Goal: Task Accomplishment & Management: Use online tool/utility

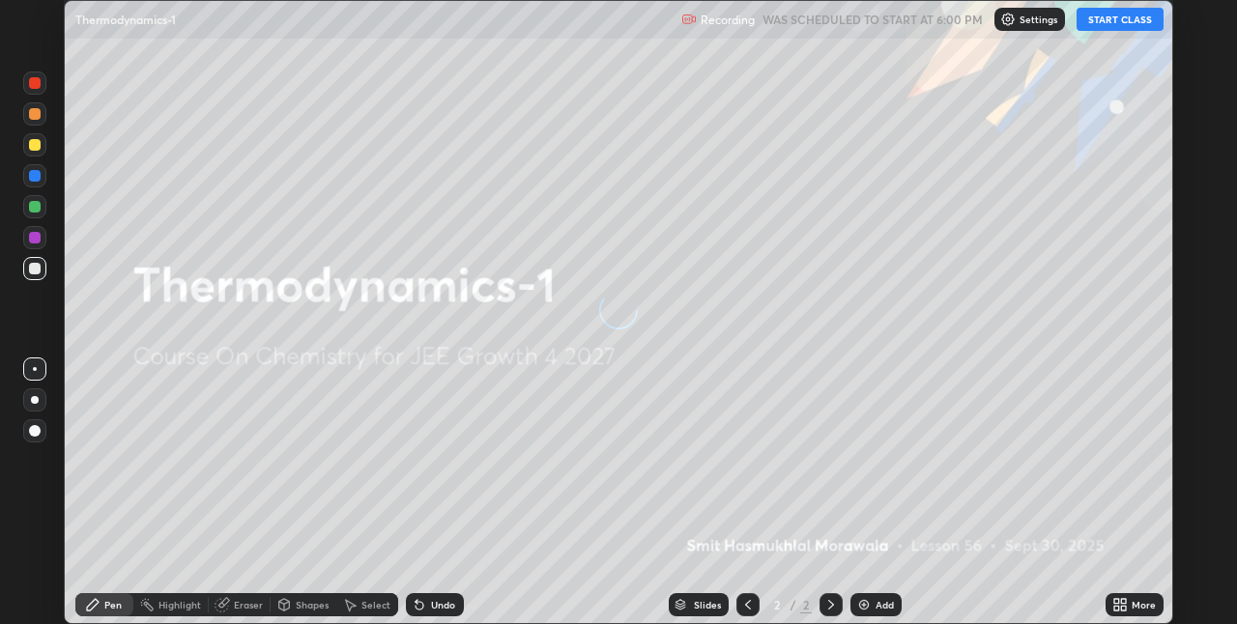
scroll to position [624, 1236]
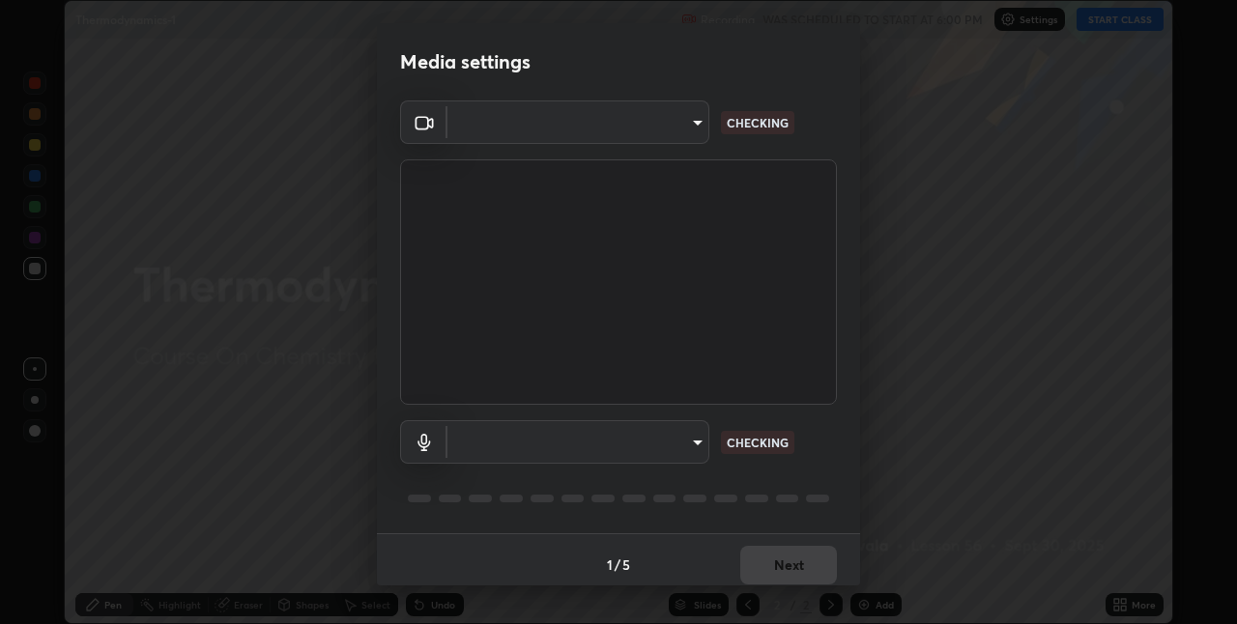
type input "36e128aea5a76c441567214939eeabbf24327133292da18f50fe7275e7648a53"
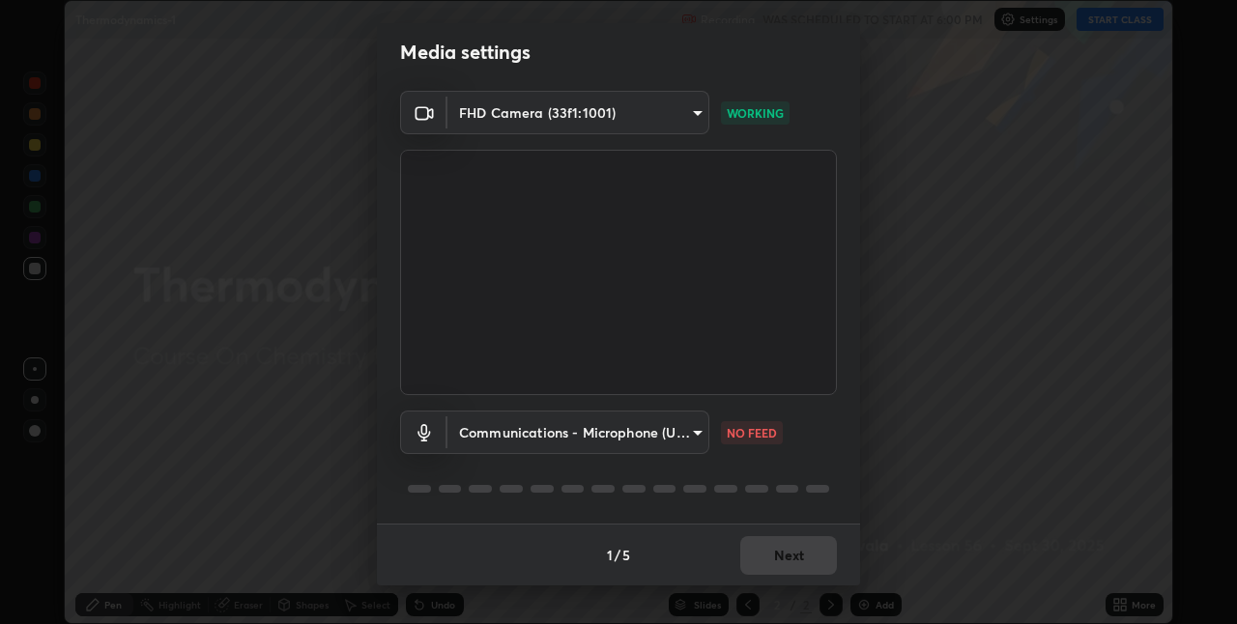
click at [629, 437] on body "Erase all Thermodynamics-1 Recording WAS SCHEDULED TO START AT 6:00 PM Settings…" at bounding box center [618, 312] width 1237 height 624
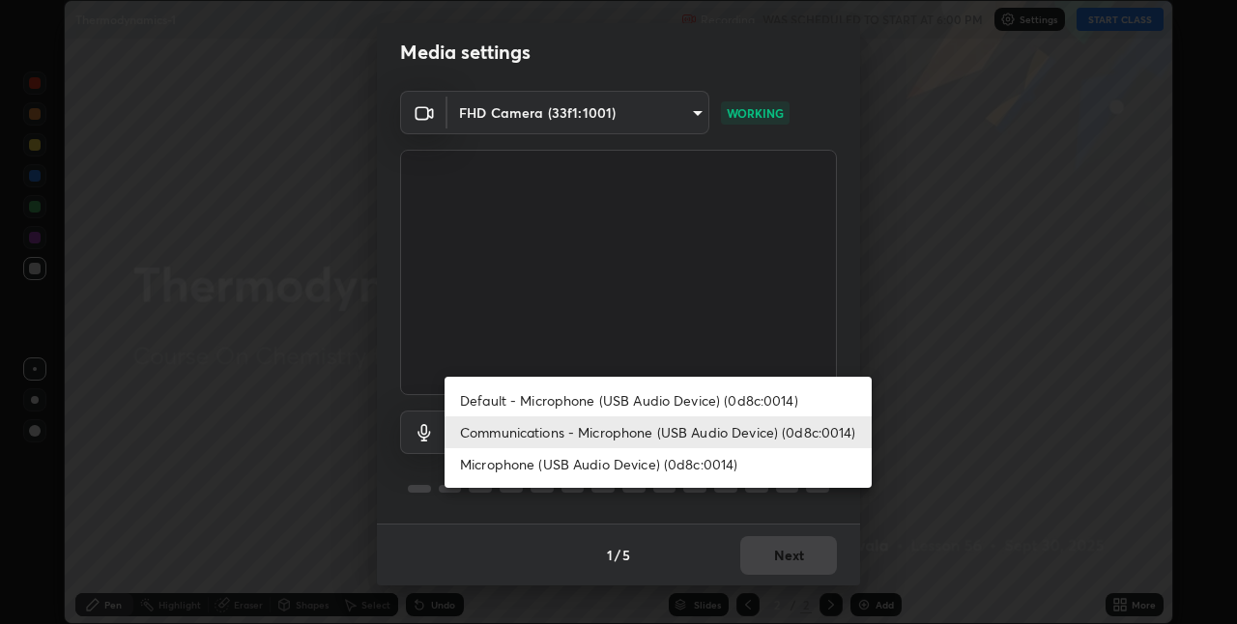
click at [588, 391] on li "Default - Microphone (USB Audio Device) (0d8c:0014)" at bounding box center [658, 401] width 427 height 32
type input "default"
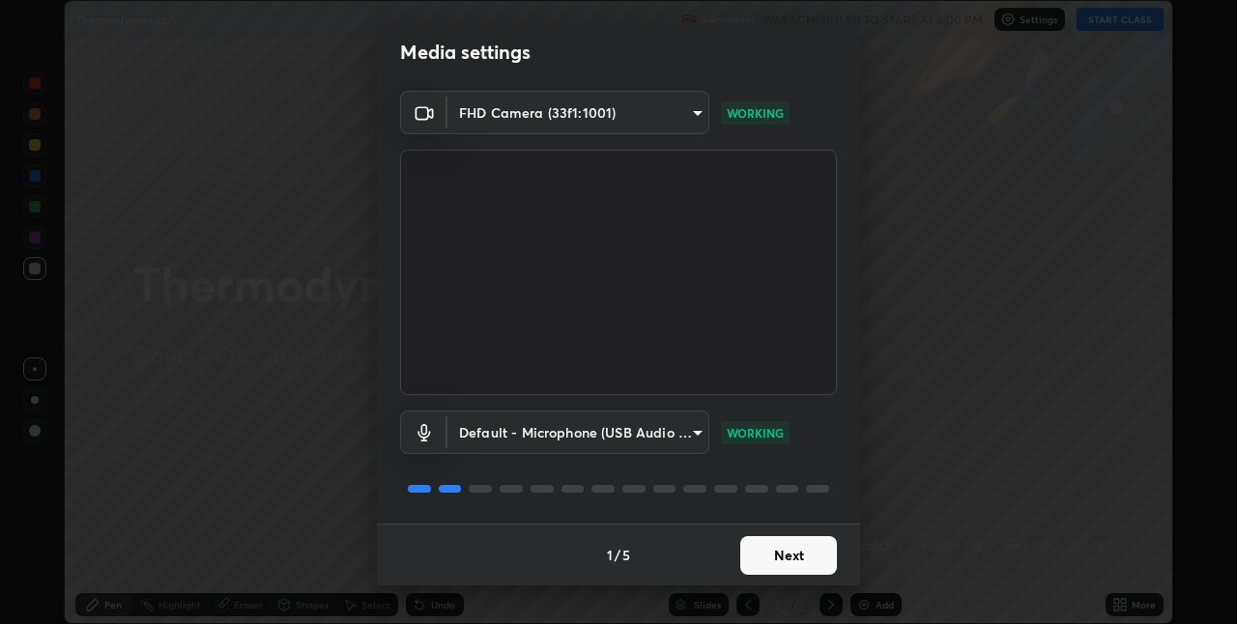
click at [800, 540] on button "Next" at bounding box center [788, 555] width 97 height 39
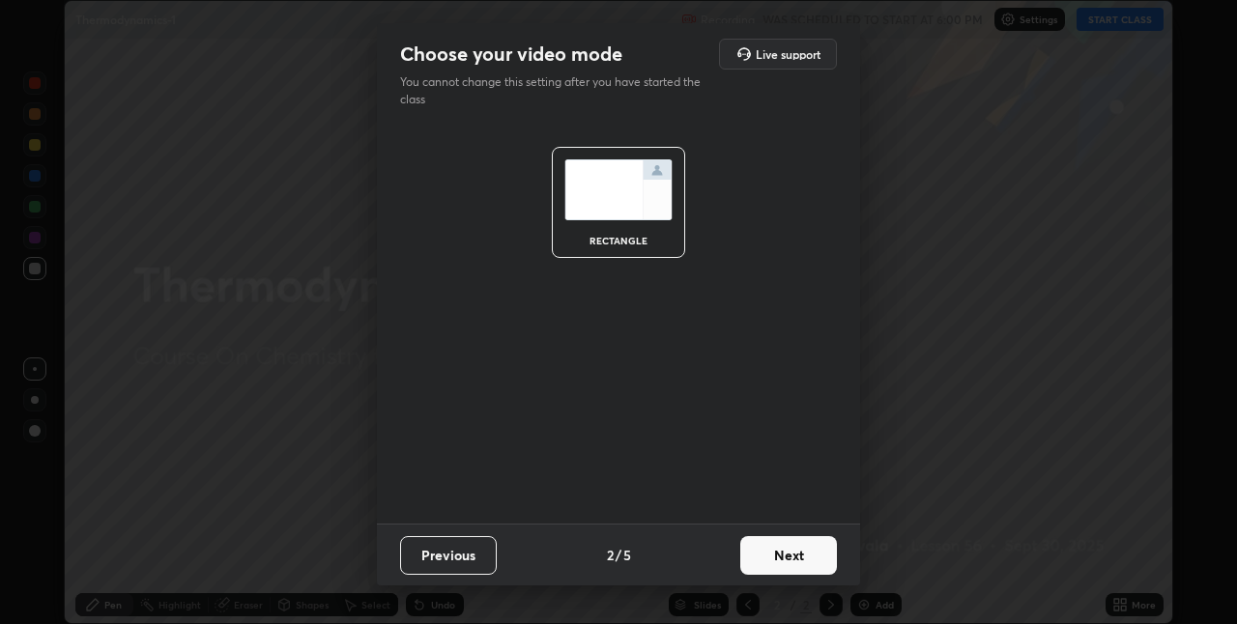
click at [803, 549] on button "Next" at bounding box center [788, 555] width 97 height 39
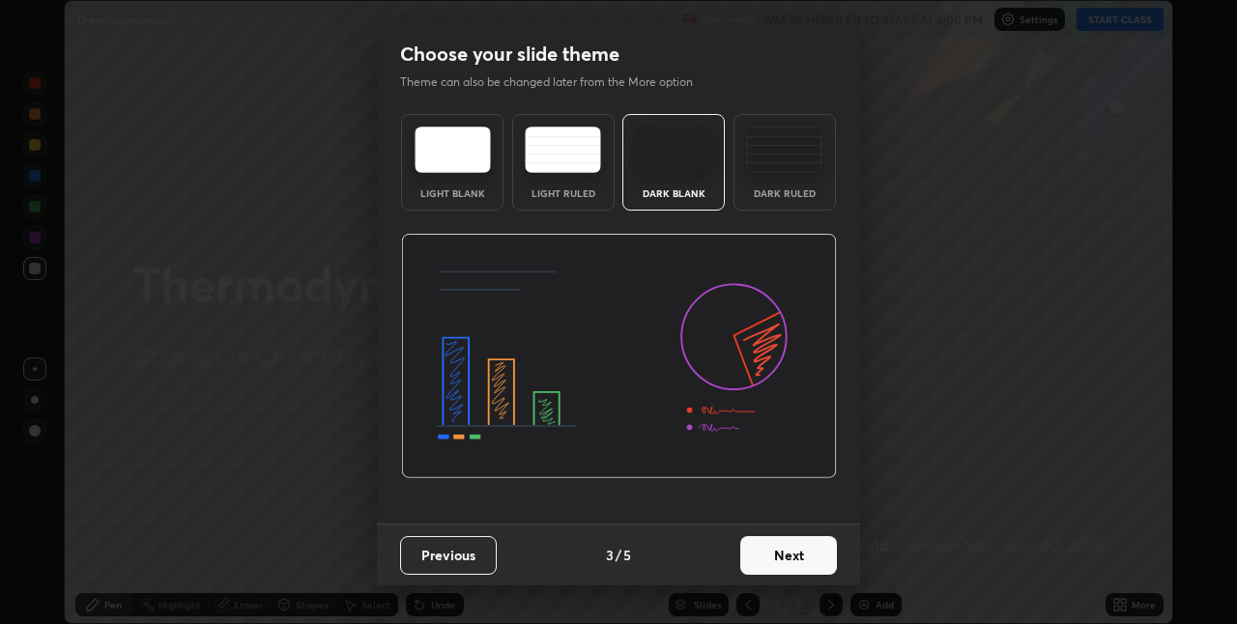
click at [810, 554] on button "Next" at bounding box center [788, 555] width 97 height 39
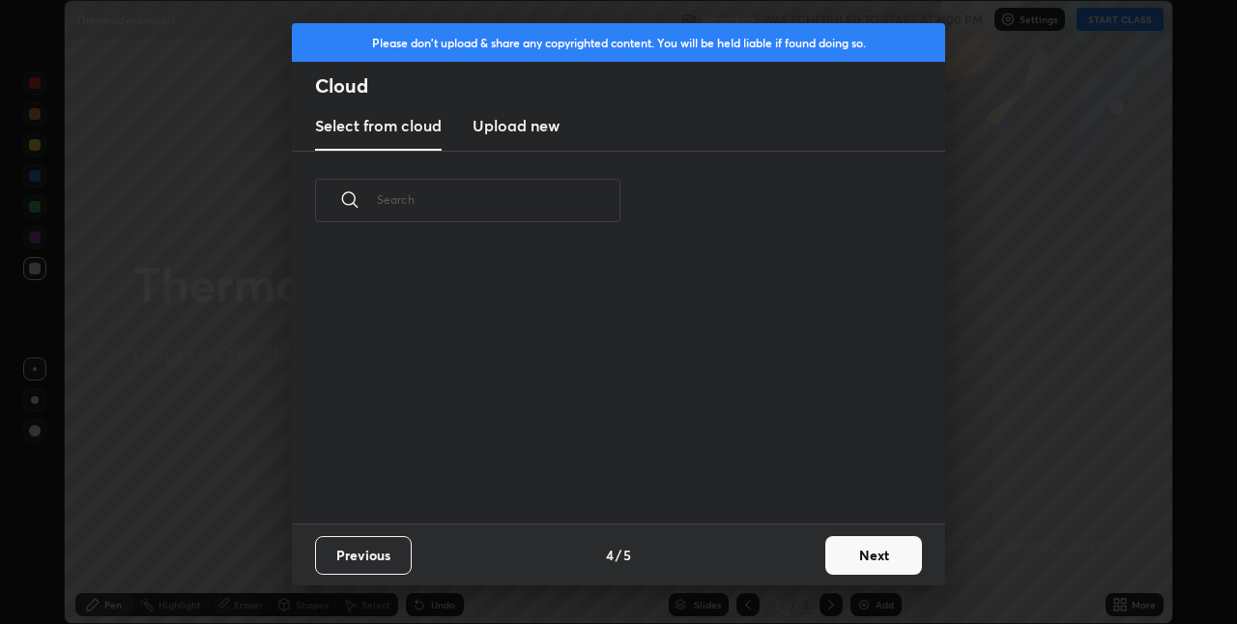
click at [826, 554] on button "Next" at bounding box center [874, 555] width 97 height 39
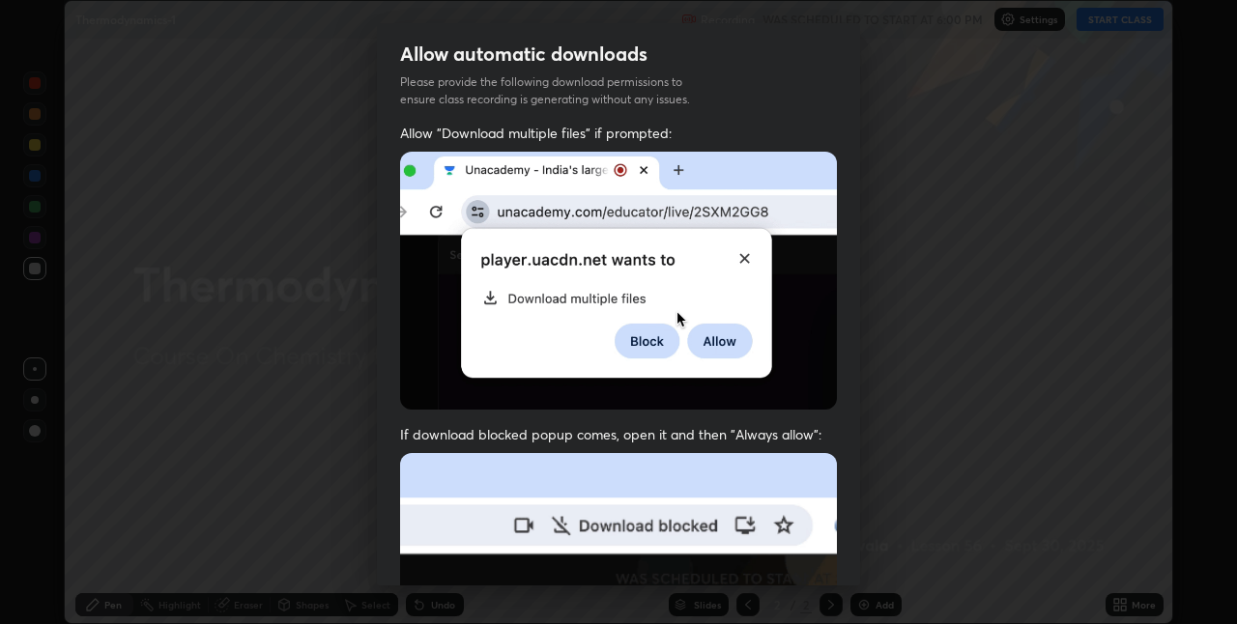
click at [835, 558] on div "Allow "Download multiple files" if prompted: If download blocked popup comes, o…" at bounding box center [618, 531] width 483 height 814
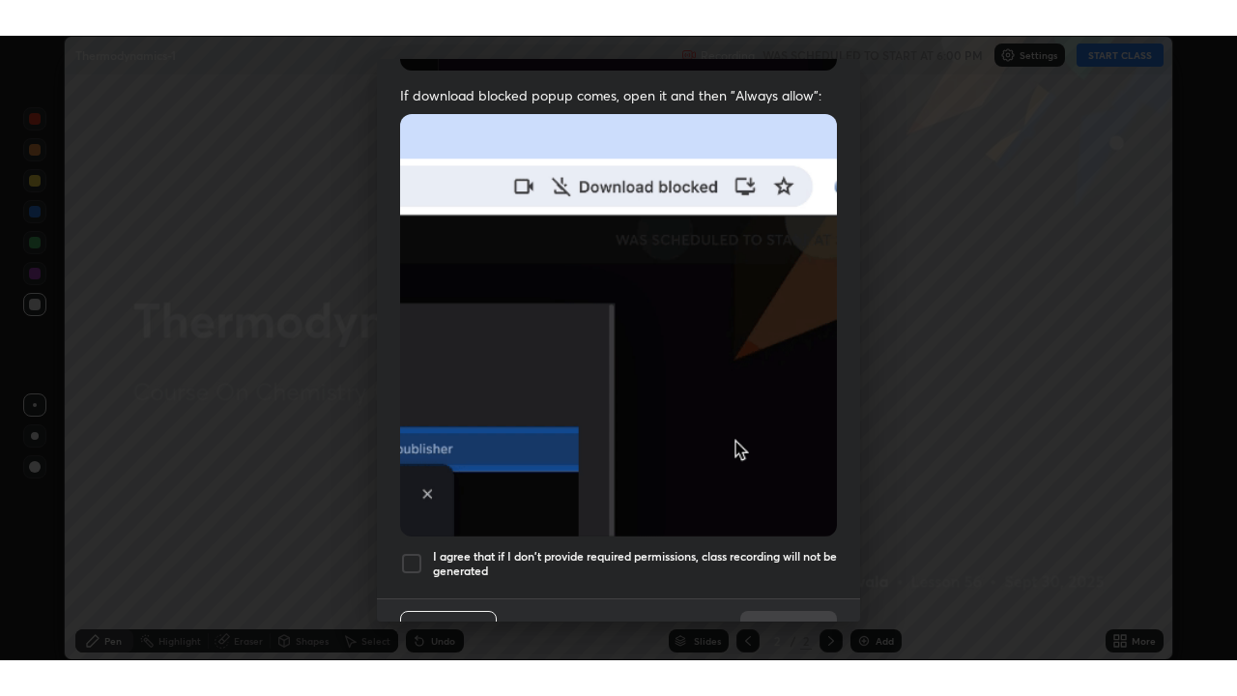
scroll to position [404, 0]
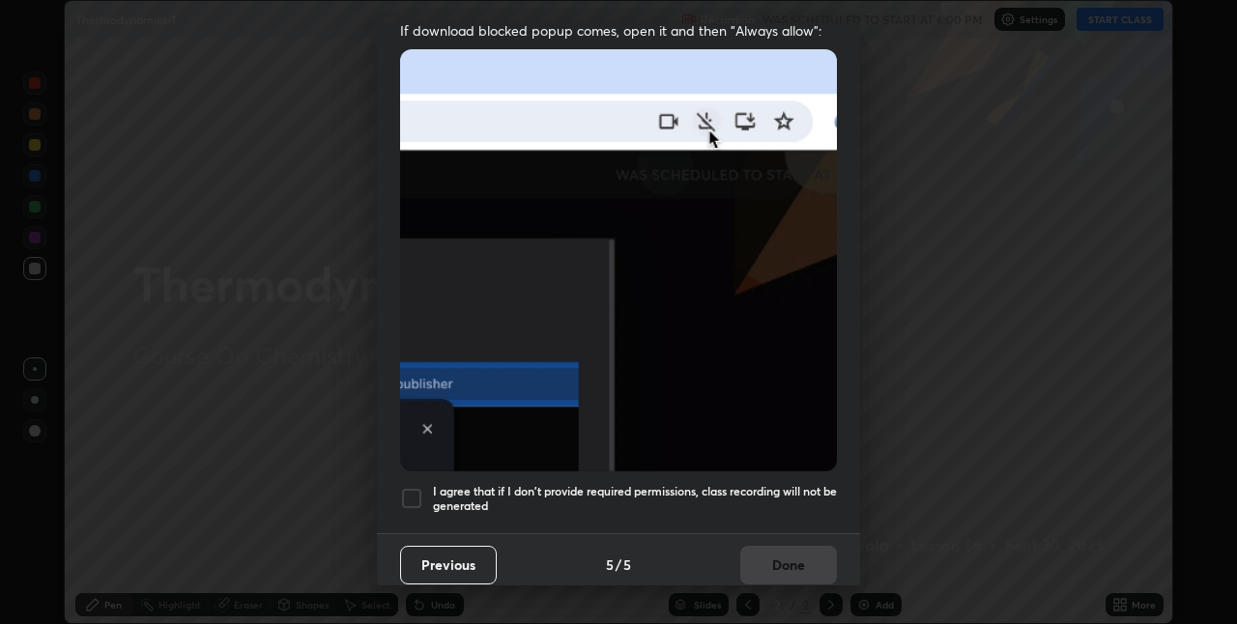
click at [662, 489] on h5 "I agree that if I don't provide required permissions, class recording will not …" at bounding box center [635, 499] width 404 height 30
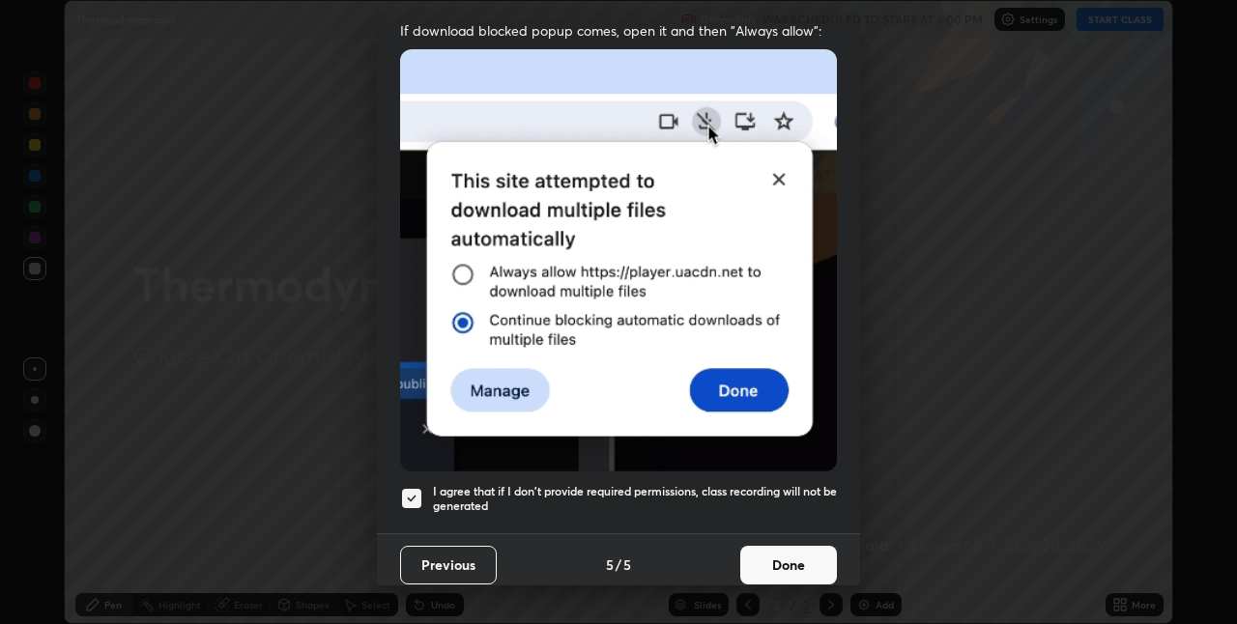
click at [775, 559] on button "Done" at bounding box center [788, 565] width 97 height 39
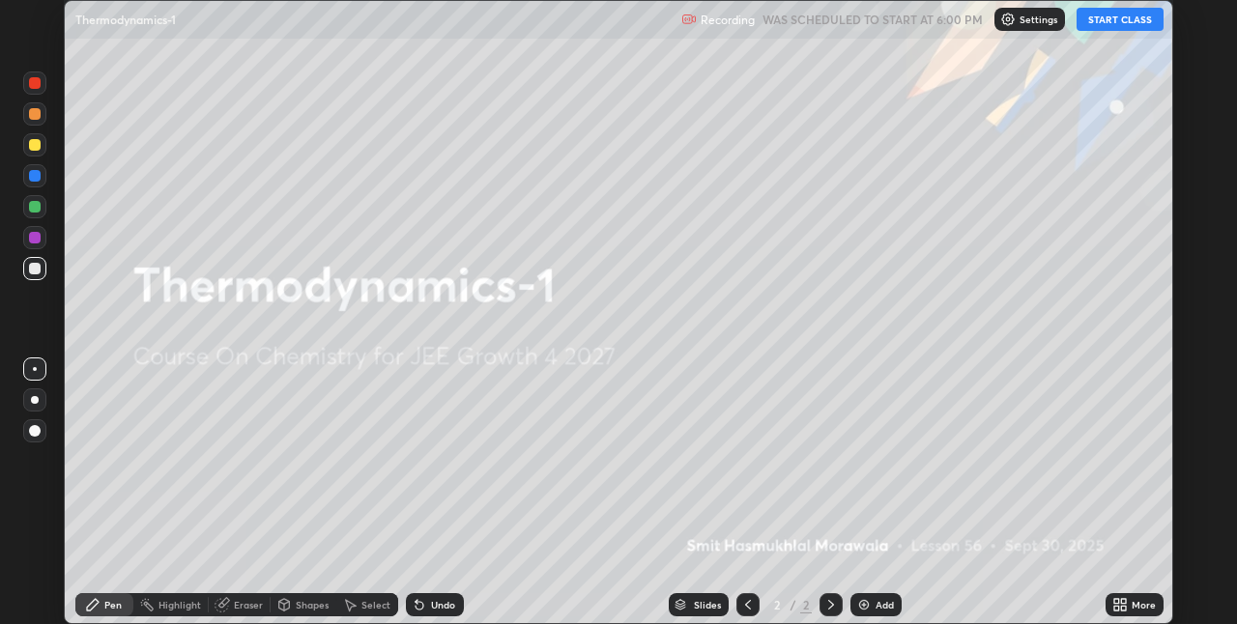
click at [1108, 22] on button "START CLASS" at bounding box center [1120, 19] width 87 height 23
click at [1122, 594] on div "More" at bounding box center [1135, 605] width 58 height 23
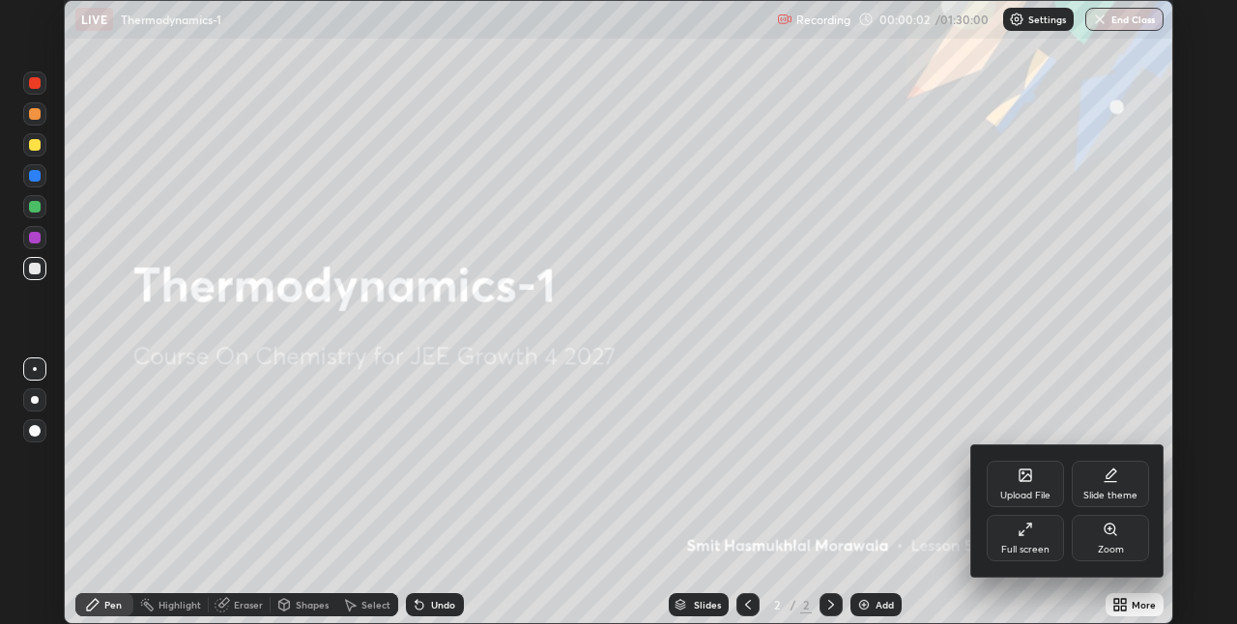
click at [1035, 540] on div "Full screen" at bounding box center [1025, 538] width 77 height 46
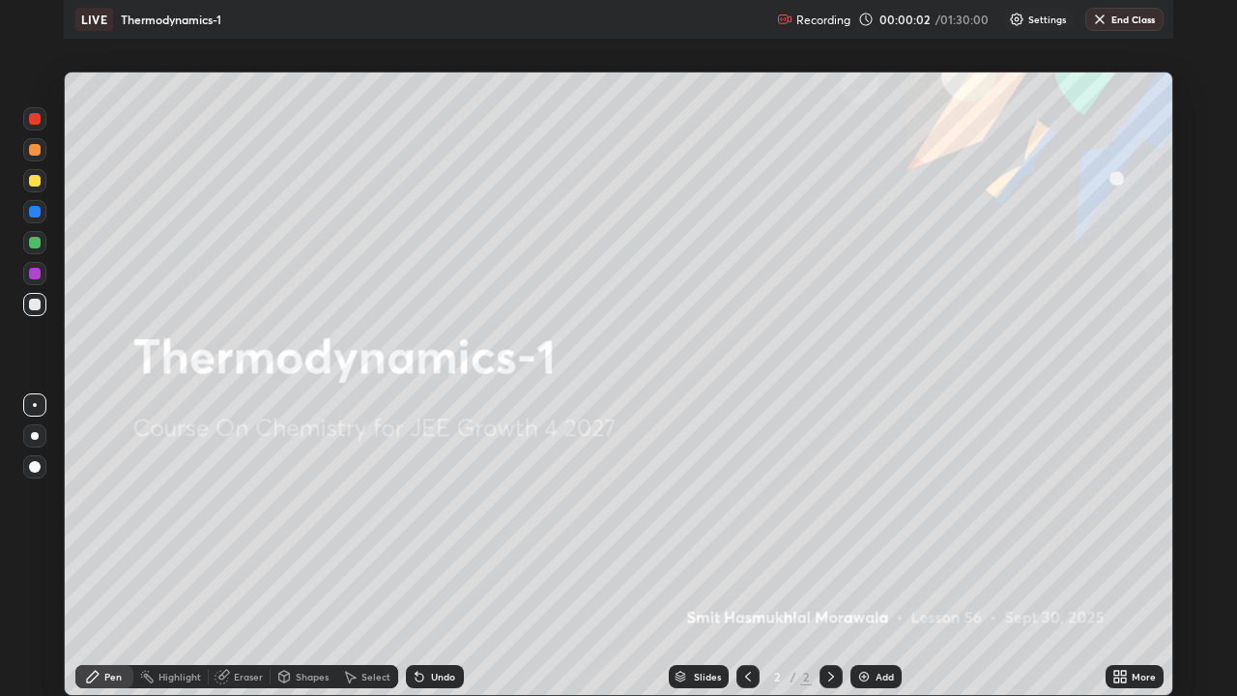
scroll to position [696, 1237]
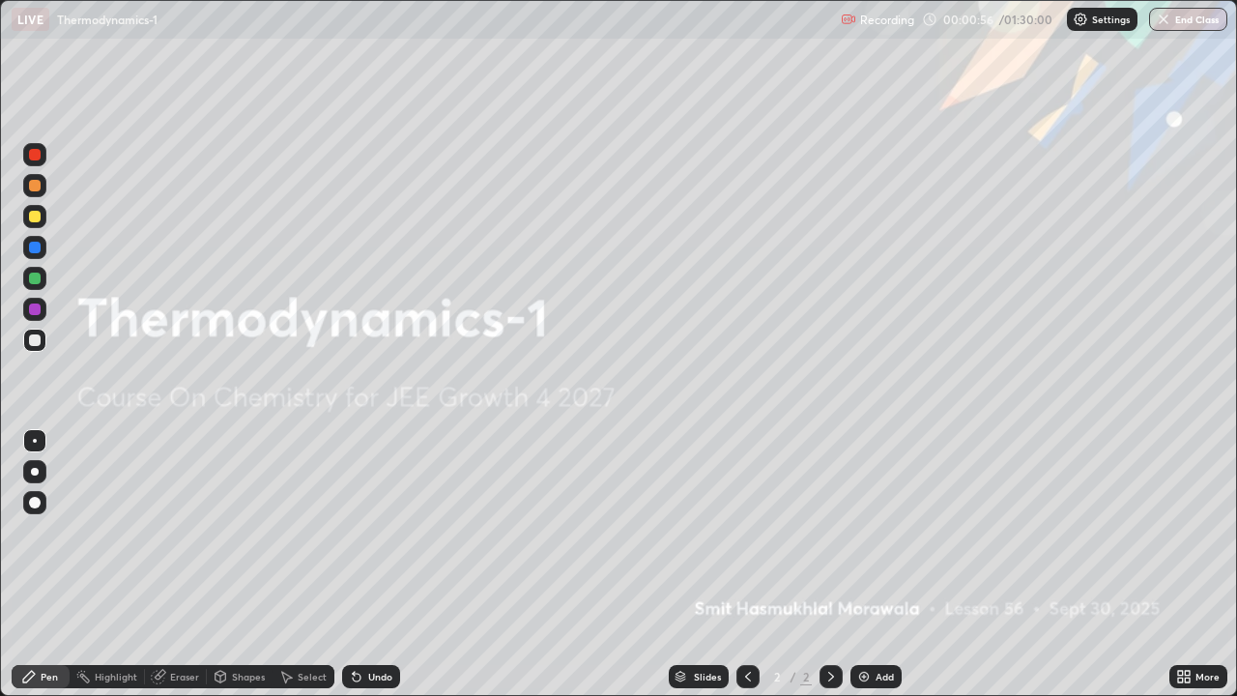
click at [883, 623] on div "Add" at bounding box center [885, 677] width 18 height 10
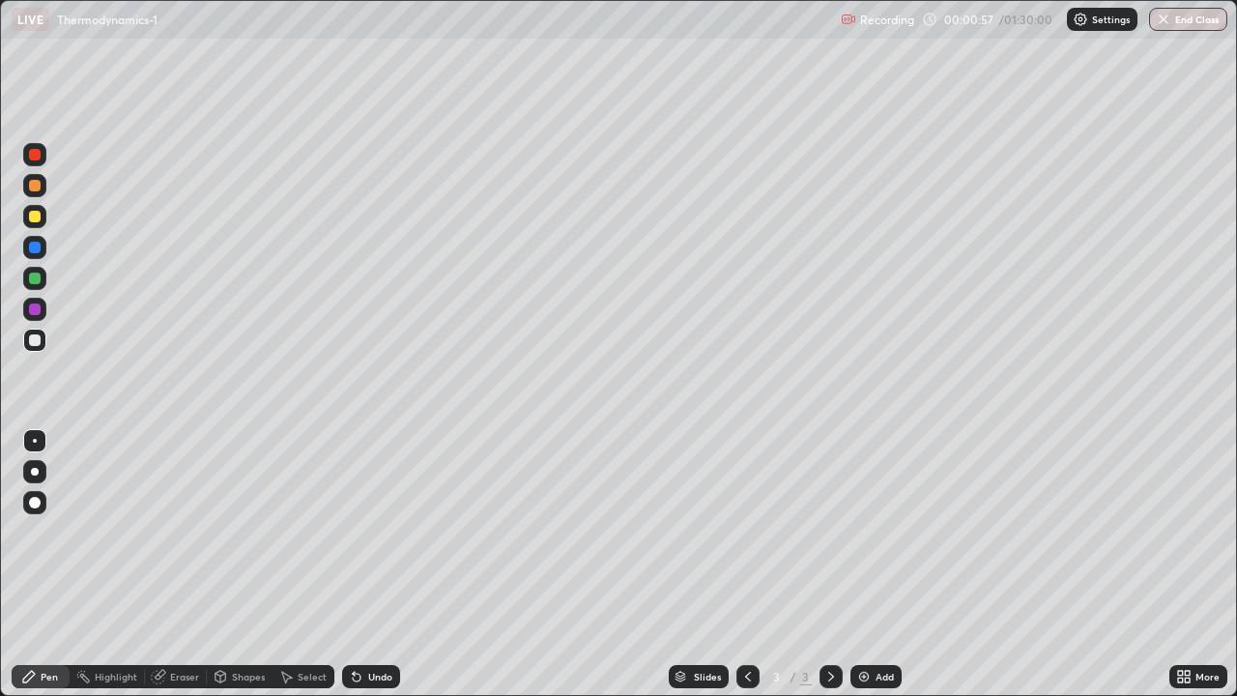
click at [32, 335] on div at bounding box center [35, 340] width 12 height 12
click at [37, 473] on div at bounding box center [35, 472] width 8 height 8
click at [33, 219] on div at bounding box center [35, 217] width 12 height 12
click at [35, 279] on div at bounding box center [35, 279] width 12 height 12
click at [35, 282] on div at bounding box center [35, 279] width 12 height 12
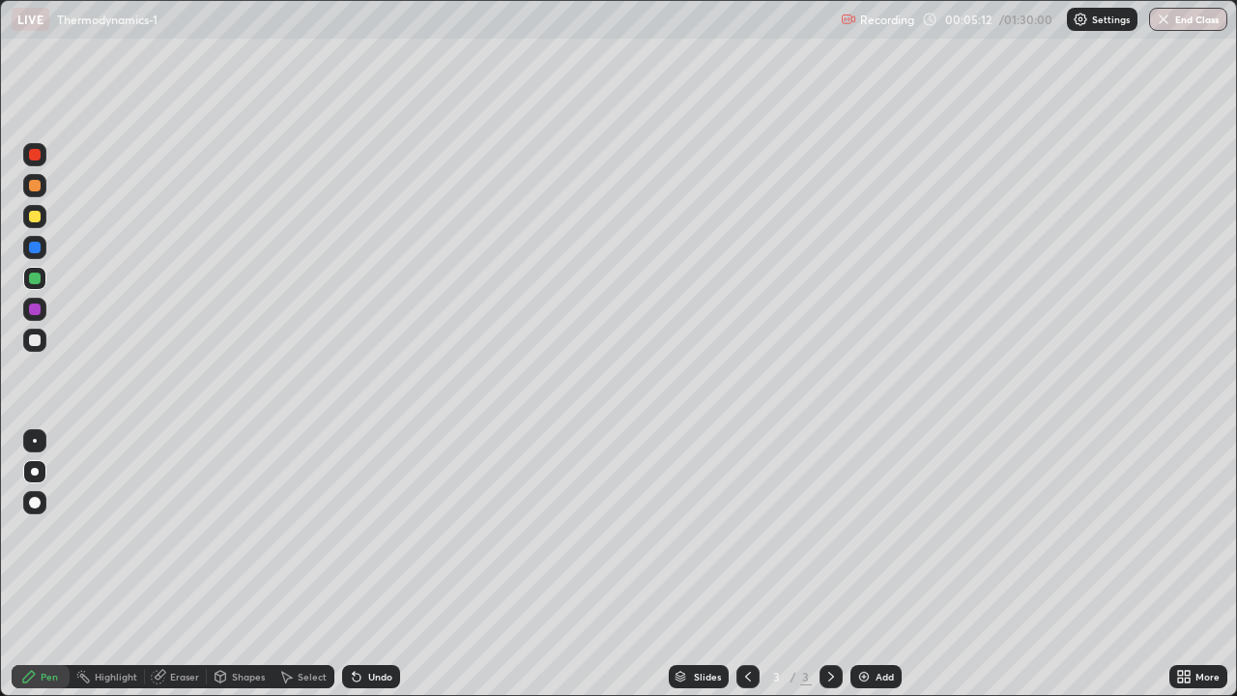
click at [186, 623] on div "Eraser" at bounding box center [184, 677] width 29 height 10
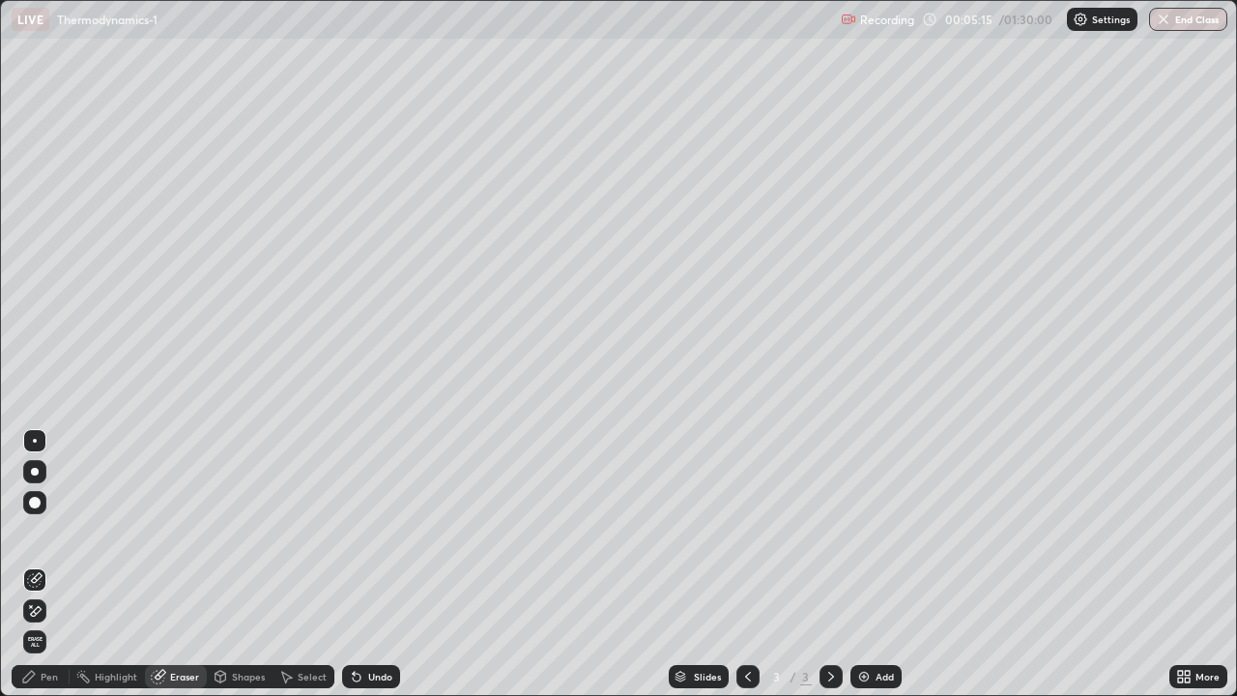
click at [40, 623] on div "Pen" at bounding box center [41, 676] width 58 height 23
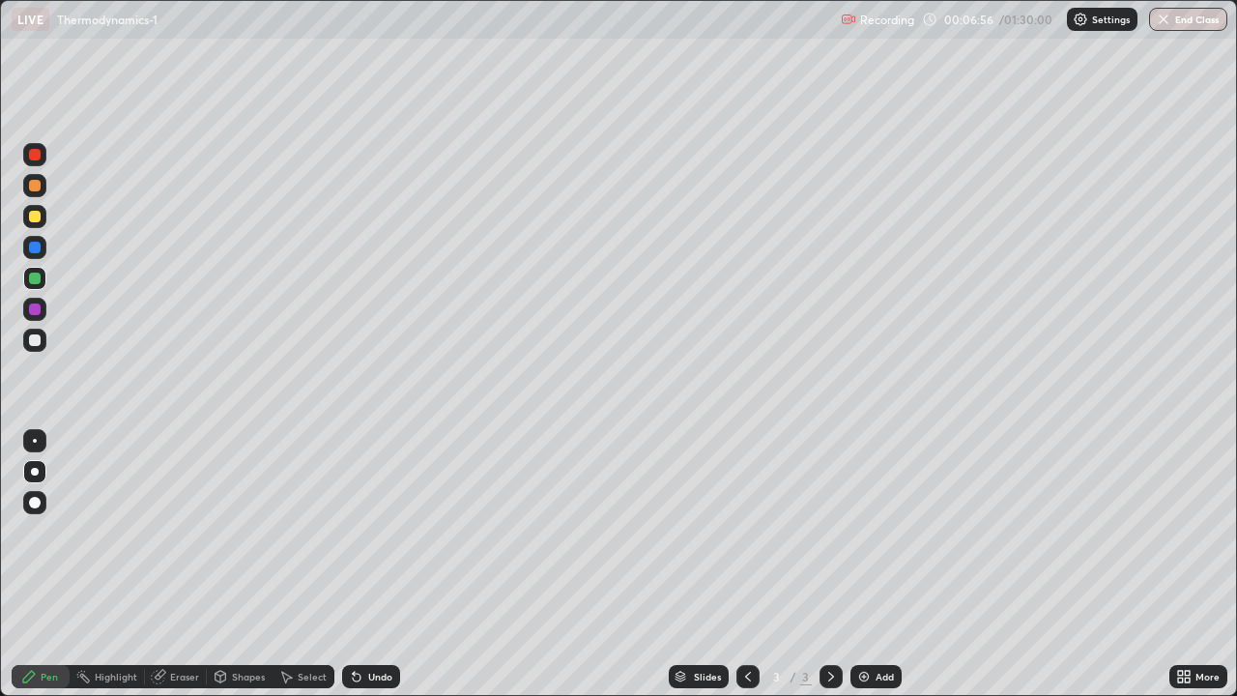
click at [180, 623] on div "Eraser" at bounding box center [184, 677] width 29 height 10
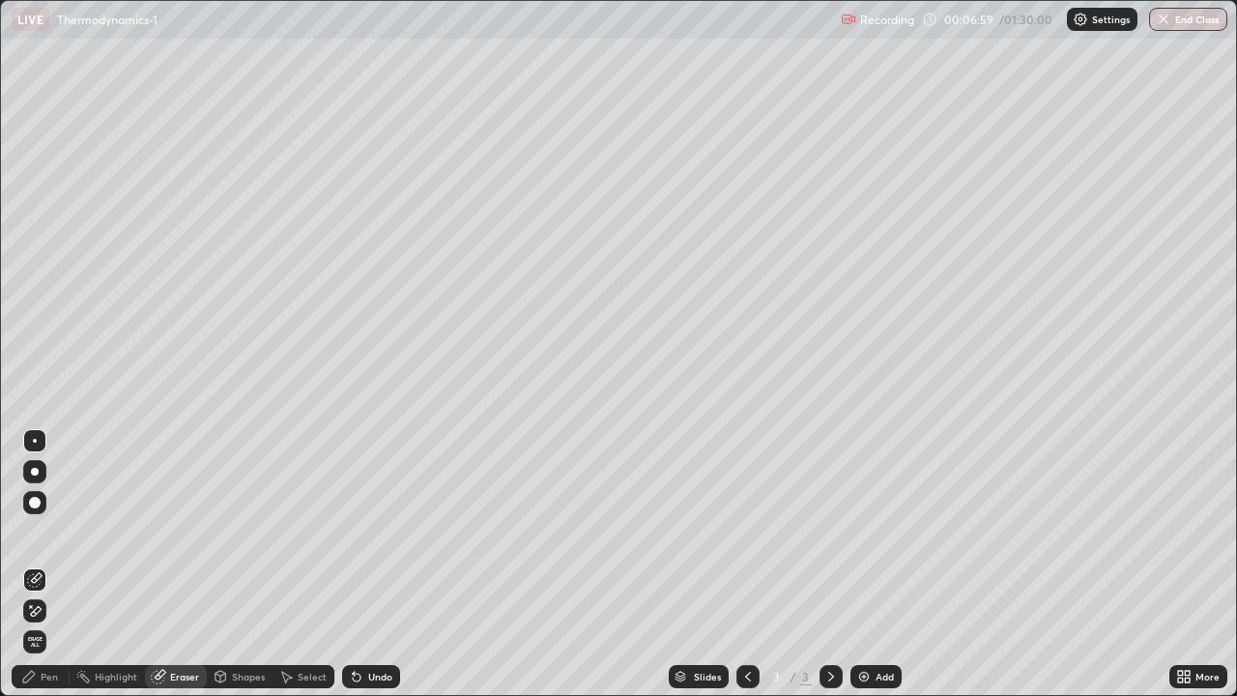
click at [44, 623] on div "Pen" at bounding box center [49, 677] width 17 height 10
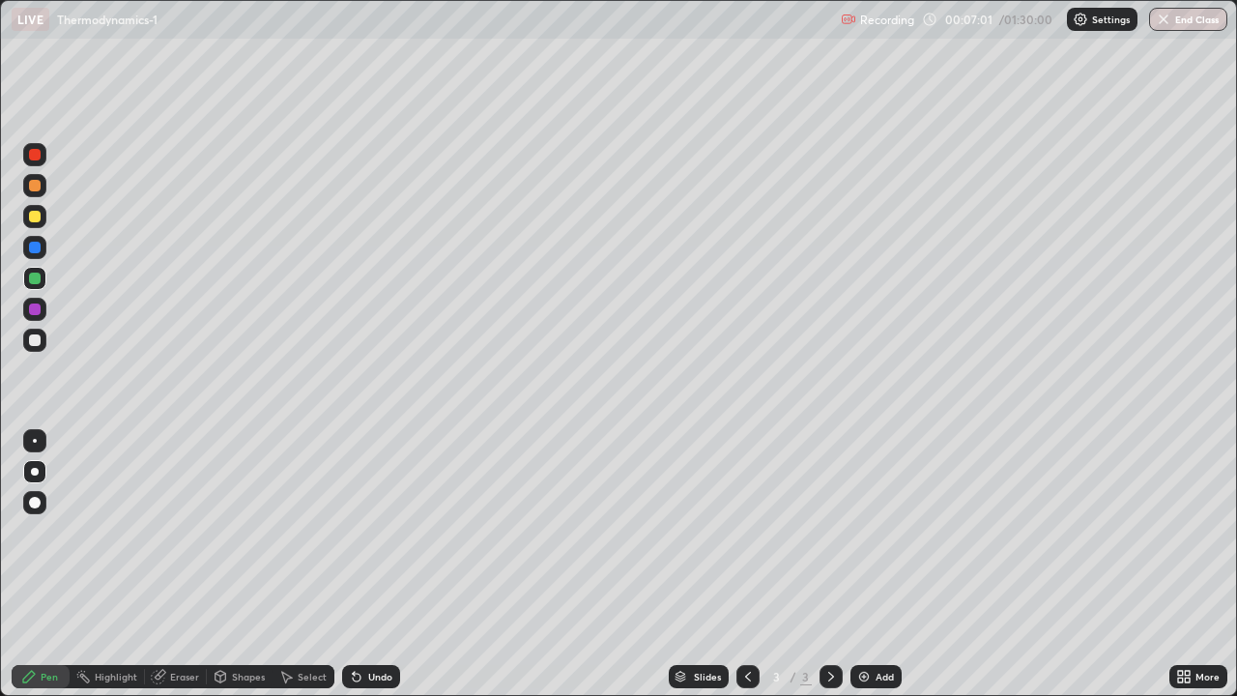
click at [31, 348] on div at bounding box center [34, 340] width 23 height 23
click at [188, 623] on div "Eraser" at bounding box center [184, 677] width 29 height 10
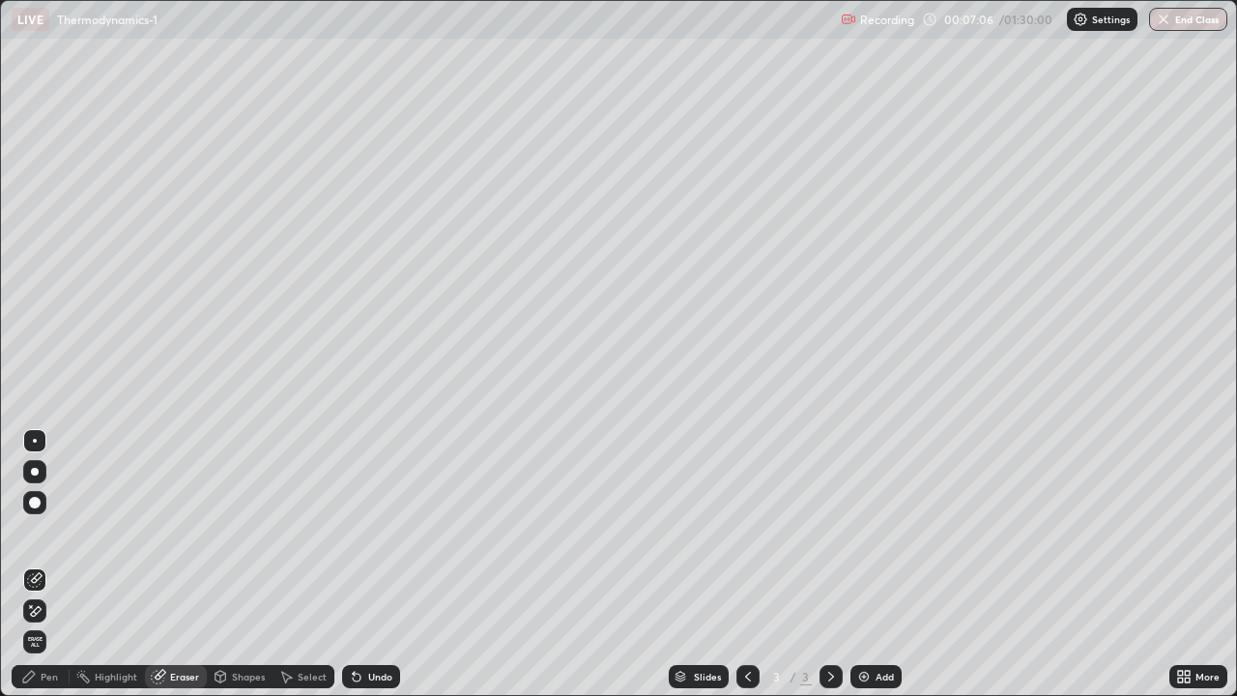
click at [39, 606] on icon at bounding box center [36, 611] width 11 height 10
click at [374, 623] on div "Undo" at bounding box center [380, 677] width 24 height 10
click at [30, 623] on icon at bounding box center [28, 676] width 15 height 15
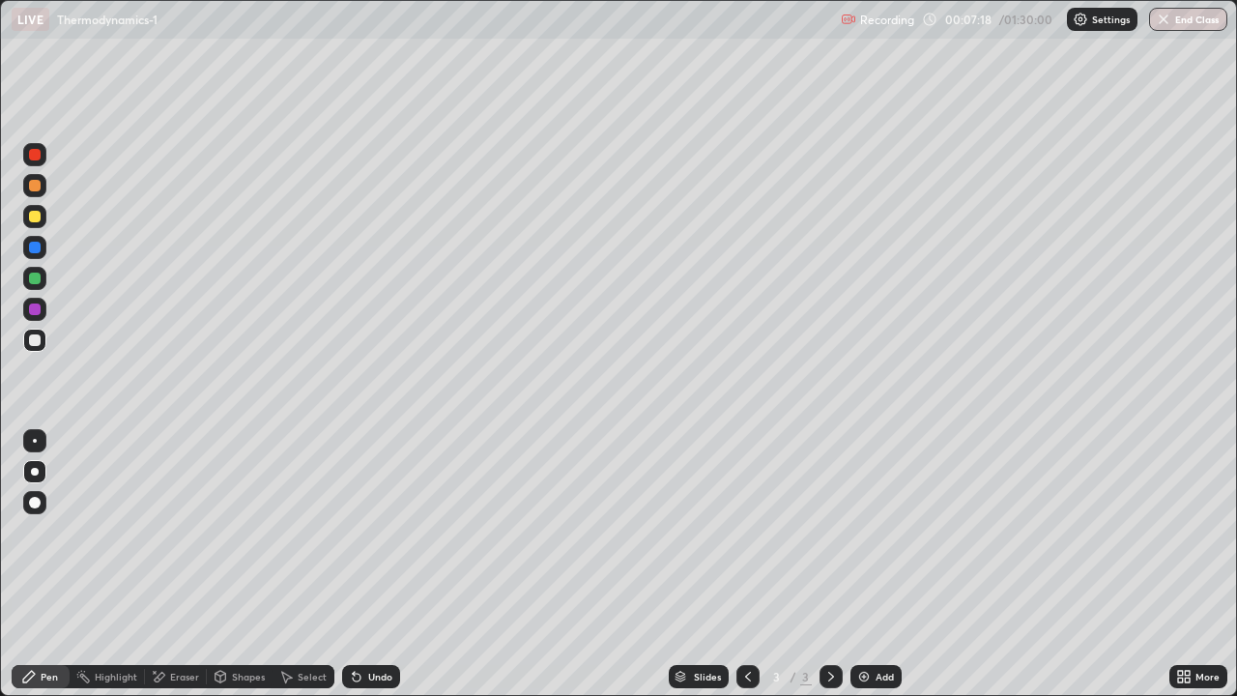
click at [361, 623] on icon at bounding box center [356, 676] width 15 height 15
click at [374, 623] on div "Undo" at bounding box center [380, 677] width 24 height 10
click at [371, 623] on div "Undo" at bounding box center [380, 677] width 24 height 10
click at [349, 623] on div "Undo" at bounding box center [371, 676] width 58 height 23
click at [885, 623] on div "Add" at bounding box center [885, 677] width 18 height 10
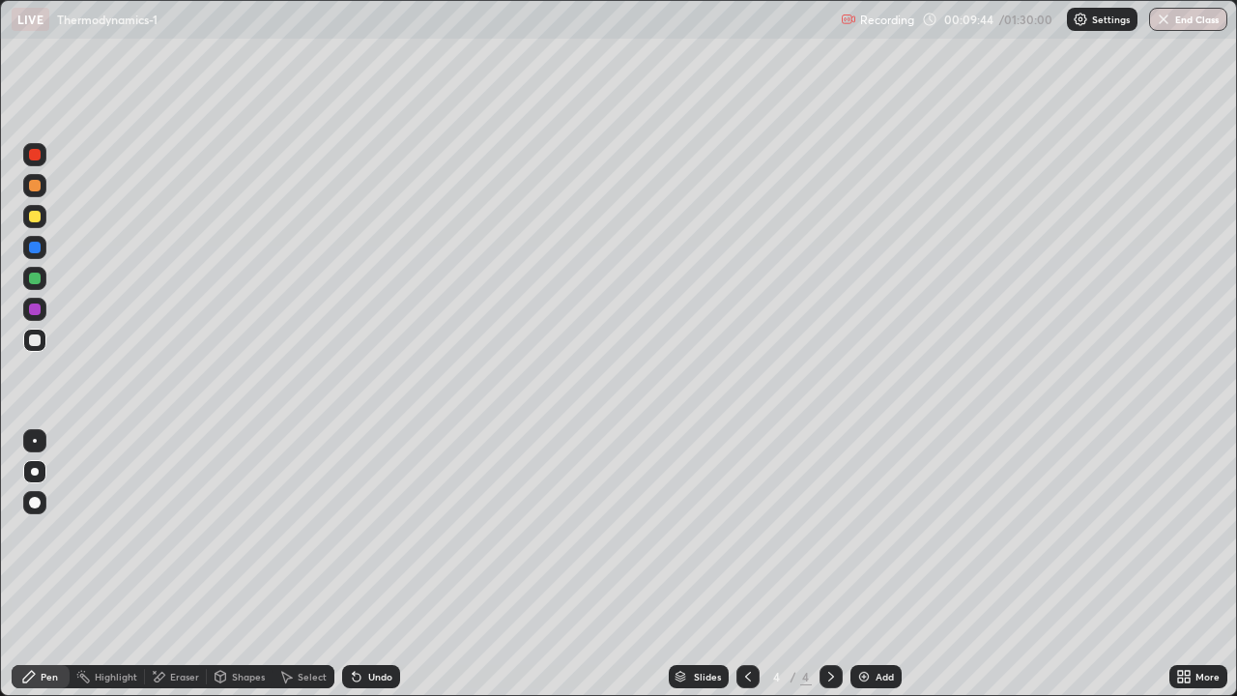
click at [36, 247] on div at bounding box center [35, 248] width 12 height 12
click at [32, 249] on div at bounding box center [35, 248] width 12 height 12
click at [34, 246] on div at bounding box center [35, 248] width 12 height 12
click at [35, 248] on div at bounding box center [35, 248] width 12 height 12
click at [34, 214] on div at bounding box center [35, 217] width 12 height 12
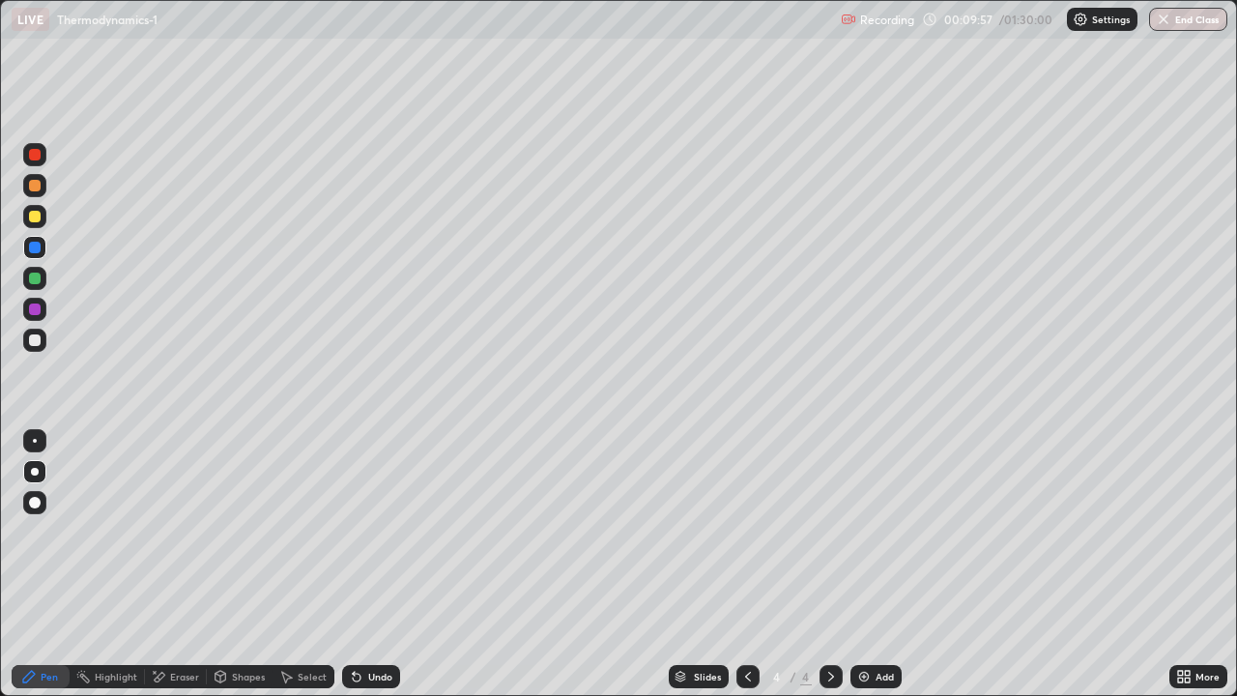
click at [36, 218] on div at bounding box center [35, 217] width 12 height 12
click at [36, 217] on div at bounding box center [35, 217] width 12 height 12
click at [369, 623] on div "Undo" at bounding box center [371, 676] width 58 height 23
click at [372, 623] on div "Undo" at bounding box center [371, 676] width 58 height 23
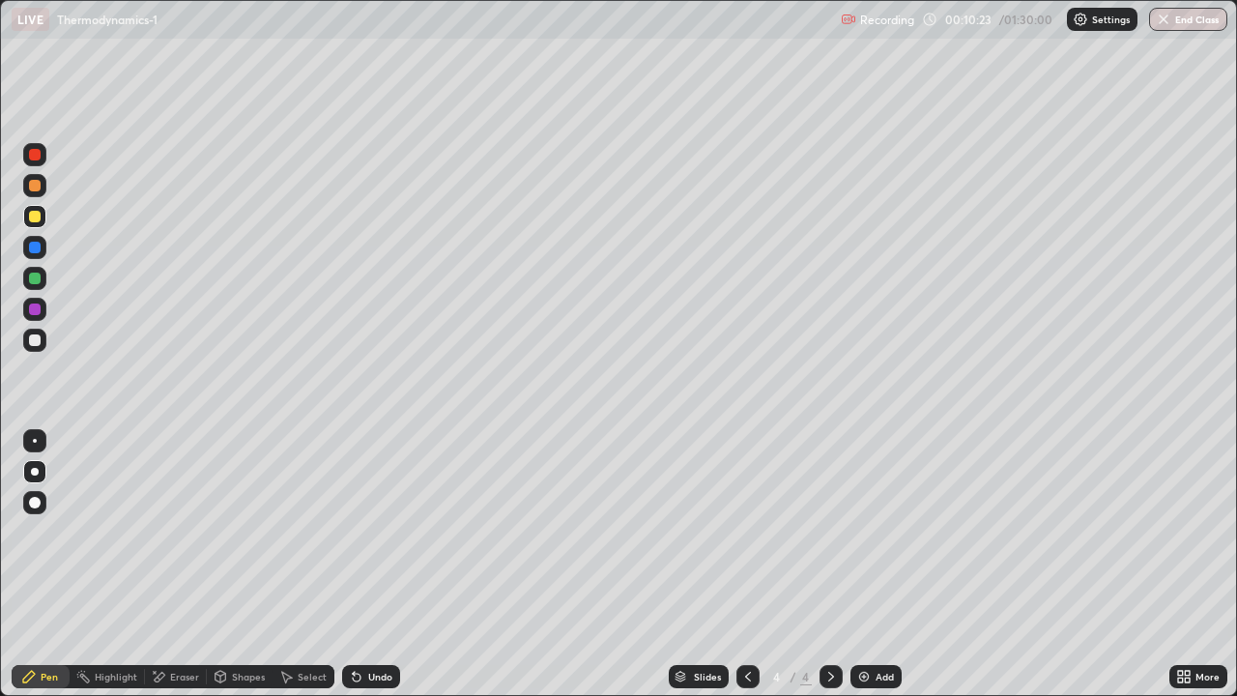
click at [353, 623] on icon at bounding box center [354, 673] width 2 height 2
click at [36, 236] on div at bounding box center [34, 247] width 23 height 23
click at [32, 217] on div at bounding box center [35, 217] width 12 height 12
click at [30, 185] on div at bounding box center [35, 186] width 12 height 12
click at [34, 276] on div at bounding box center [35, 279] width 12 height 12
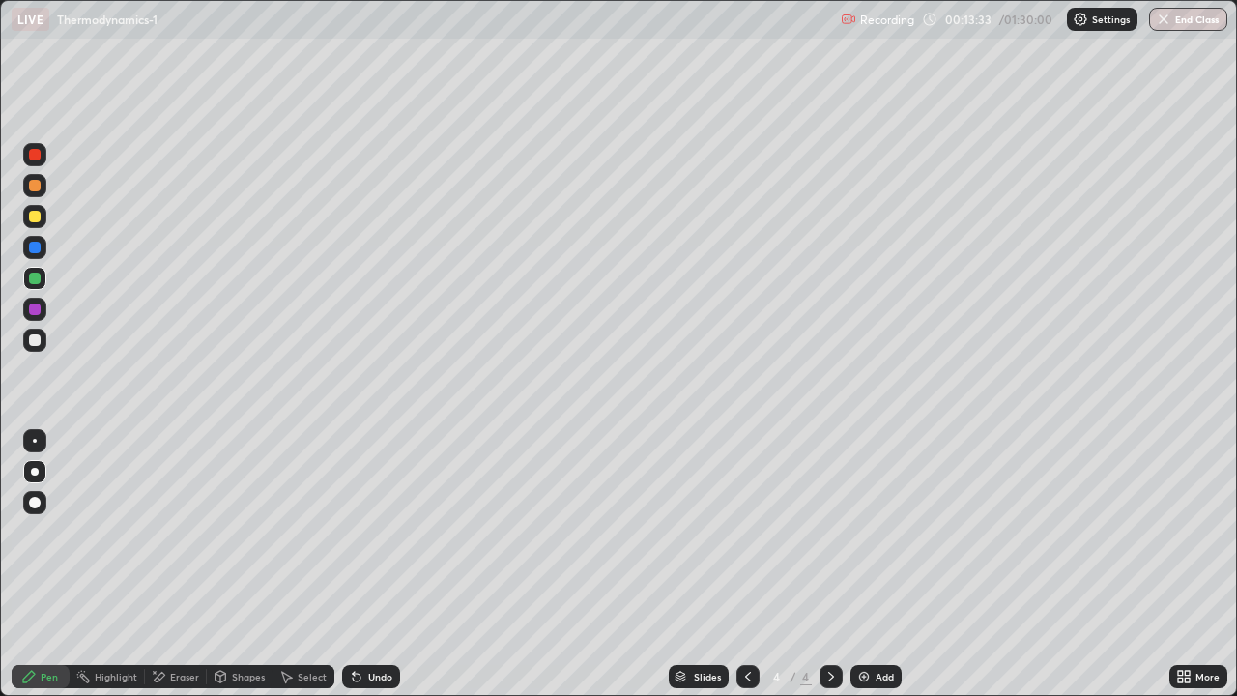
click at [36, 333] on div at bounding box center [34, 340] width 23 height 23
click at [30, 273] on div at bounding box center [35, 279] width 12 height 12
click at [36, 186] on div at bounding box center [35, 186] width 12 height 12
click at [32, 345] on div at bounding box center [35, 340] width 12 height 12
click at [34, 183] on div at bounding box center [35, 186] width 12 height 12
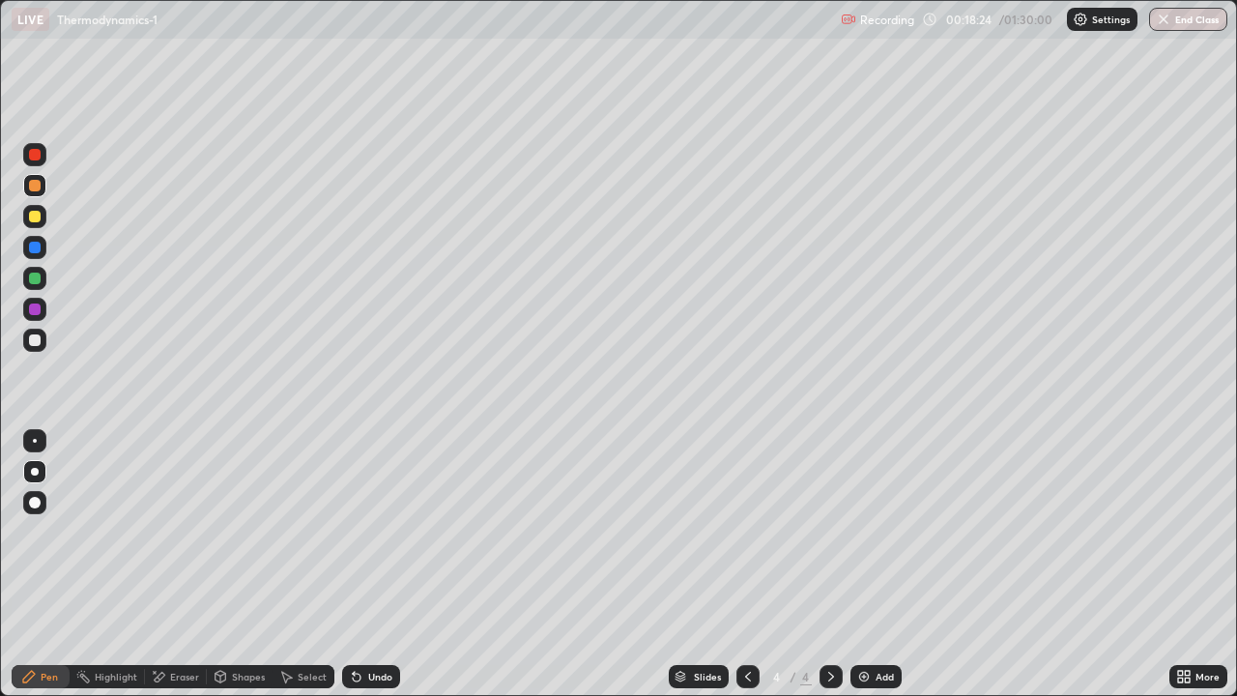
click at [748, 623] on div at bounding box center [748, 676] width 23 height 23
click at [746, 623] on icon at bounding box center [747, 676] width 15 height 15
click at [742, 623] on icon at bounding box center [747, 676] width 15 height 15
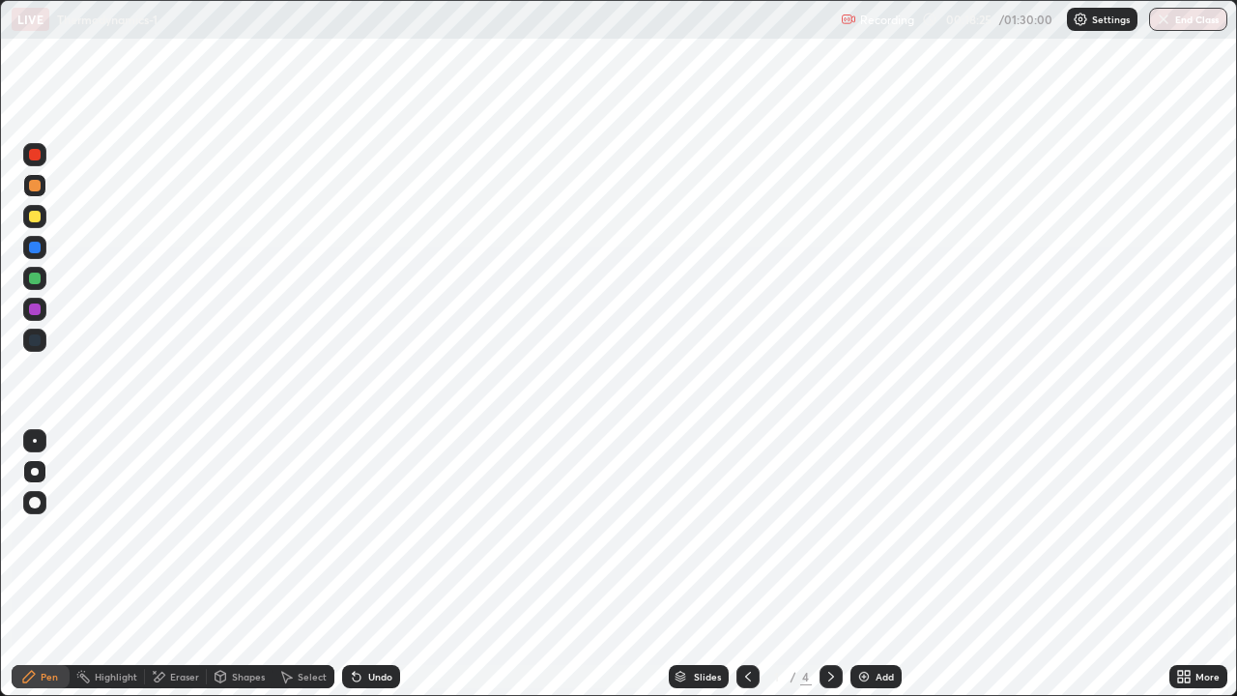
click at [747, 623] on icon at bounding box center [748, 677] width 6 height 10
click at [830, 623] on div at bounding box center [831, 676] width 23 height 39
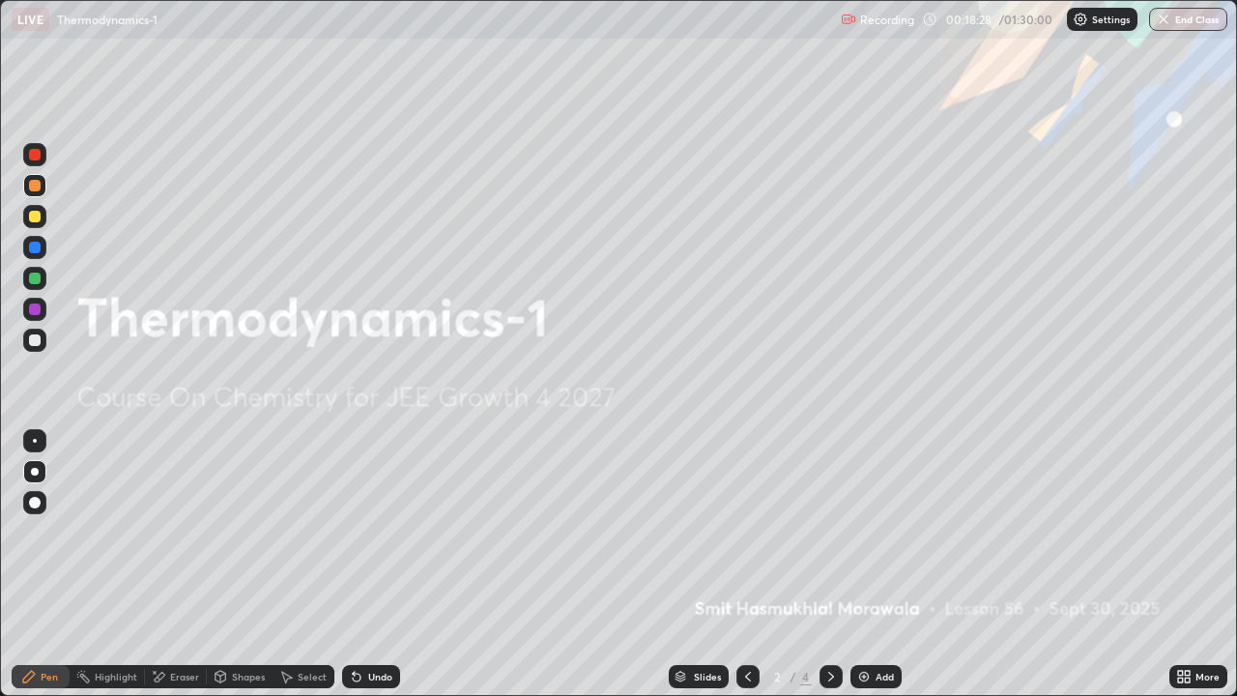
click at [829, 623] on icon at bounding box center [831, 676] width 15 height 15
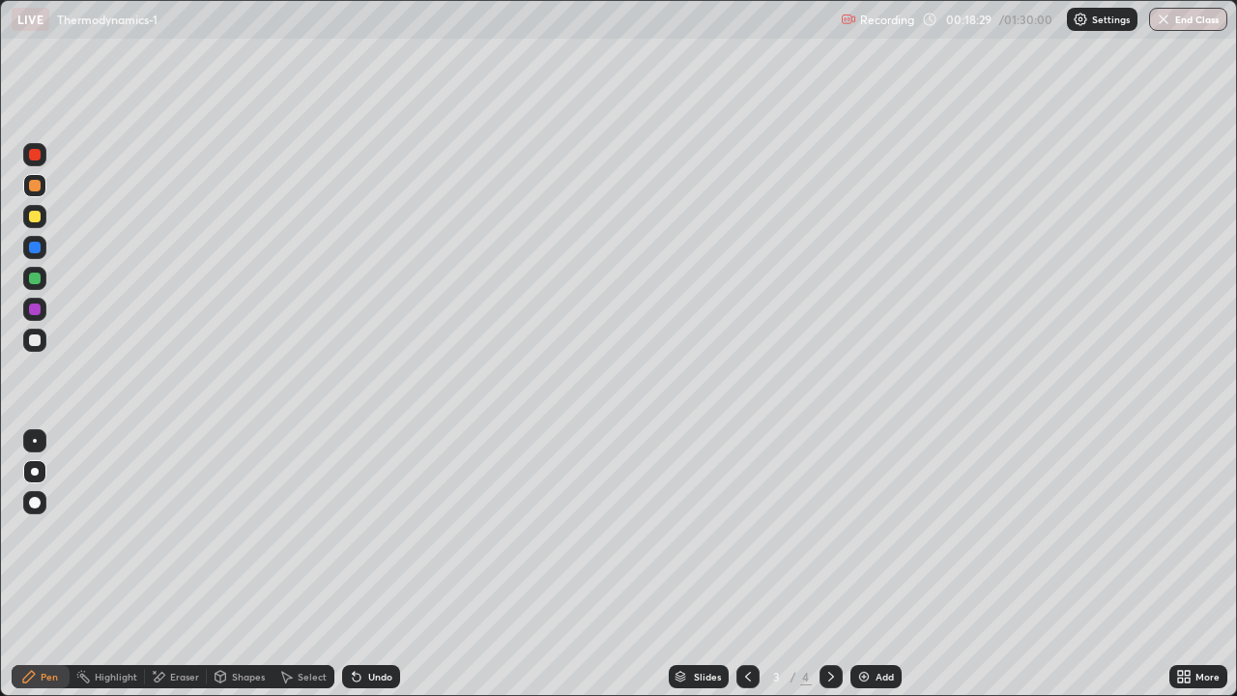
click at [827, 623] on icon at bounding box center [831, 676] width 15 height 15
click at [877, 623] on div "Add" at bounding box center [876, 676] width 51 height 23
click at [39, 154] on div at bounding box center [35, 155] width 12 height 12
click at [38, 158] on div at bounding box center [35, 155] width 12 height 12
click at [36, 157] on div at bounding box center [35, 155] width 12 height 12
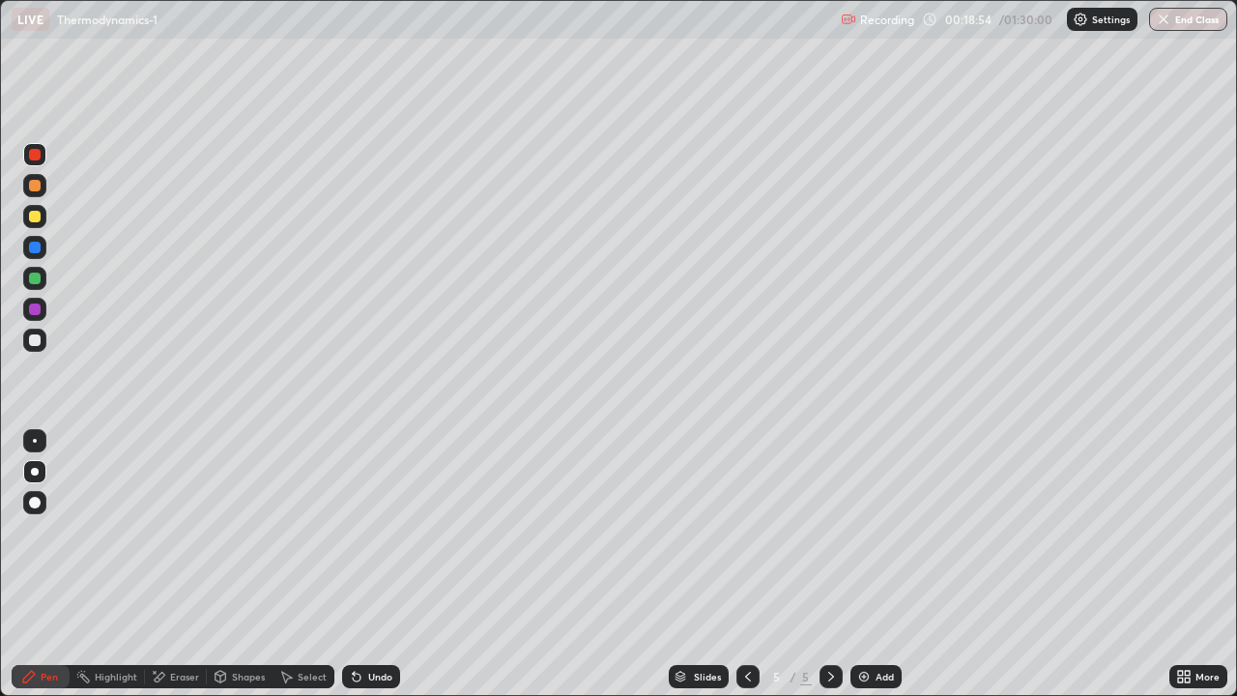
click at [368, 623] on div "Undo" at bounding box center [380, 677] width 24 height 10
click at [37, 155] on div at bounding box center [35, 155] width 12 height 12
click at [387, 623] on div "Undo" at bounding box center [371, 676] width 58 height 23
click at [376, 623] on div "Undo" at bounding box center [371, 676] width 58 height 23
click at [38, 218] on div at bounding box center [35, 217] width 12 height 12
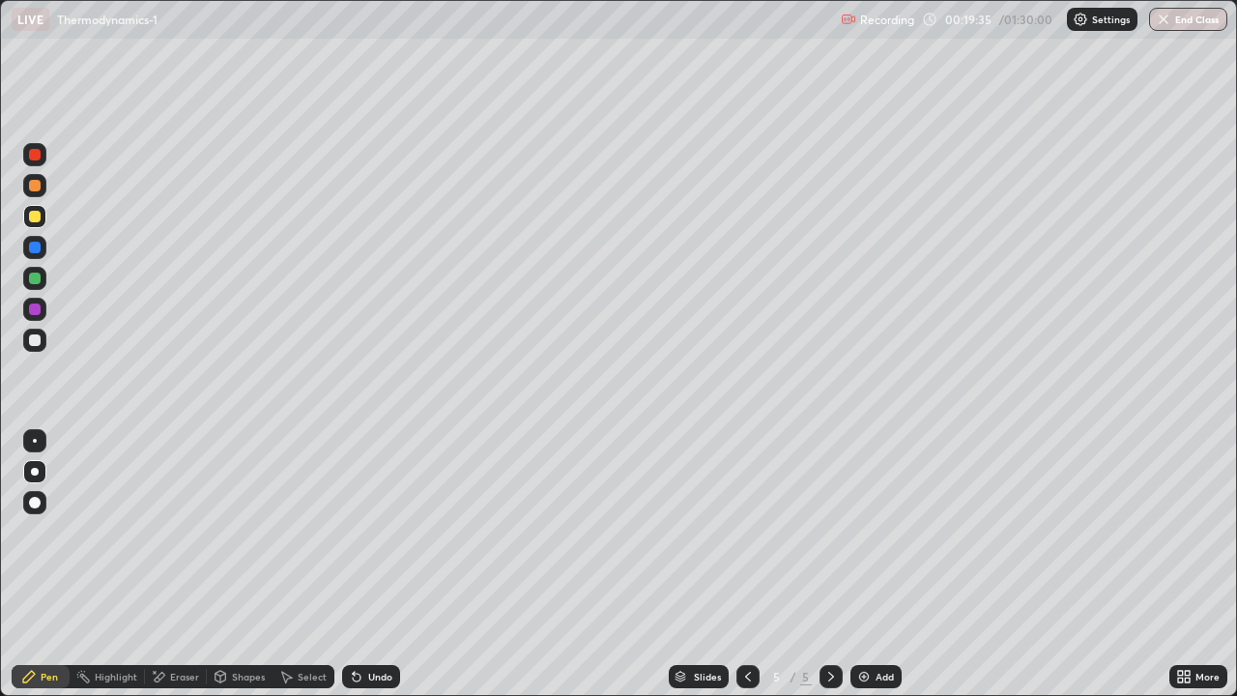
click at [36, 223] on div at bounding box center [34, 216] width 23 height 23
click at [37, 151] on div at bounding box center [35, 155] width 12 height 12
click at [43, 306] on div at bounding box center [34, 309] width 23 height 23
click at [35, 342] on div at bounding box center [35, 340] width 12 height 12
click at [44, 209] on div at bounding box center [34, 216] width 23 height 23
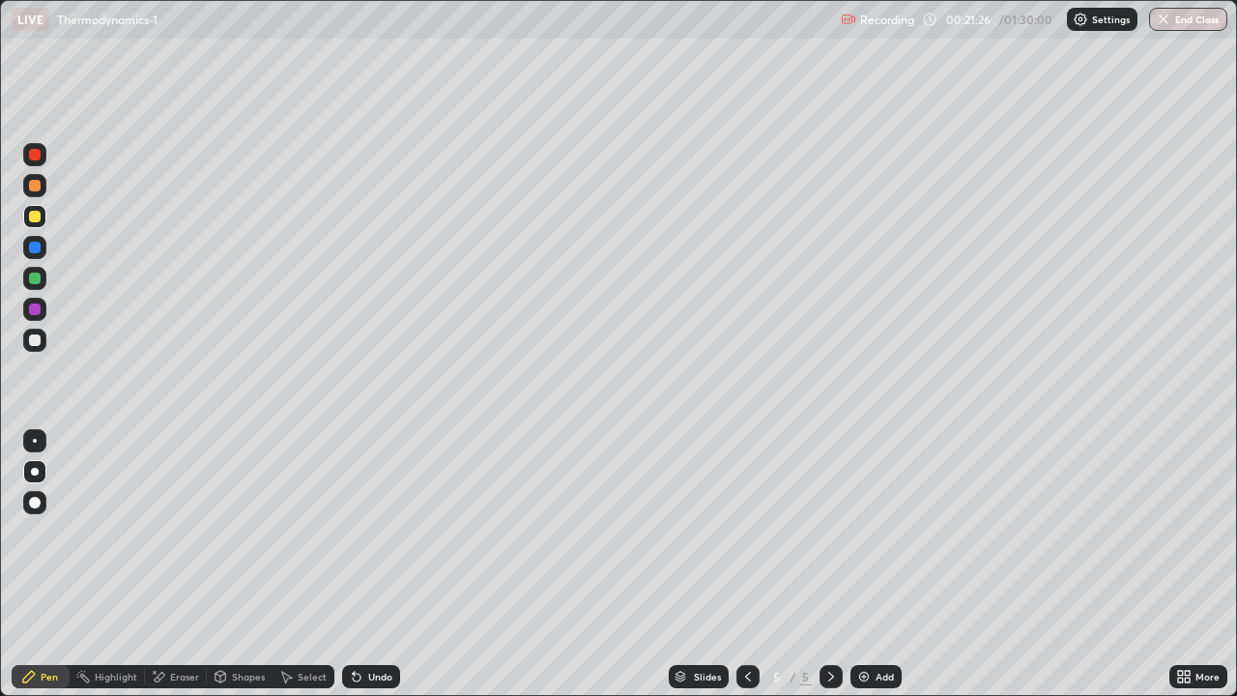
click at [34, 219] on div at bounding box center [35, 217] width 12 height 12
click at [32, 189] on div at bounding box center [35, 186] width 12 height 12
click at [34, 218] on div at bounding box center [35, 217] width 12 height 12
click at [37, 246] on div at bounding box center [35, 248] width 12 height 12
click at [183, 623] on div "Eraser" at bounding box center [184, 677] width 29 height 10
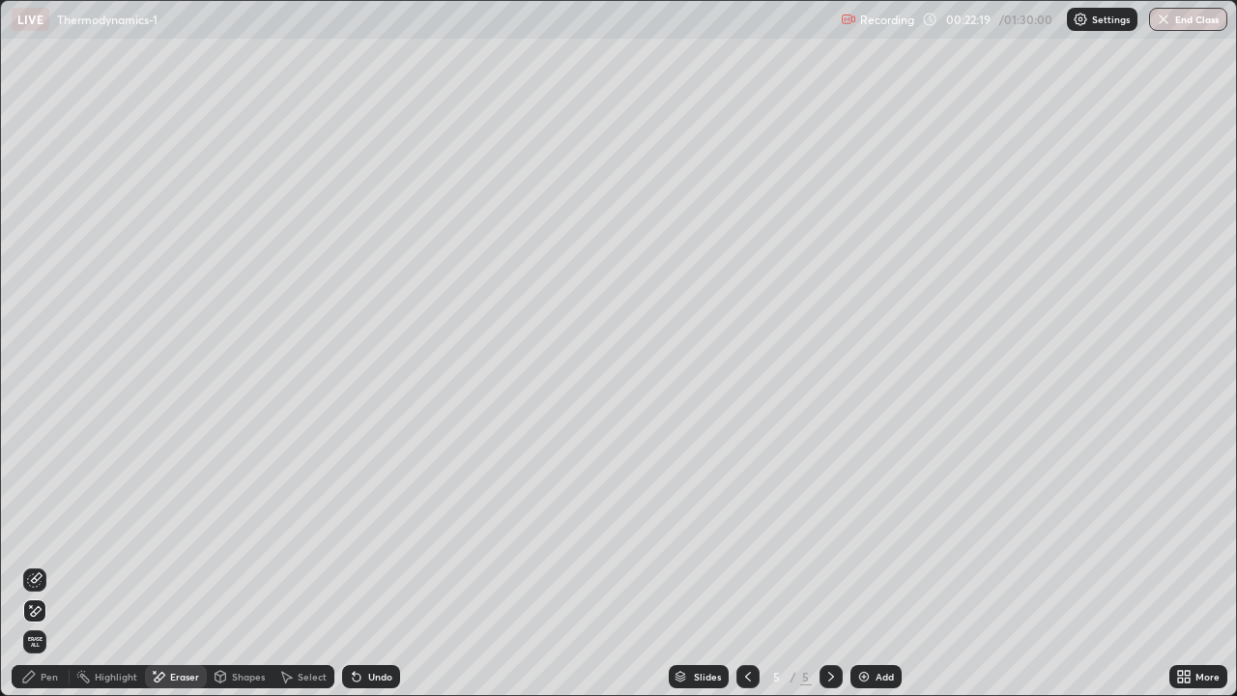
click at [377, 623] on div "Undo" at bounding box center [380, 677] width 24 height 10
click at [33, 623] on div "Pen" at bounding box center [41, 676] width 58 height 23
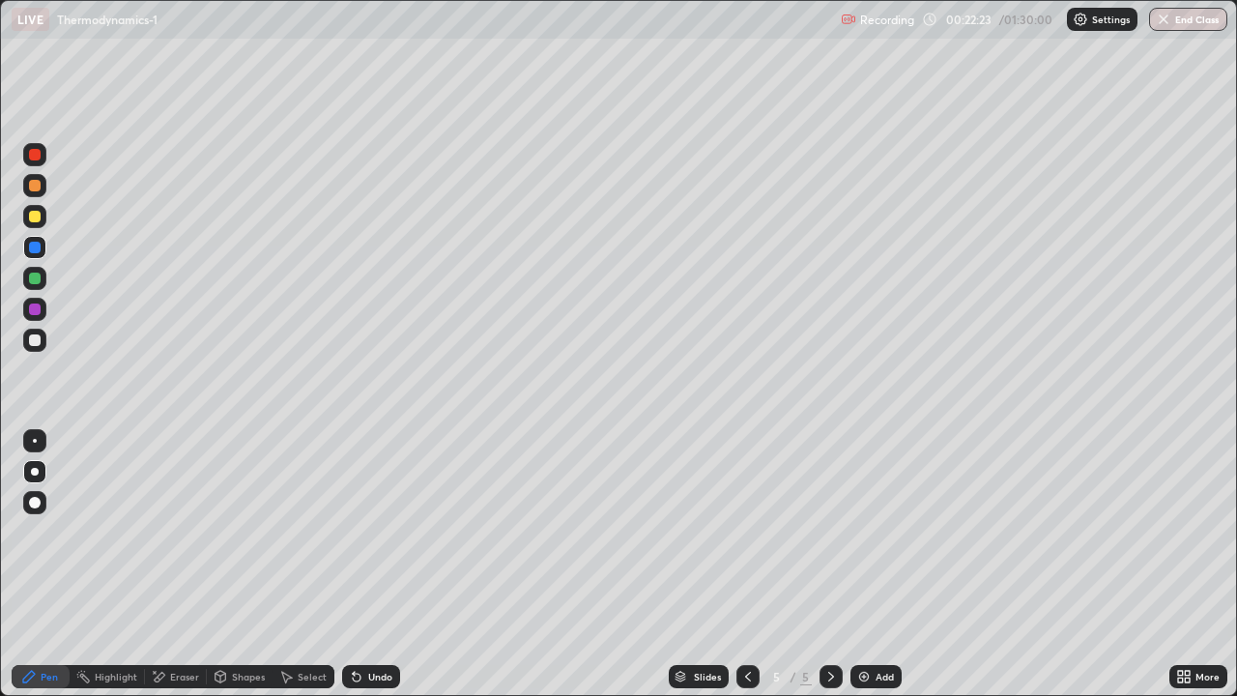
click at [39, 217] on div at bounding box center [35, 217] width 12 height 12
click at [38, 250] on div at bounding box center [35, 248] width 12 height 12
click at [33, 189] on div at bounding box center [35, 186] width 12 height 12
click at [879, 623] on div "Add" at bounding box center [885, 677] width 18 height 10
click at [37, 305] on div at bounding box center [35, 310] width 12 height 12
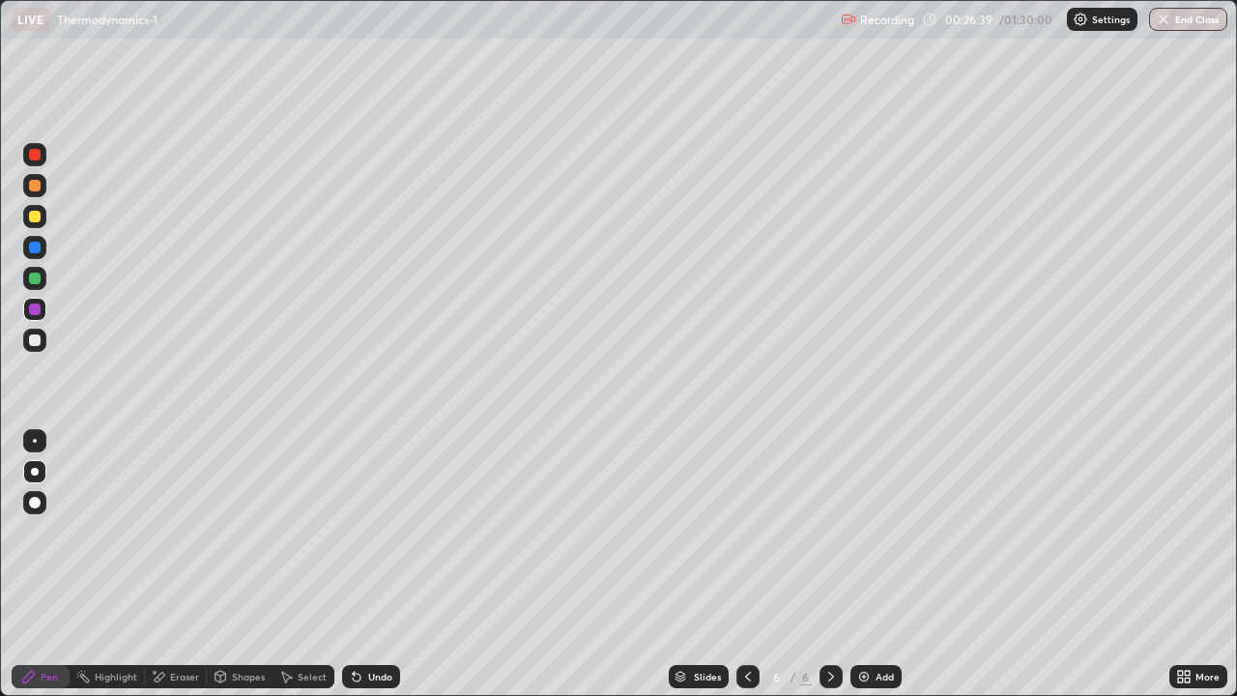
click at [33, 309] on div at bounding box center [35, 310] width 12 height 12
click at [29, 309] on div at bounding box center [35, 310] width 12 height 12
click at [364, 623] on div "Undo" at bounding box center [371, 676] width 58 height 23
click at [38, 216] on div at bounding box center [35, 217] width 12 height 12
click at [37, 338] on div at bounding box center [35, 340] width 12 height 12
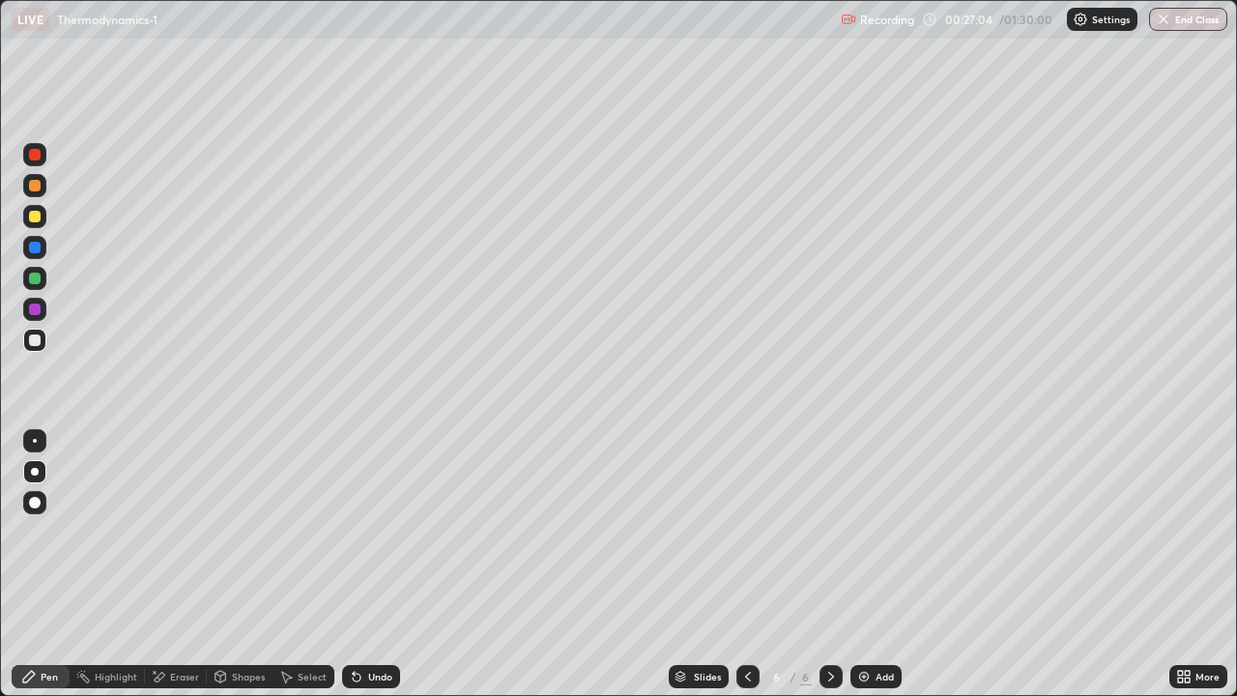
click at [366, 623] on div "Undo" at bounding box center [371, 676] width 58 height 23
click at [36, 217] on div at bounding box center [35, 217] width 12 height 12
click at [36, 221] on div at bounding box center [35, 217] width 12 height 12
click at [37, 217] on div at bounding box center [35, 217] width 12 height 12
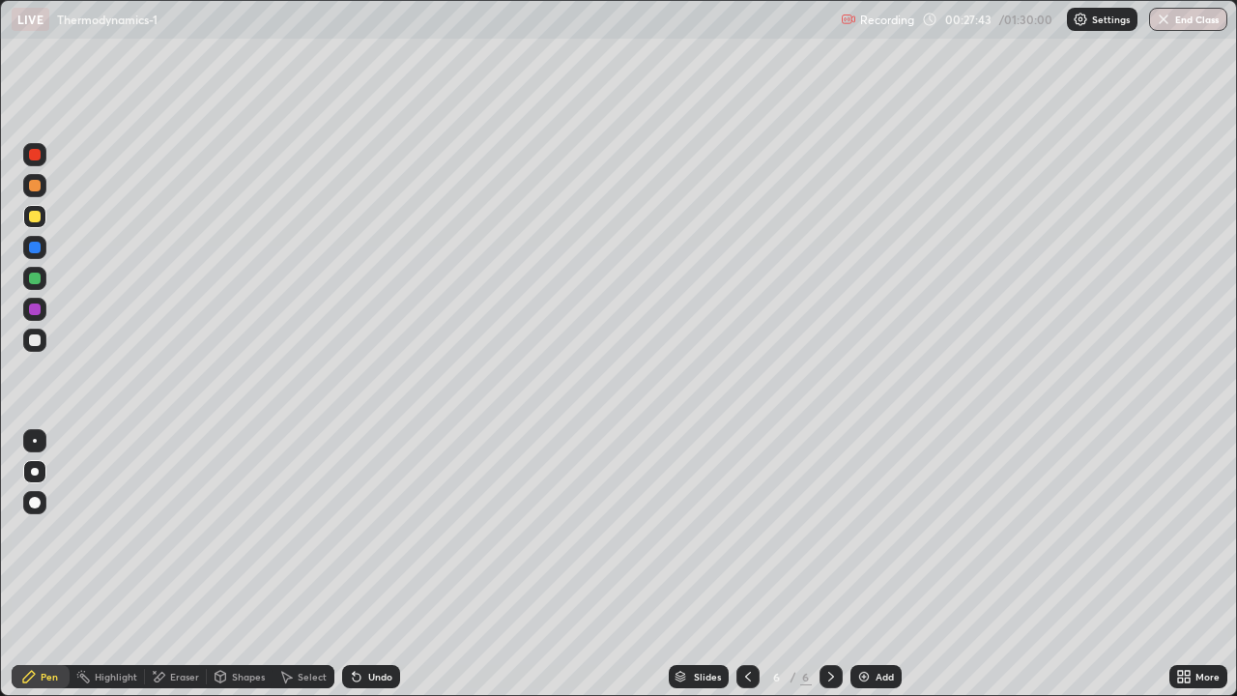
click at [36, 217] on div at bounding box center [35, 217] width 12 height 12
click at [30, 214] on div at bounding box center [35, 217] width 12 height 12
click at [378, 623] on div "Undo" at bounding box center [380, 677] width 24 height 10
click at [371, 623] on div "Undo" at bounding box center [371, 676] width 58 height 23
click at [376, 623] on div "Undo" at bounding box center [371, 676] width 58 height 23
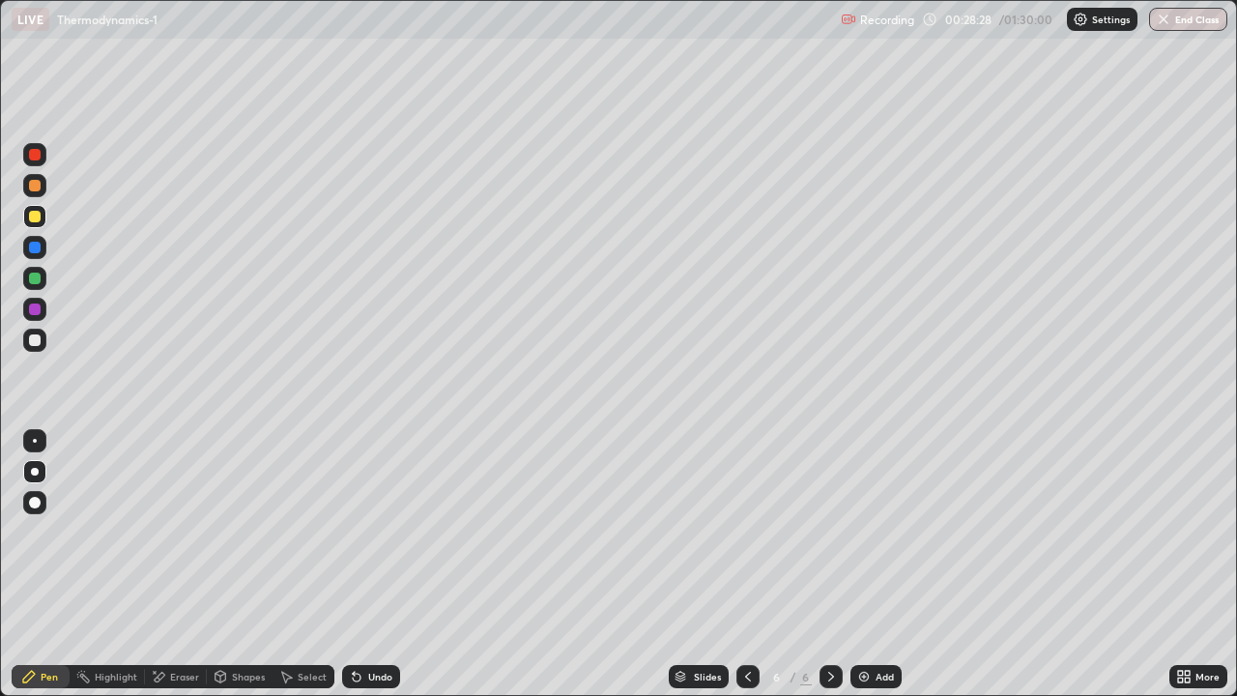
click at [355, 623] on icon at bounding box center [357, 678] width 8 height 8
click at [362, 623] on div "Undo" at bounding box center [371, 676] width 58 height 23
click at [366, 623] on div "Undo" at bounding box center [371, 676] width 58 height 23
click at [36, 301] on div at bounding box center [34, 309] width 23 height 23
click at [373, 623] on div "Undo" at bounding box center [371, 676] width 58 height 23
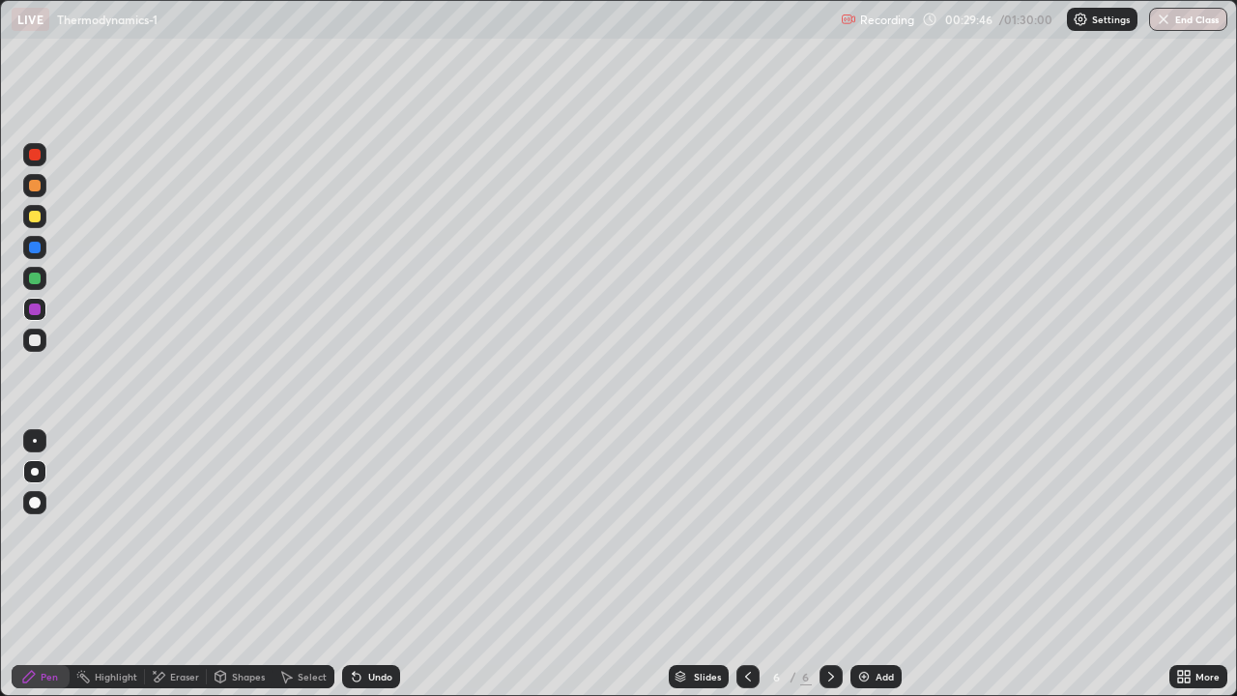
click at [32, 309] on div at bounding box center [35, 310] width 12 height 12
click at [35, 345] on div at bounding box center [35, 340] width 12 height 12
click at [368, 623] on div "Undo" at bounding box center [380, 677] width 24 height 10
click at [38, 314] on div at bounding box center [35, 310] width 12 height 12
click at [37, 279] on div at bounding box center [35, 279] width 12 height 12
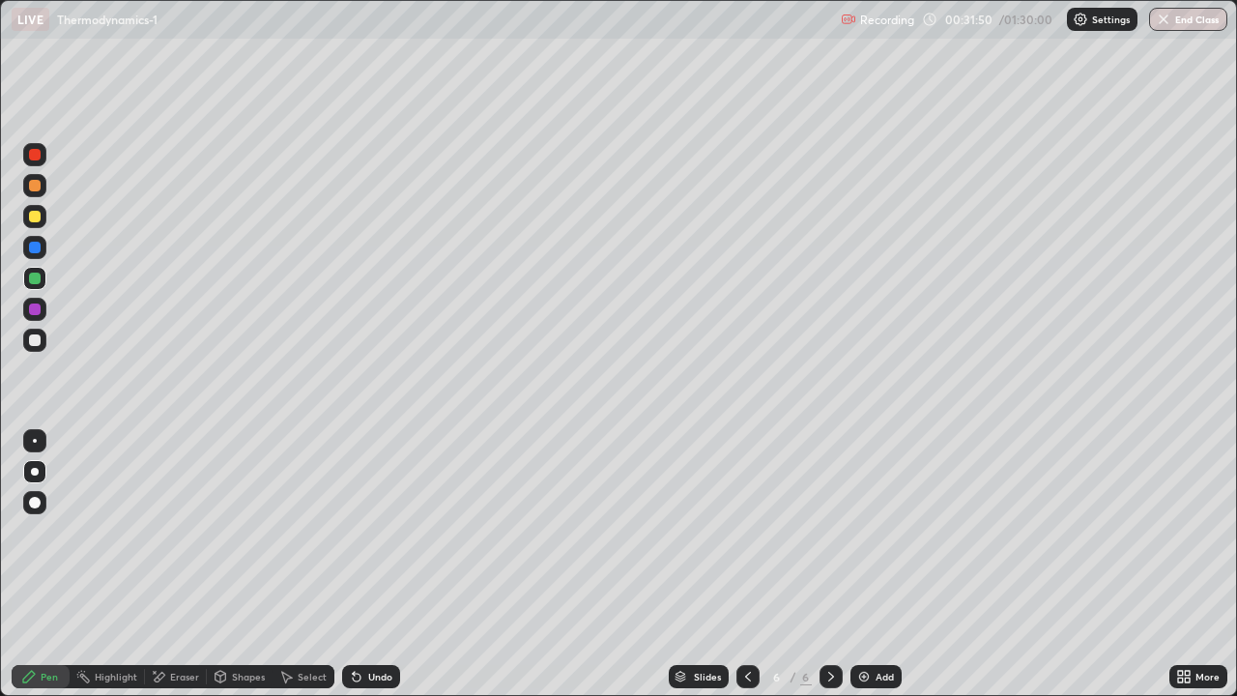
click at [368, 623] on div "Undo" at bounding box center [380, 677] width 24 height 10
click at [369, 623] on div "Undo" at bounding box center [380, 677] width 24 height 10
click at [368, 623] on div "Undo" at bounding box center [380, 677] width 24 height 10
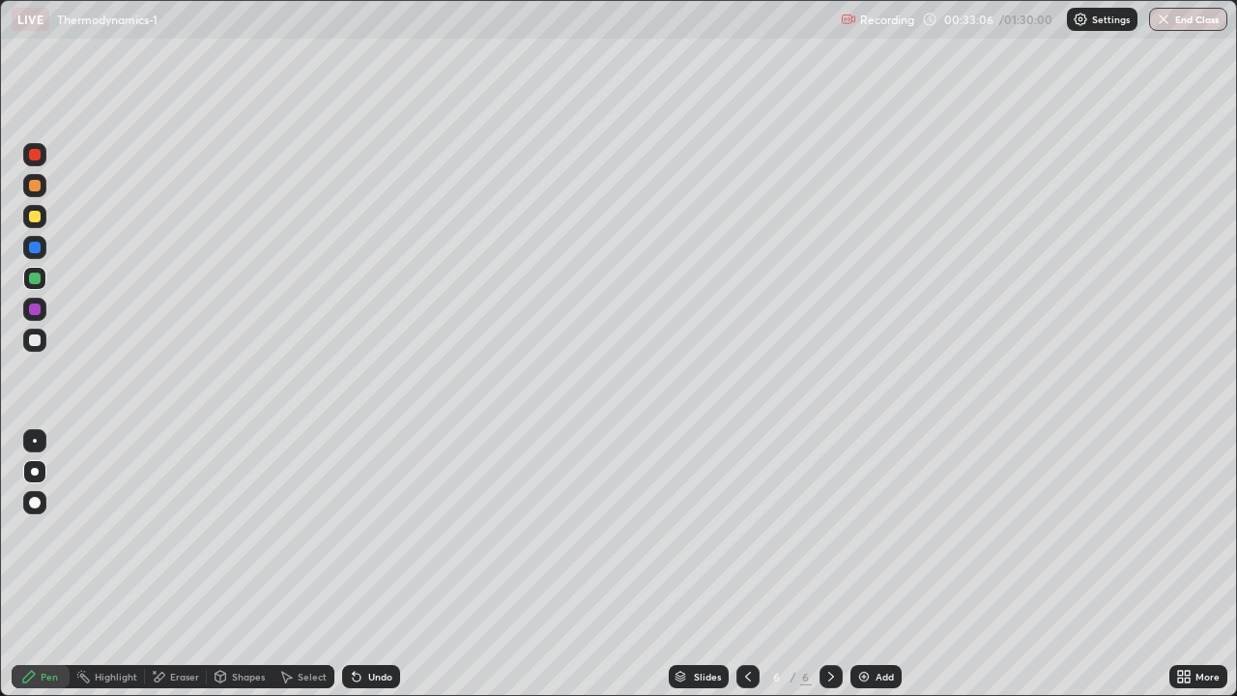
click at [891, 623] on div "Add" at bounding box center [885, 677] width 18 height 10
click at [35, 330] on div at bounding box center [34, 340] width 23 height 23
click at [35, 224] on div at bounding box center [34, 216] width 23 height 23
click at [36, 216] on div at bounding box center [35, 217] width 12 height 12
click at [37, 213] on div at bounding box center [35, 217] width 12 height 12
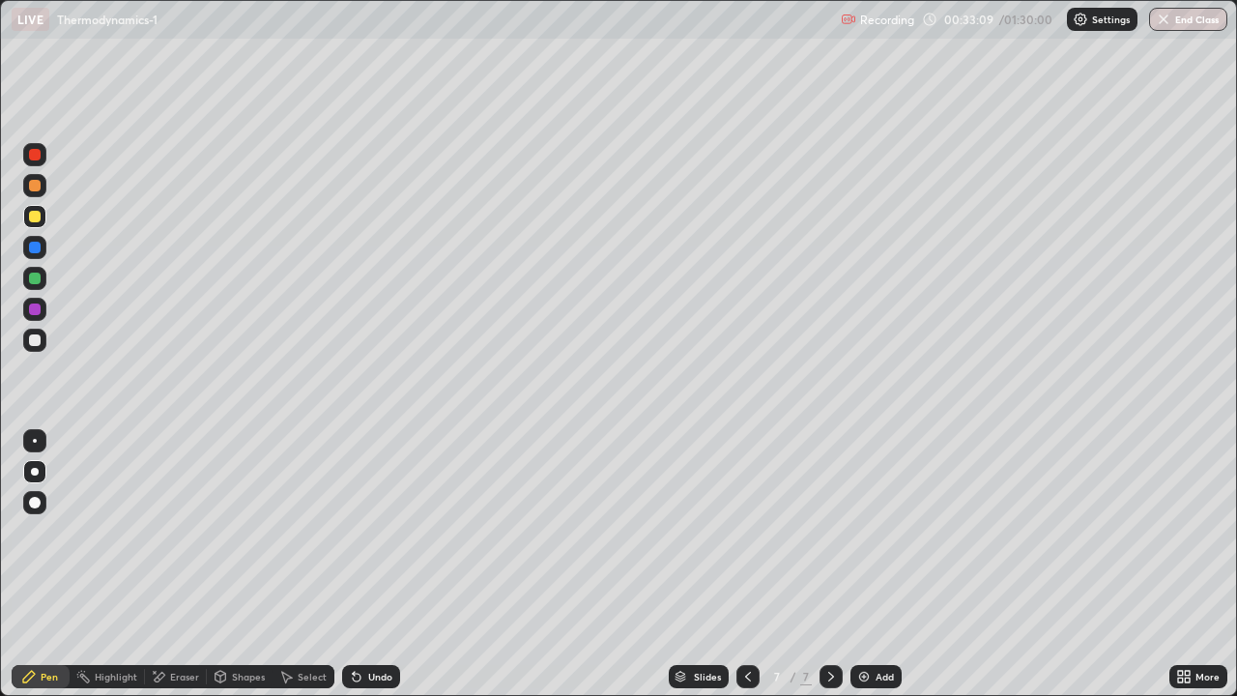
click at [43, 221] on div at bounding box center [34, 216] width 23 height 23
click at [742, 623] on div at bounding box center [748, 676] width 23 height 39
click at [363, 623] on div "Undo" at bounding box center [371, 676] width 58 height 23
click at [364, 623] on div "Undo" at bounding box center [371, 676] width 58 height 23
click at [829, 623] on icon at bounding box center [831, 676] width 15 height 15
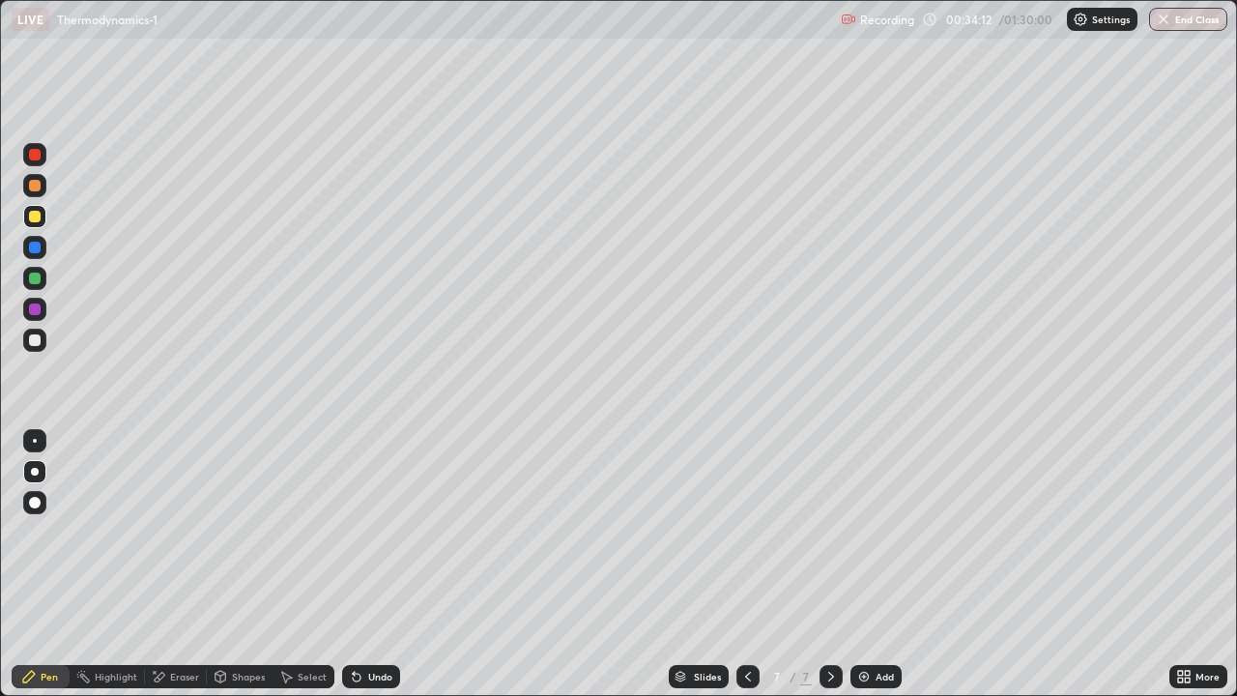
click at [878, 623] on div "Add" at bounding box center [885, 677] width 18 height 10
click at [886, 623] on div "Add" at bounding box center [885, 677] width 18 height 10
click at [32, 194] on div at bounding box center [34, 185] width 23 height 23
click at [35, 248] on div at bounding box center [35, 248] width 12 height 12
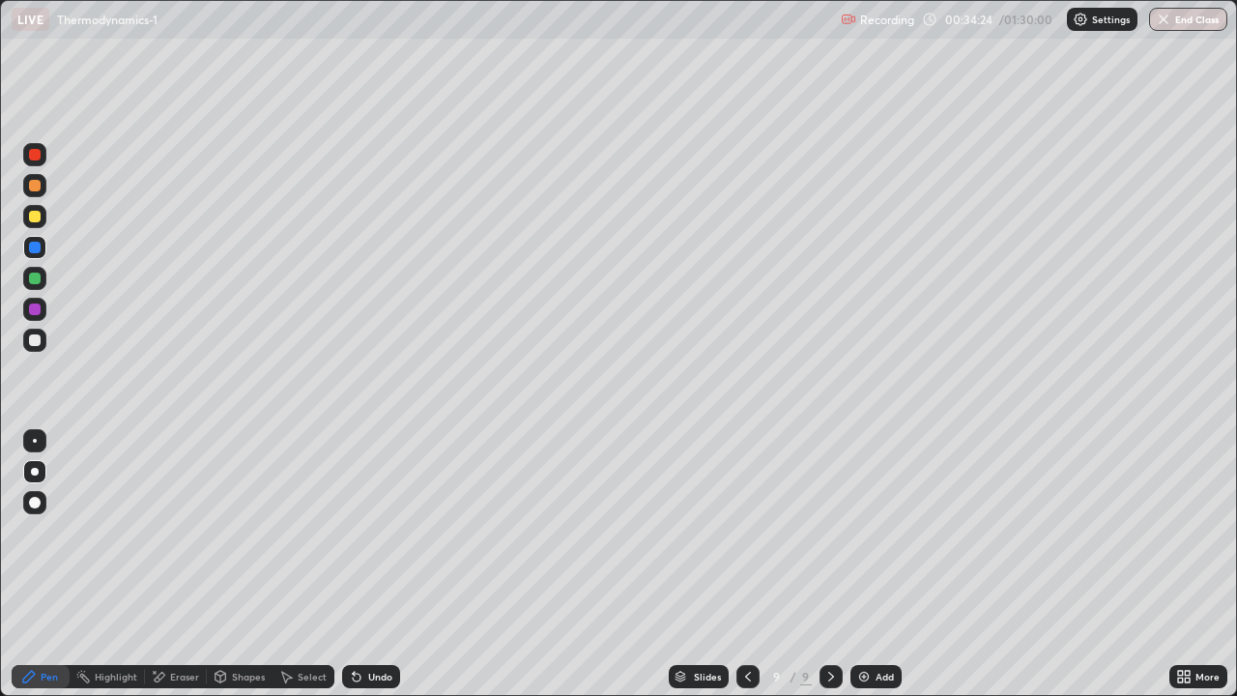
click at [38, 249] on div at bounding box center [35, 248] width 12 height 12
click at [34, 156] on div at bounding box center [35, 155] width 12 height 12
click at [38, 306] on div at bounding box center [35, 310] width 12 height 12
click at [30, 335] on div at bounding box center [35, 340] width 12 height 12
click at [374, 623] on div "Undo" at bounding box center [380, 677] width 24 height 10
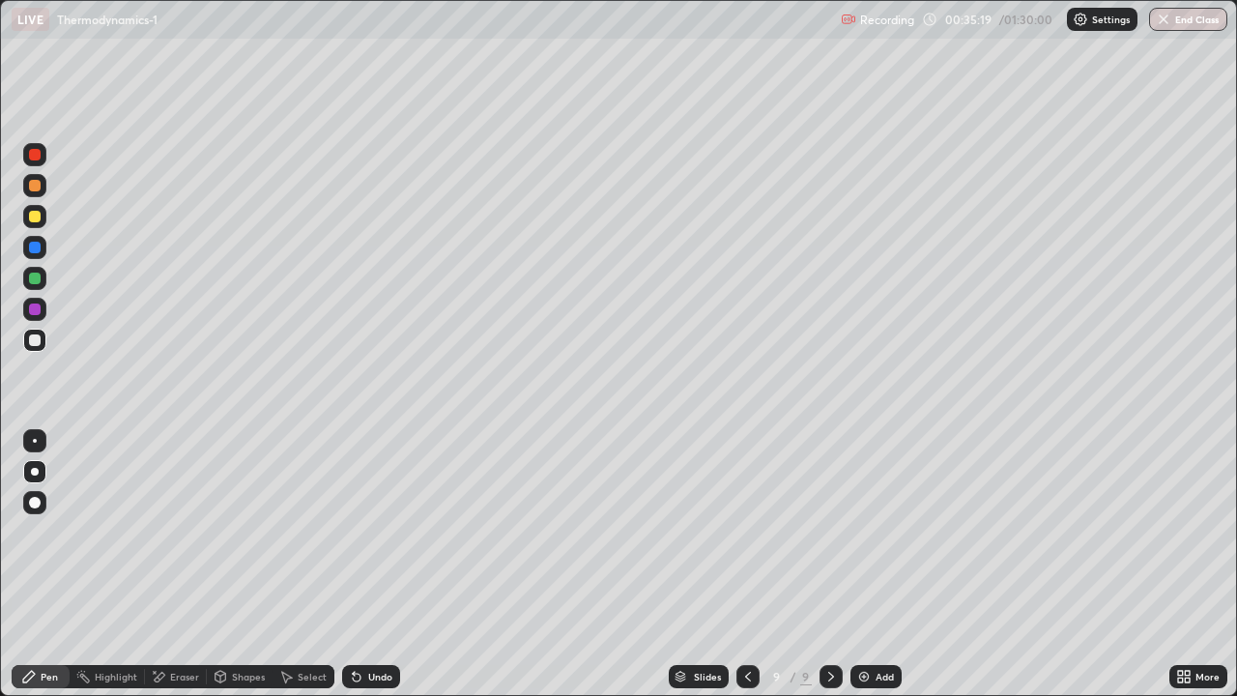
click at [376, 623] on div "Undo" at bounding box center [380, 677] width 24 height 10
click at [34, 342] on div at bounding box center [35, 340] width 12 height 12
click at [36, 337] on div at bounding box center [35, 340] width 12 height 12
click at [36, 340] on div at bounding box center [35, 340] width 12 height 12
click at [37, 216] on div at bounding box center [35, 217] width 12 height 12
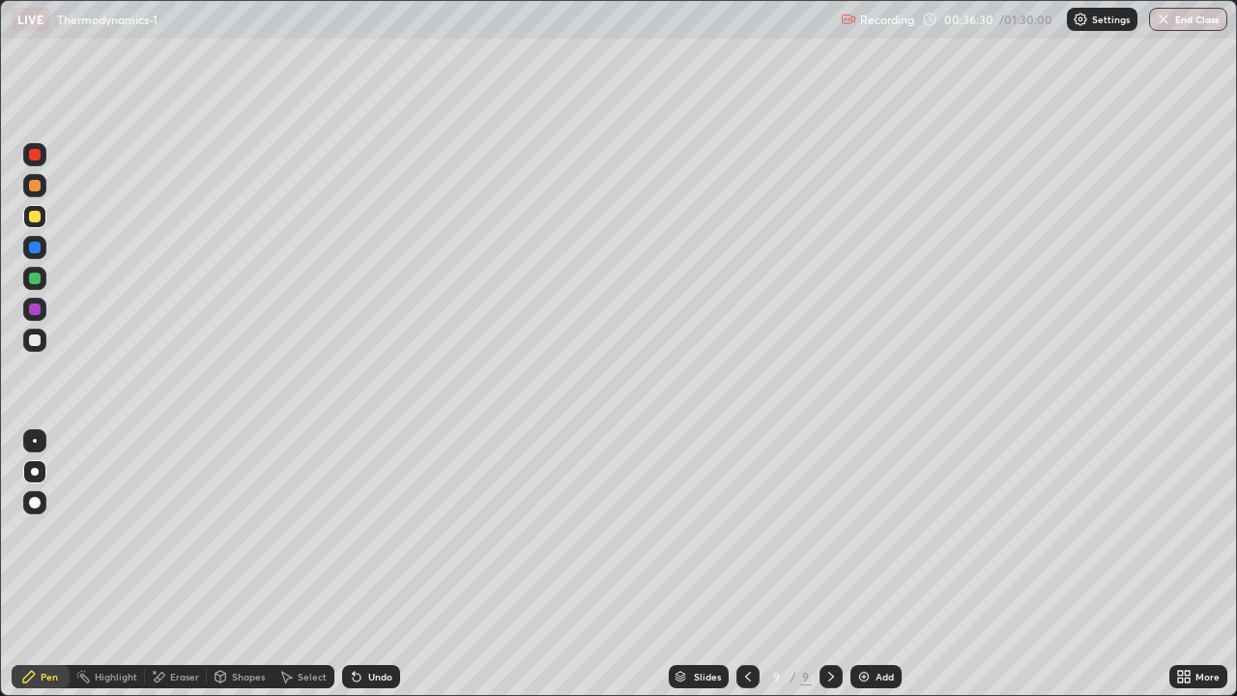
click at [40, 213] on div at bounding box center [35, 217] width 12 height 12
click at [362, 623] on div "Undo" at bounding box center [371, 676] width 58 height 23
click at [366, 623] on div "Undo" at bounding box center [371, 676] width 58 height 23
click at [357, 623] on icon at bounding box center [356, 676] width 15 height 15
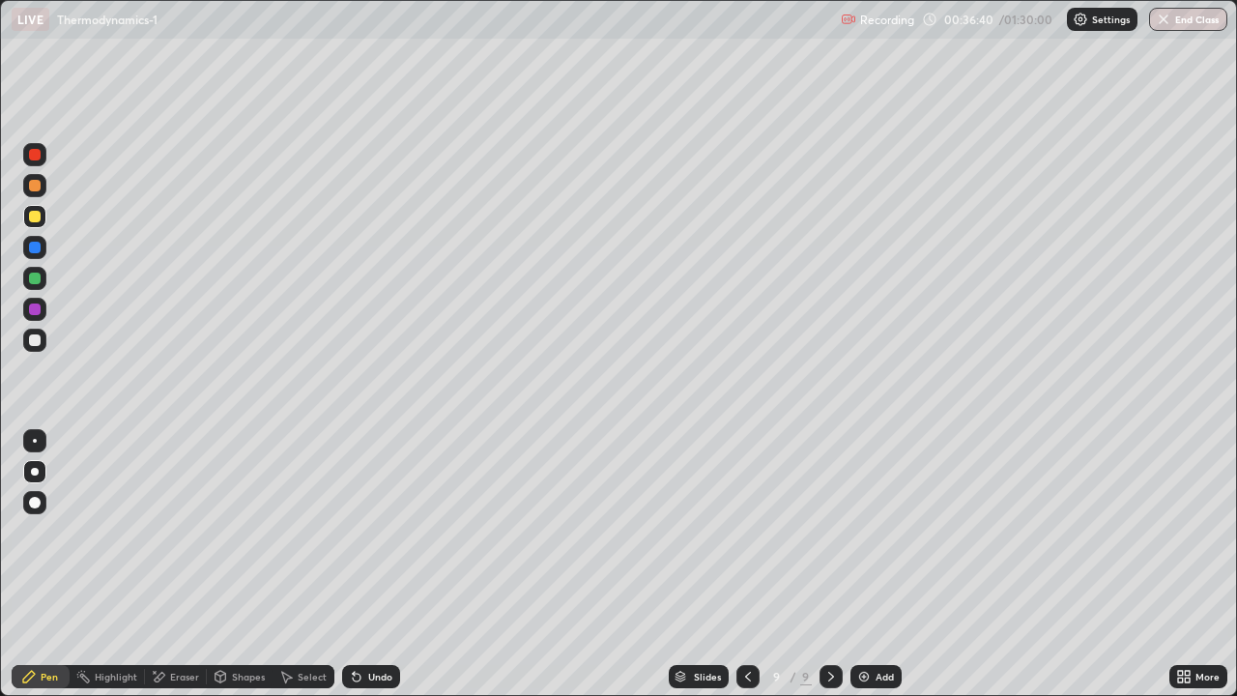
click at [354, 623] on icon at bounding box center [357, 678] width 8 height 8
click at [359, 623] on icon at bounding box center [356, 676] width 15 height 15
click at [364, 623] on div "Undo" at bounding box center [371, 676] width 58 height 23
click at [40, 244] on div at bounding box center [35, 248] width 12 height 12
click at [363, 623] on div "Undo" at bounding box center [371, 676] width 58 height 23
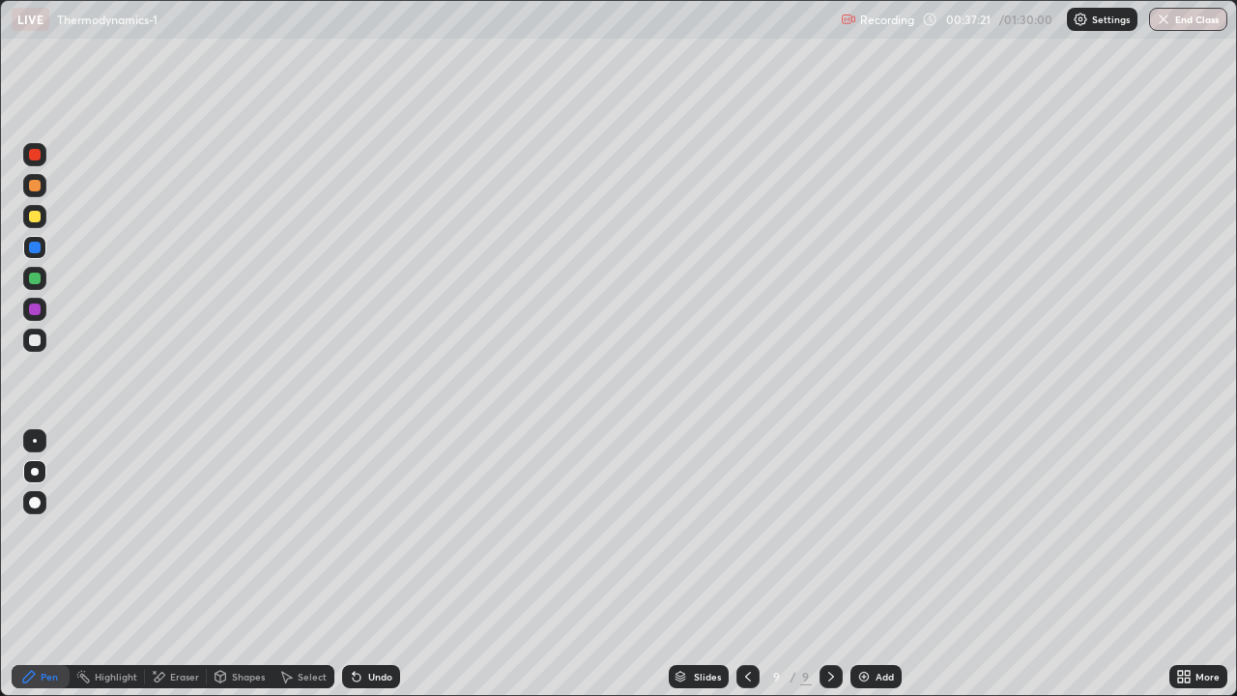
click at [365, 623] on div "Undo" at bounding box center [371, 676] width 58 height 23
click at [36, 278] on div at bounding box center [35, 279] width 12 height 12
click at [30, 278] on div at bounding box center [35, 279] width 12 height 12
click at [357, 623] on icon at bounding box center [356, 676] width 15 height 15
click at [35, 217] on div at bounding box center [35, 217] width 12 height 12
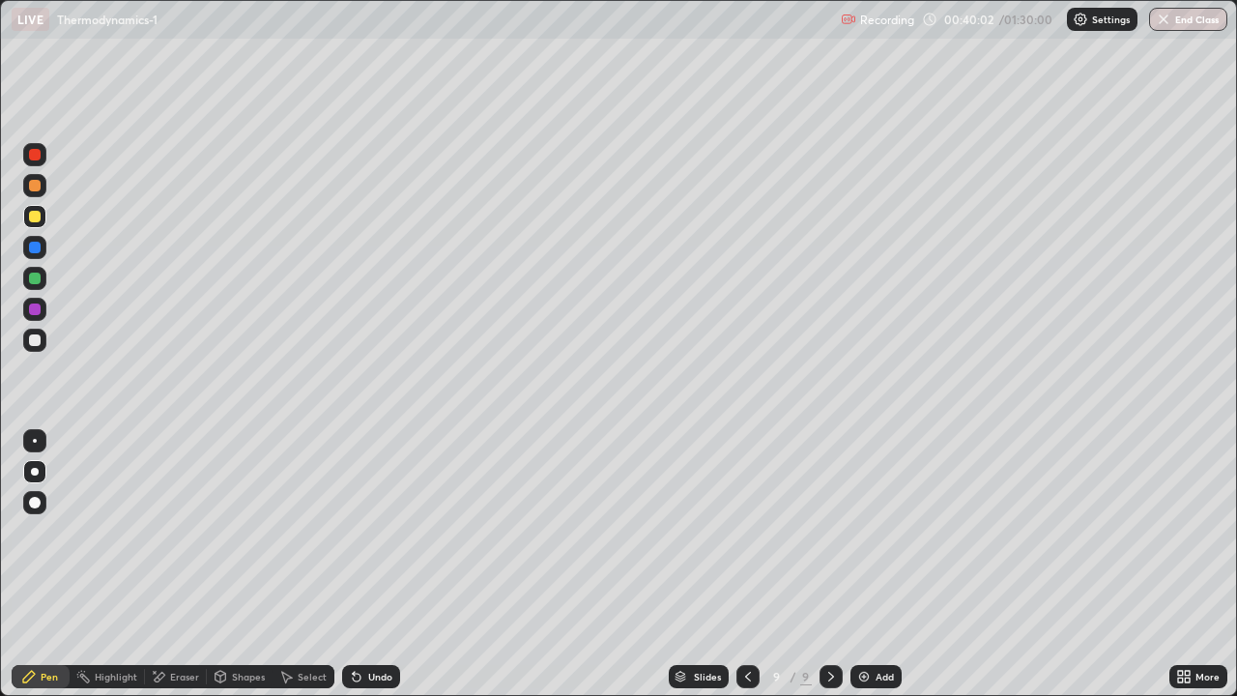
click at [44, 304] on div at bounding box center [34, 309] width 23 height 23
click at [38, 279] on div at bounding box center [35, 279] width 12 height 12
click at [30, 275] on div at bounding box center [35, 279] width 12 height 12
click at [37, 248] on div at bounding box center [35, 248] width 12 height 12
click at [39, 221] on div at bounding box center [34, 216] width 23 height 23
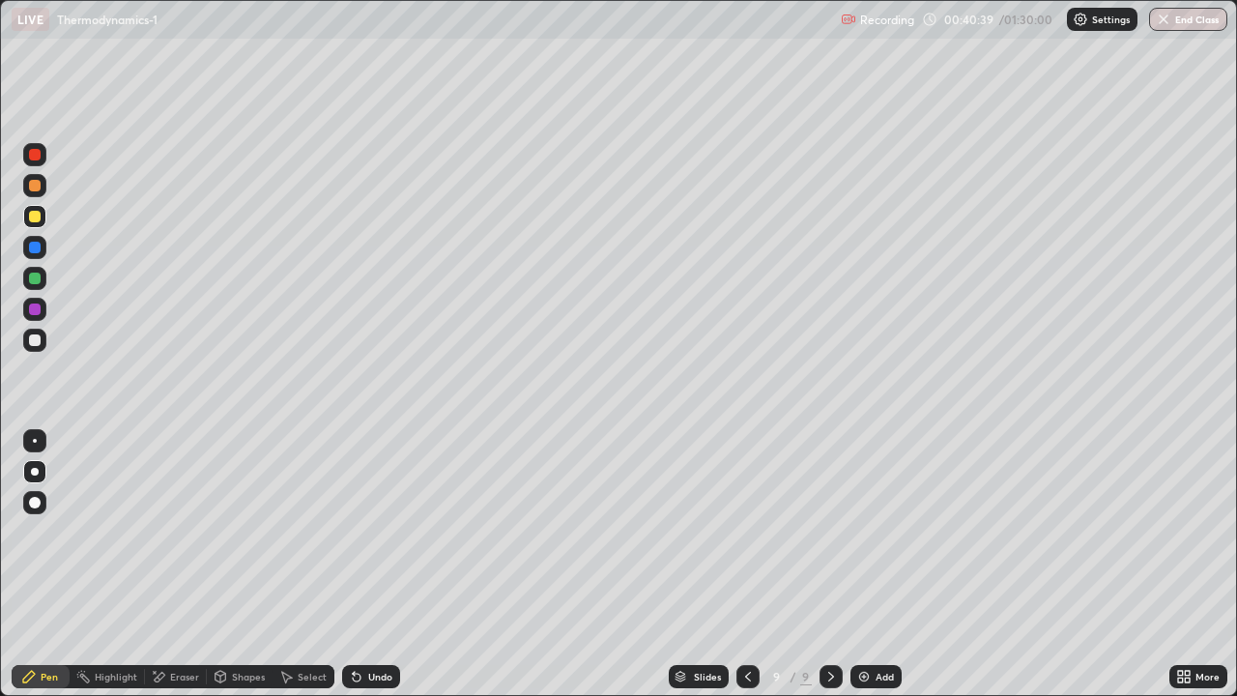
click at [40, 245] on div at bounding box center [35, 248] width 12 height 12
click at [39, 281] on div at bounding box center [35, 279] width 12 height 12
click at [170, 623] on div "Eraser" at bounding box center [184, 677] width 29 height 10
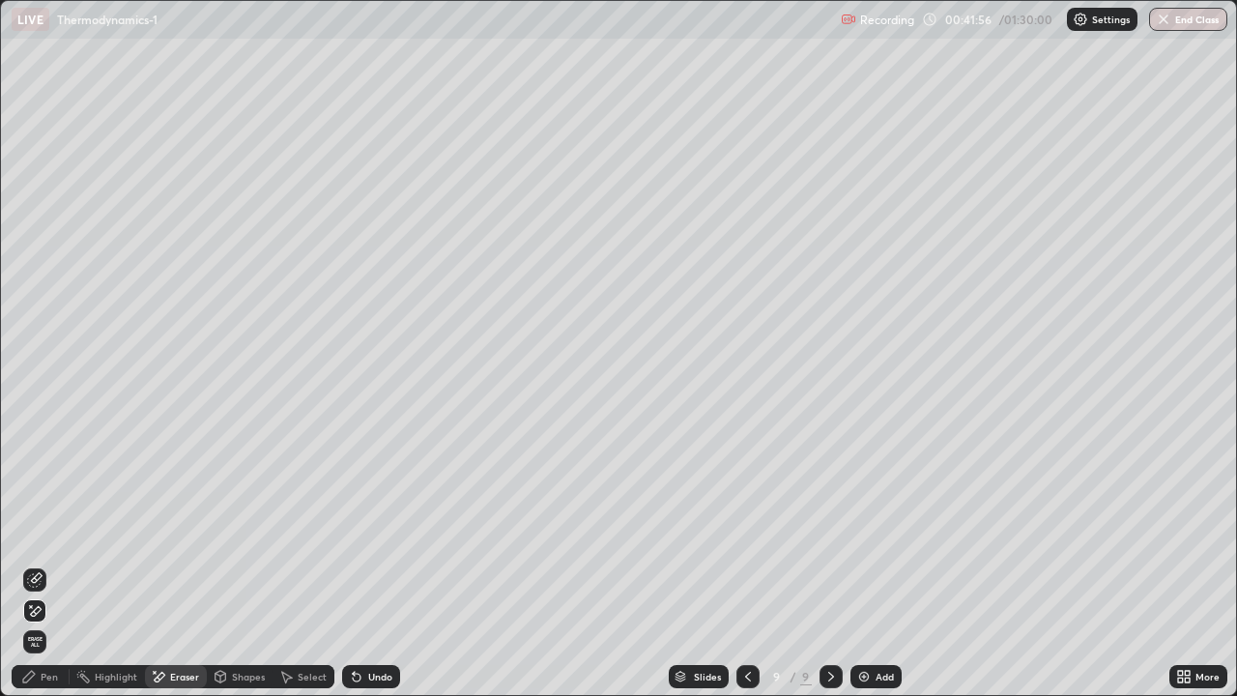
click at [52, 623] on div "Pen" at bounding box center [41, 676] width 58 height 23
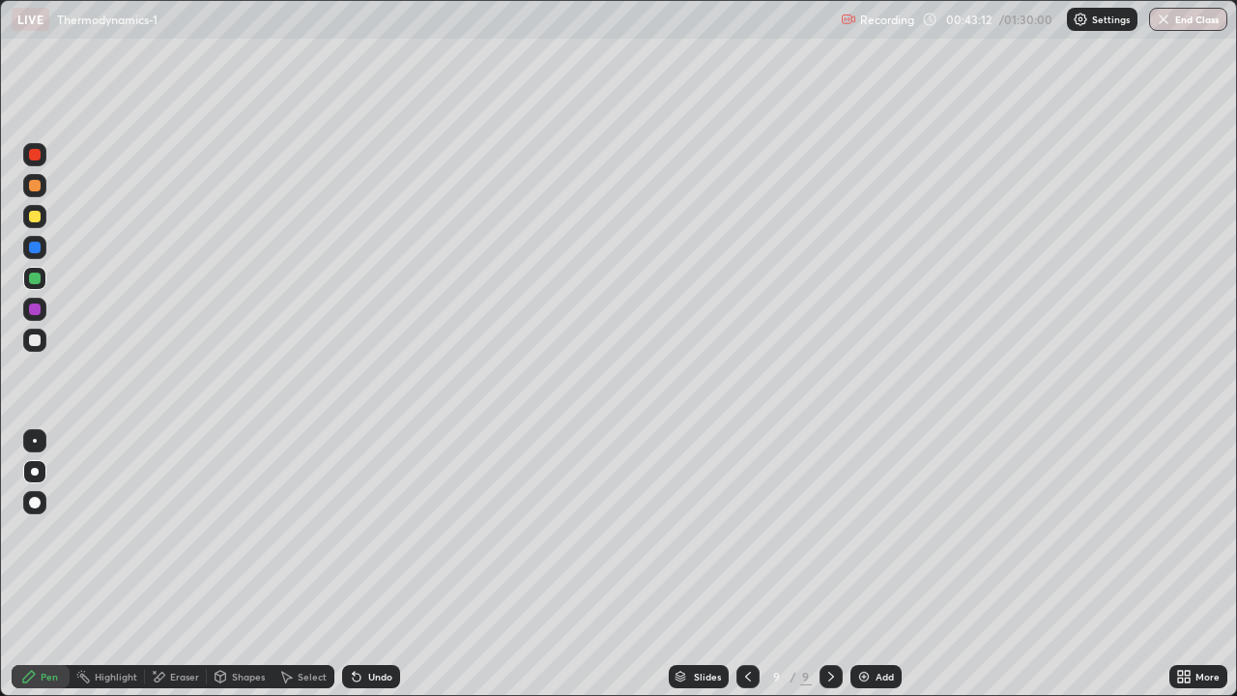
click at [26, 273] on div at bounding box center [34, 278] width 23 height 23
click at [31, 246] on div at bounding box center [35, 248] width 12 height 12
click at [869, 623] on img at bounding box center [863, 676] width 15 height 15
click at [36, 155] on div at bounding box center [35, 155] width 12 height 12
click at [744, 623] on div at bounding box center [747, 676] width 23 height 23
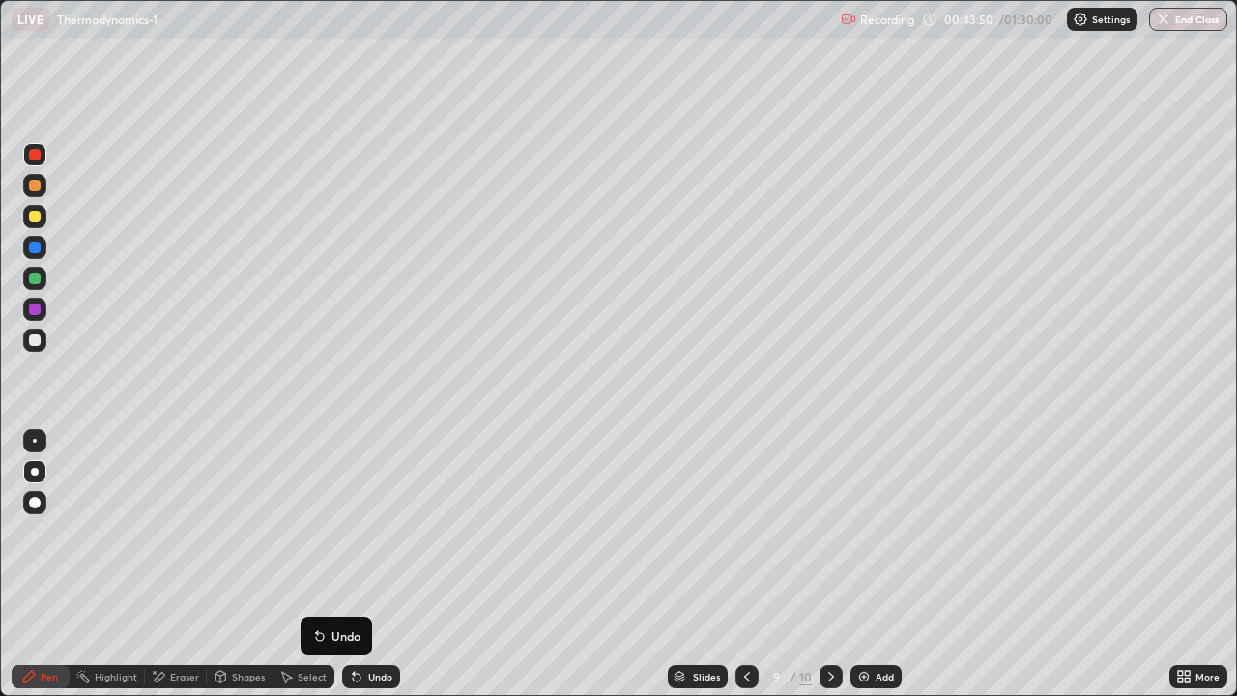
click at [361, 623] on icon at bounding box center [356, 676] width 15 height 15
click at [827, 623] on icon at bounding box center [831, 676] width 15 height 15
click at [34, 156] on div at bounding box center [35, 155] width 12 height 12
click at [40, 211] on div at bounding box center [34, 216] width 23 height 23
click at [36, 217] on div at bounding box center [35, 217] width 12 height 12
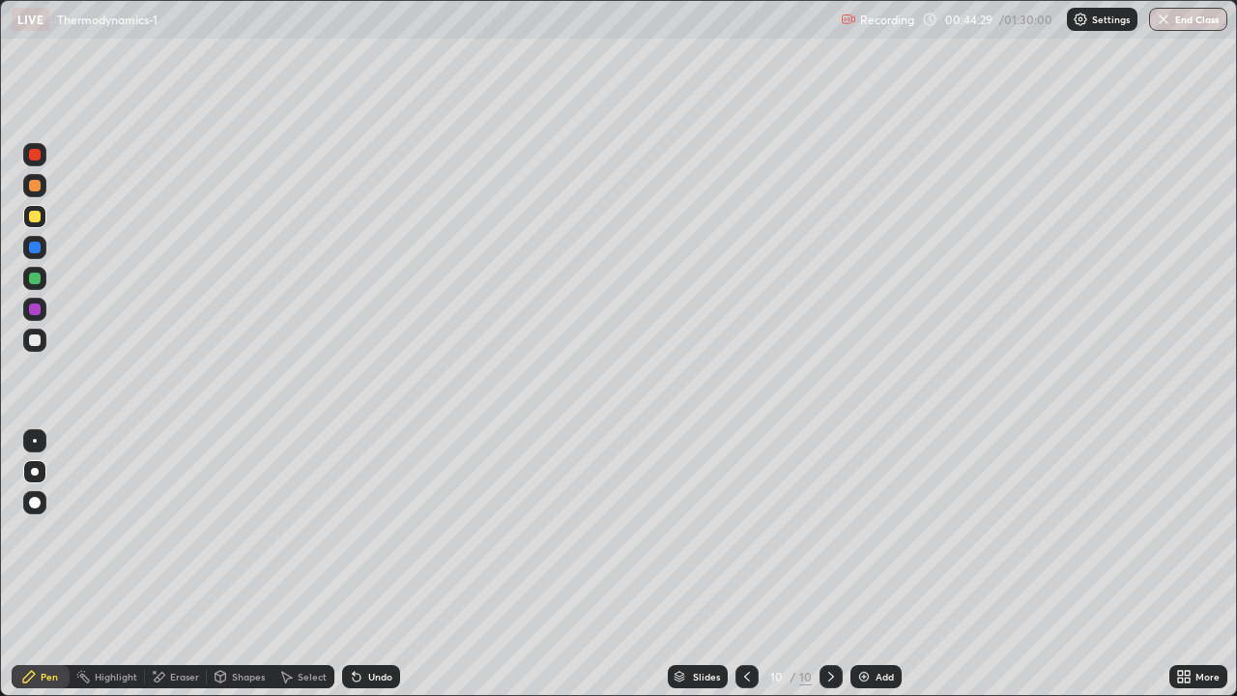
click at [32, 188] on div at bounding box center [35, 186] width 12 height 12
click at [34, 240] on div at bounding box center [34, 247] width 23 height 23
click at [36, 247] on div at bounding box center [35, 248] width 12 height 12
click at [362, 623] on div "Undo" at bounding box center [371, 676] width 58 height 23
click at [356, 623] on icon at bounding box center [357, 678] width 8 height 8
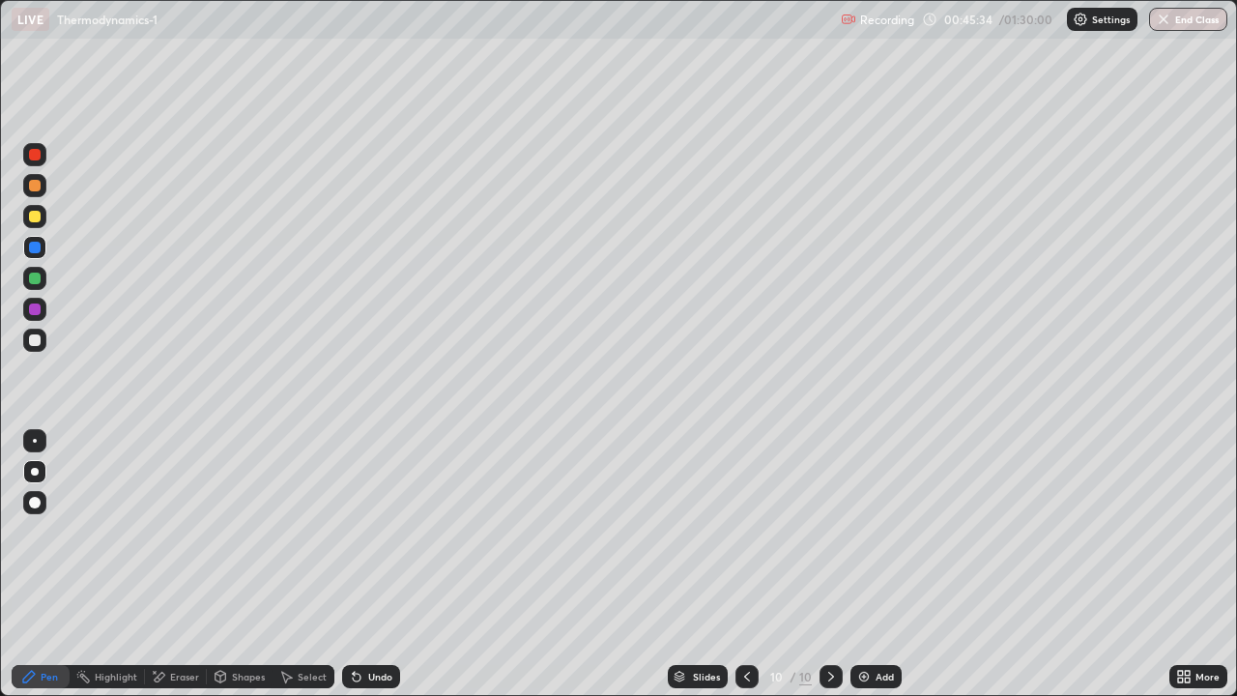
click at [33, 340] on div at bounding box center [35, 340] width 12 height 12
click at [373, 623] on div "Undo" at bounding box center [380, 677] width 24 height 10
click at [38, 339] on div at bounding box center [35, 340] width 12 height 12
click at [42, 215] on div at bounding box center [34, 216] width 23 height 23
click at [36, 278] on div at bounding box center [35, 279] width 12 height 12
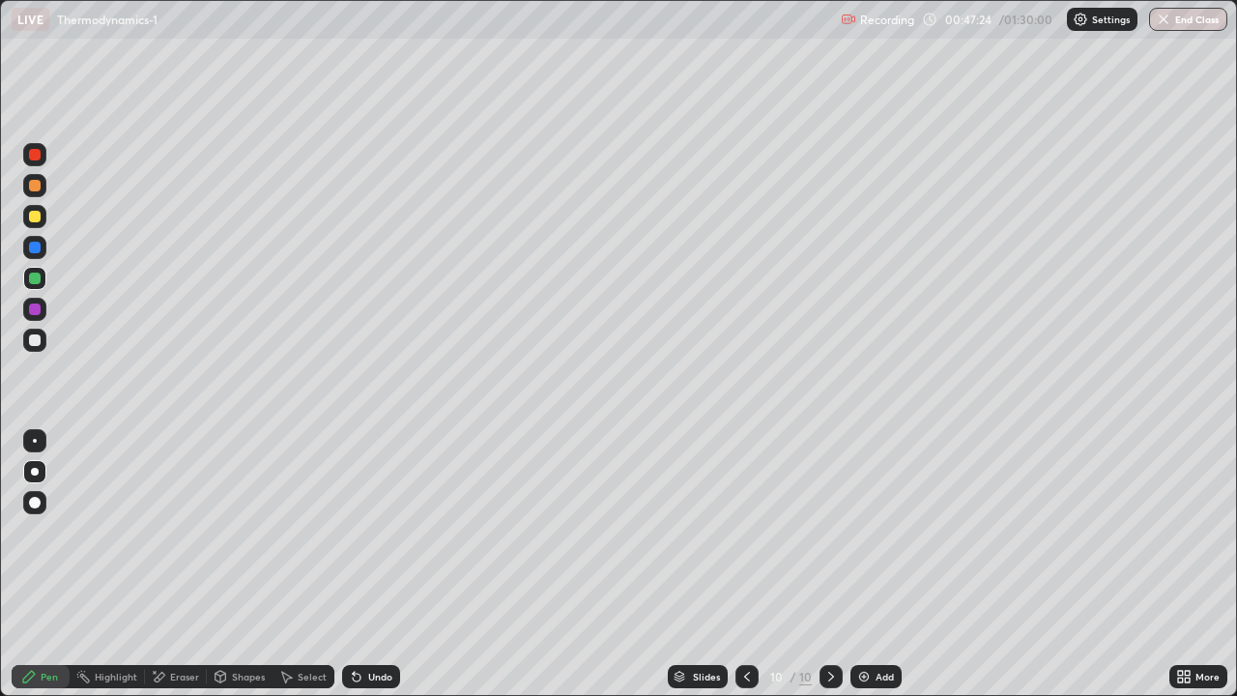
click at [37, 302] on div at bounding box center [34, 309] width 23 height 23
click at [358, 623] on icon at bounding box center [357, 678] width 8 height 8
click at [31, 335] on div at bounding box center [35, 340] width 12 height 12
click at [27, 301] on div at bounding box center [34, 309] width 23 height 23
click at [35, 277] on div at bounding box center [35, 279] width 12 height 12
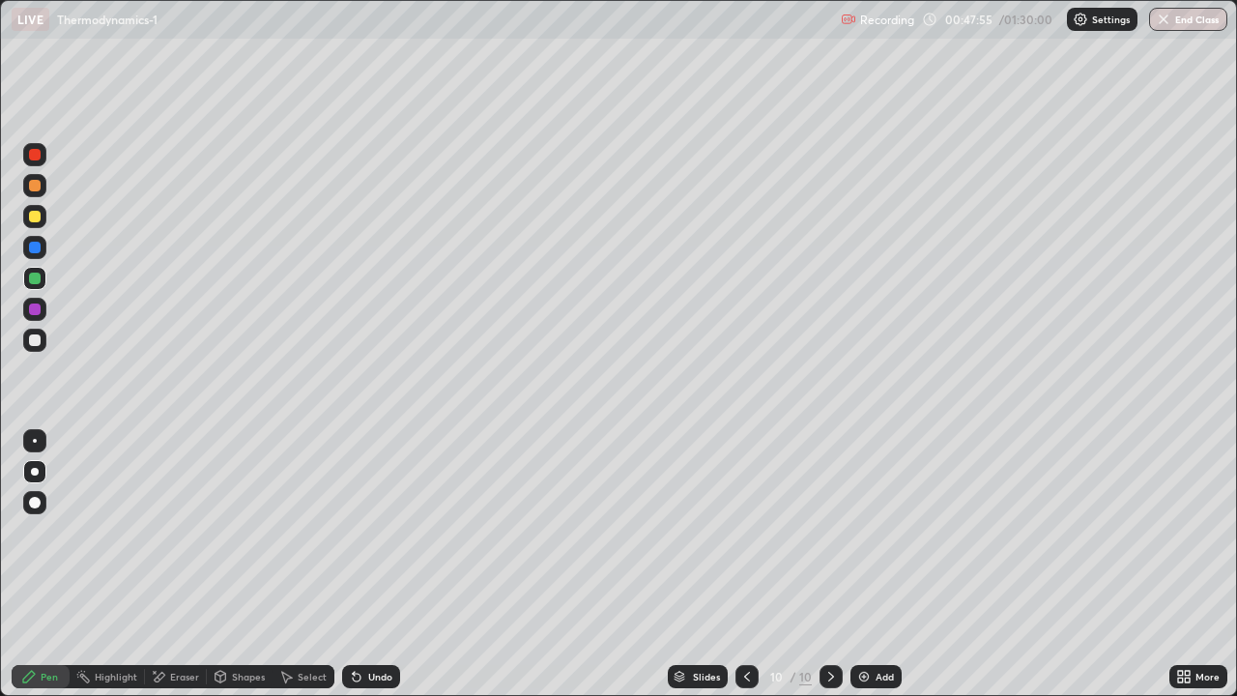
click at [27, 243] on div at bounding box center [34, 247] width 23 height 23
click at [39, 221] on div at bounding box center [34, 216] width 23 height 23
click at [376, 623] on div "Undo" at bounding box center [380, 677] width 24 height 10
click at [374, 623] on div "Undo" at bounding box center [380, 677] width 24 height 10
click at [369, 623] on div "Undo" at bounding box center [371, 676] width 58 height 23
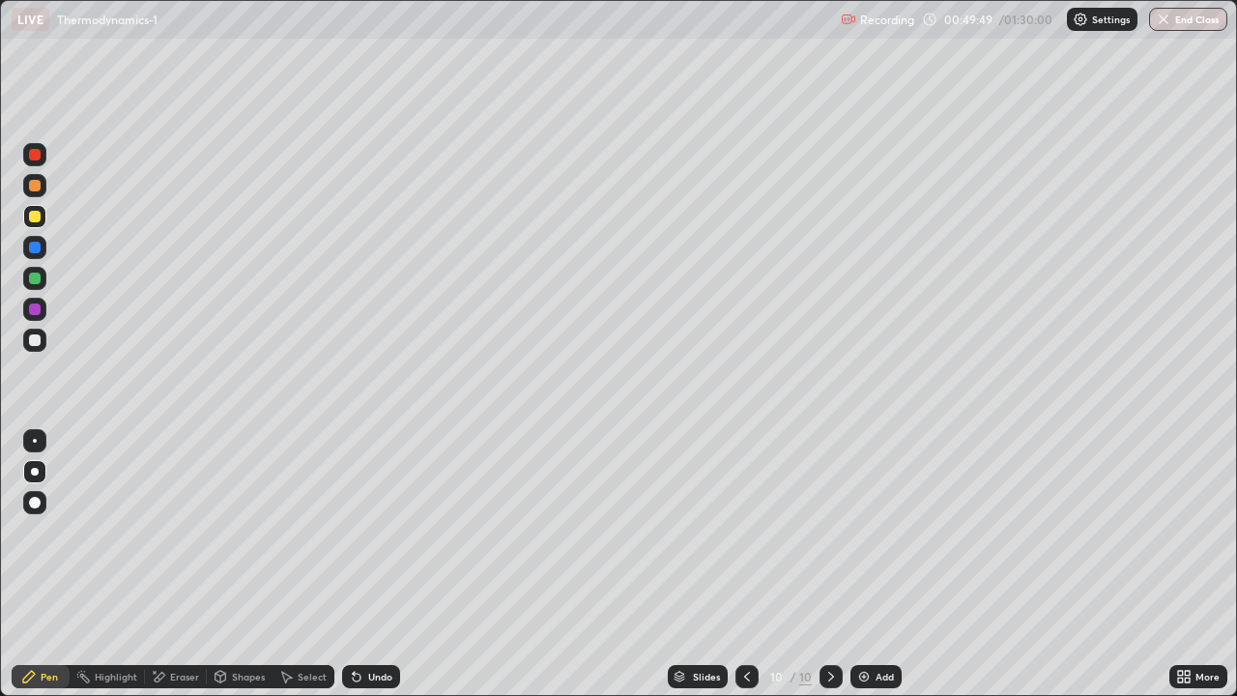
click at [38, 340] on div at bounding box center [35, 340] width 12 height 12
click at [36, 341] on div at bounding box center [35, 340] width 12 height 12
click at [36, 277] on div at bounding box center [35, 279] width 12 height 12
click at [32, 340] on div at bounding box center [35, 340] width 12 height 12
click at [376, 623] on div "Undo" at bounding box center [380, 677] width 24 height 10
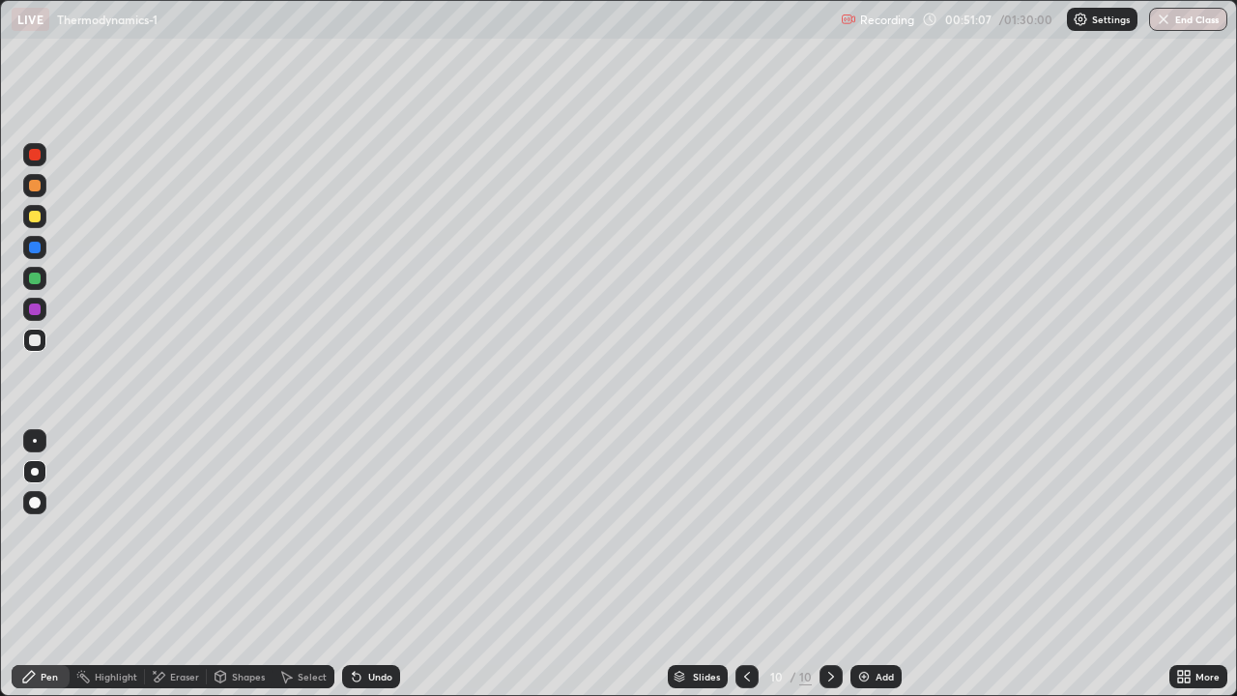
click at [381, 623] on div "Undo" at bounding box center [380, 677] width 24 height 10
click at [30, 341] on div at bounding box center [35, 340] width 12 height 12
click at [35, 341] on div at bounding box center [35, 340] width 12 height 12
click at [39, 216] on div at bounding box center [35, 217] width 12 height 12
click at [38, 333] on div at bounding box center [34, 340] width 23 height 23
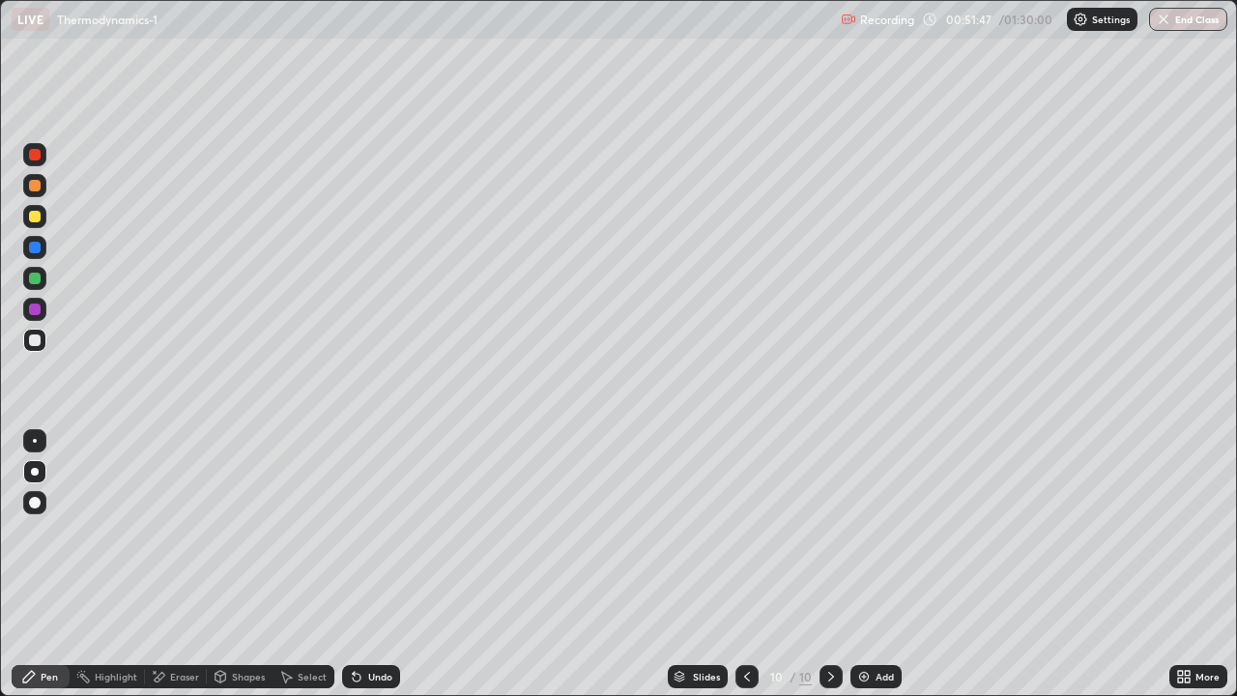
click at [32, 244] on div at bounding box center [35, 248] width 12 height 12
click at [24, 217] on div at bounding box center [34, 216] width 23 height 23
click at [360, 623] on div "Undo" at bounding box center [371, 676] width 58 height 23
click at [355, 623] on icon at bounding box center [356, 676] width 15 height 15
click at [369, 623] on div "Undo" at bounding box center [380, 677] width 24 height 10
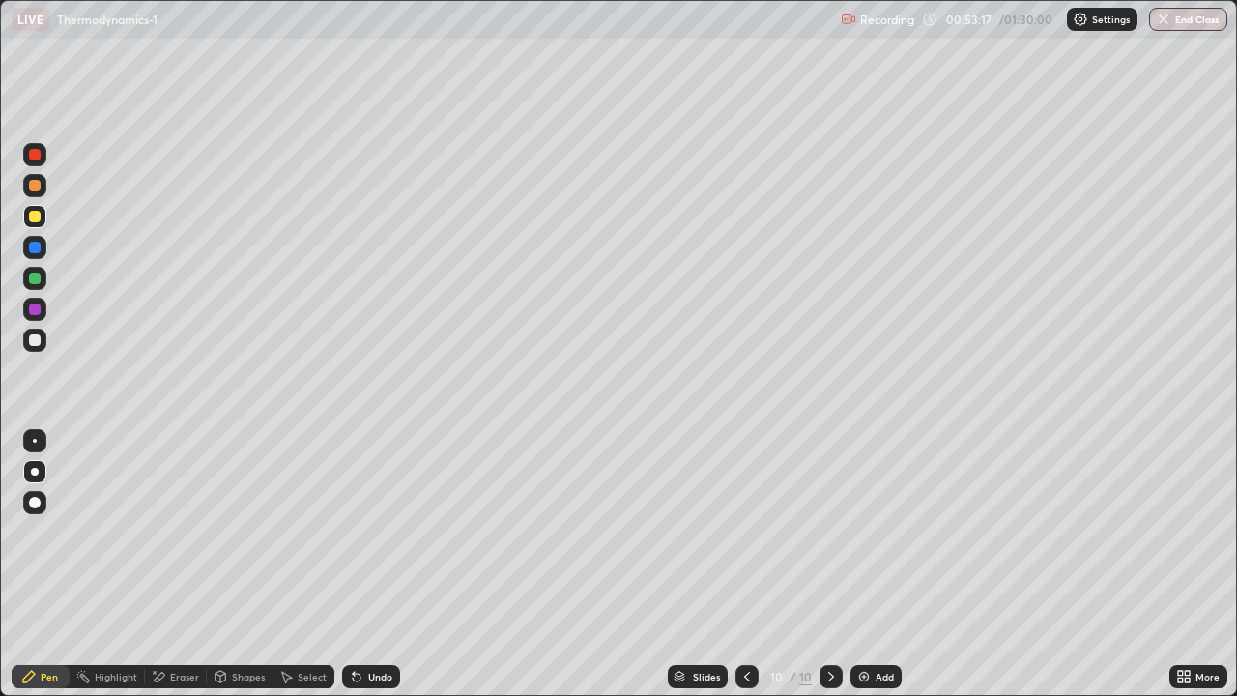
click at [35, 276] on div at bounding box center [35, 279] width 12 height 12
click at [885, 623] on div "Add" at bounding box center [885, 677] width 18 height 10
click at [42, 157] on div at bounding box center [34, 154] width 23 height 23
click at [36, 155] on div at bounding box center [35, 155] width 12 height 12
click at [37, 151] on div at bounding box center [35, 155] width 12 height 12
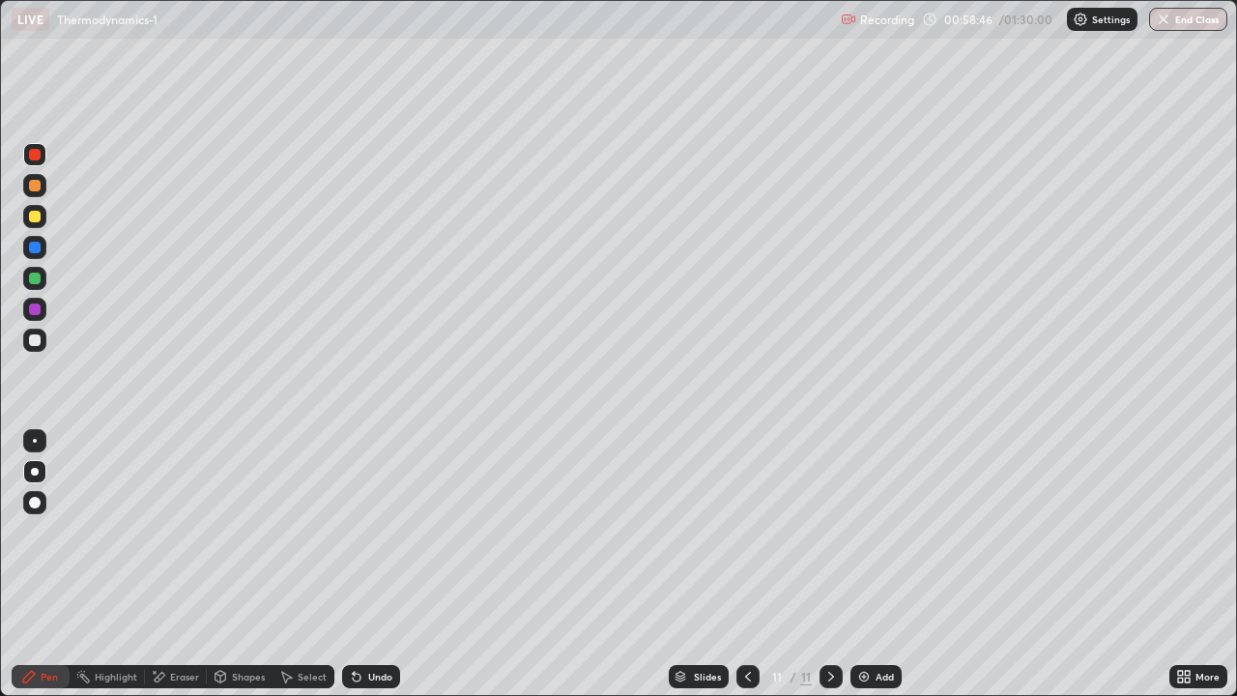
click at [372, 623] on div "Undo" at bounding box center [371, 676] width 58 height 23
click at [35, 221] on div at bounding box center [35, 217] width 12 height 12
click at [31, 214] on div at bounding box center [35, 217] width 12 height 12
click at [34, 214] on div at bounding box center [35, 217] width 12 height 12
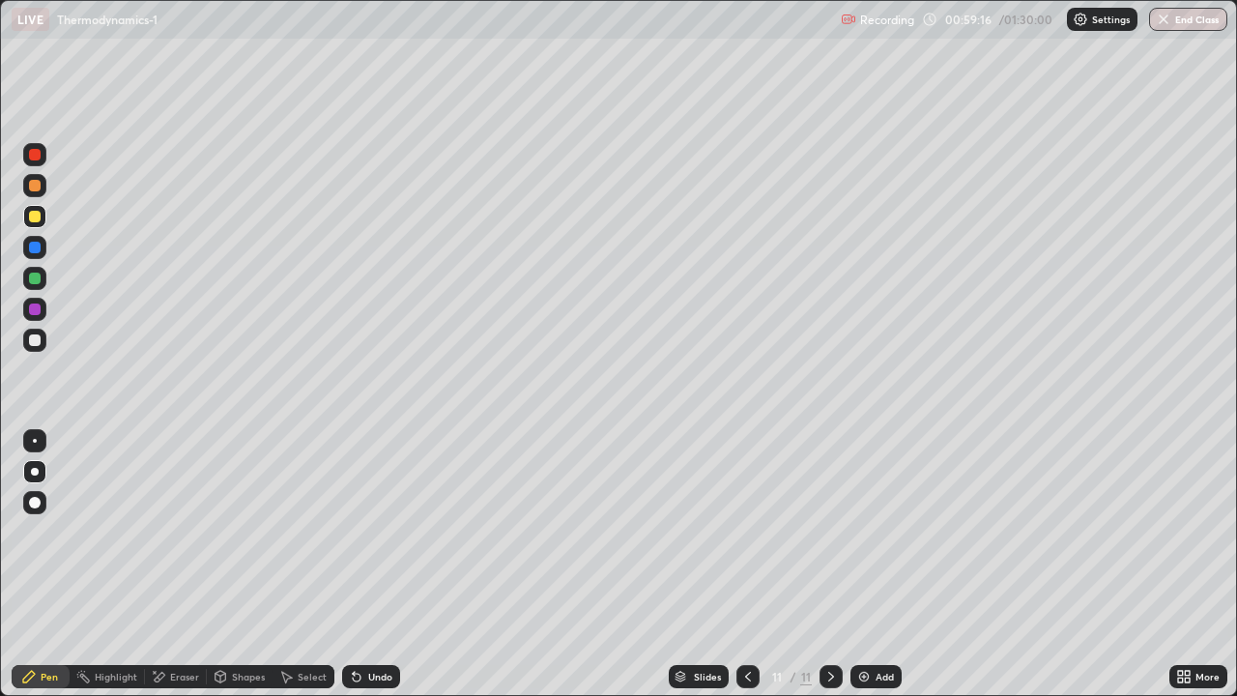
click at [36, 212] on div at bounding box center [35, 217] width 12 height 12
click at [383, 623] on div "Undo" at bounding box center [371, 676] width 58 height 23
click at [37, 278] on div at bounding box center [35, 279] width 12 height 12
click at [34, 281] on div at bounding box center [35, 279] width 12 height 12
click at [379, 623] on div "Undo" at bounding box center [380, 677] width 24 height 10
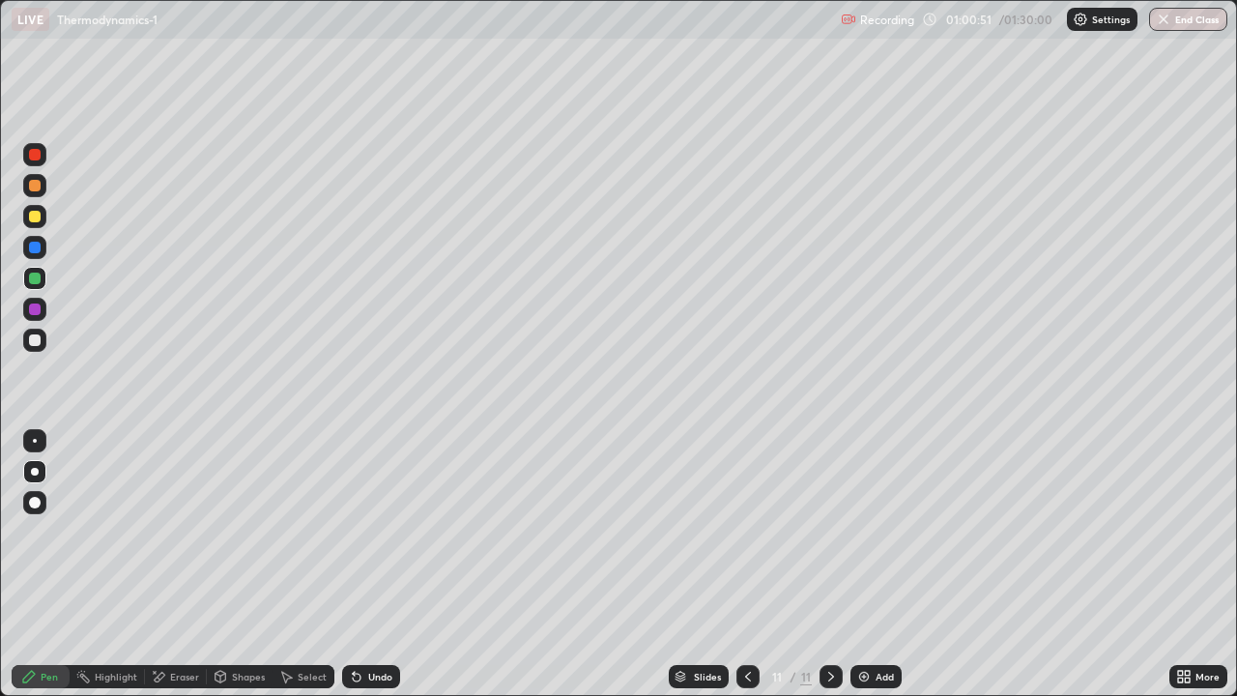
click at [37, 306] on div at bounding box center [35, 310] width 12 height 12
click at [38, 213] on div at bounding box center [35, 217] width 12 height 12
click at [870, 623] on div "Add" at bounding box center [876, 676] width 51 height 23
click at [36, 213] on div at bounding box center [35, 217] width 12 height 12
click at [33, 216] on div at bounding box center [35, 217] width 12 height 12
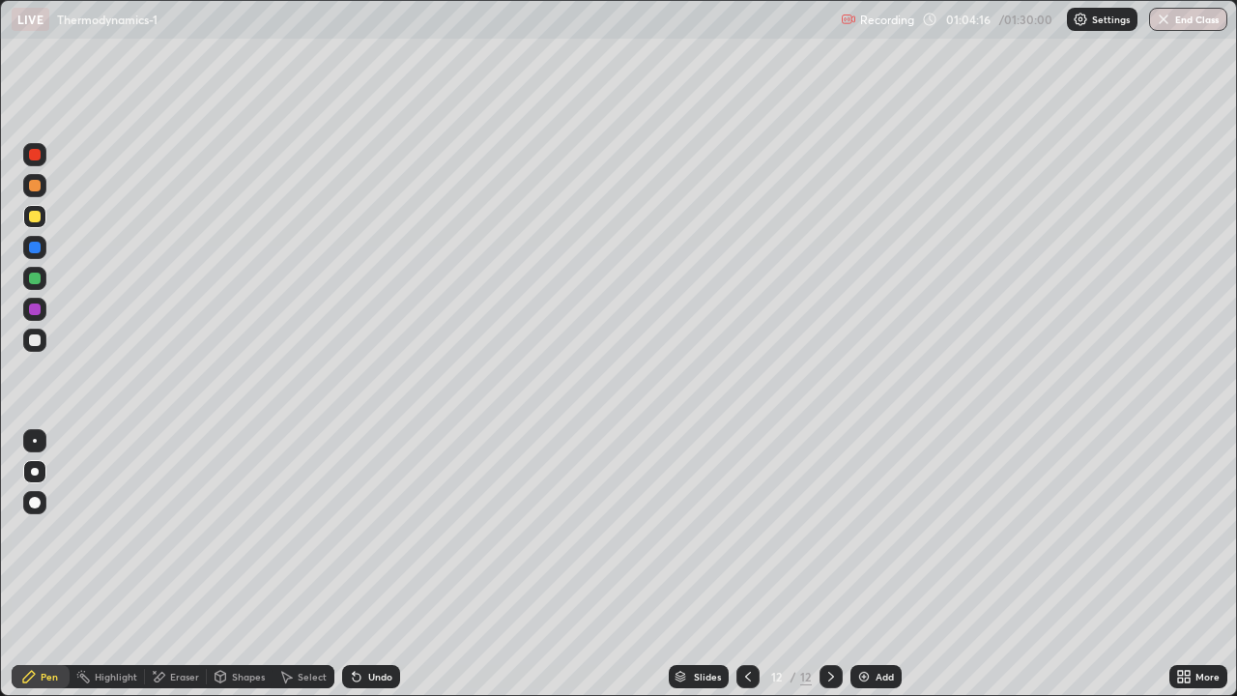
click at [744, 623] on icon at bounding box center [747, 676] width 15 height 15
click at [829, 623] on icon at bounding box center [831, 676] width 15 height 15
click at [36, 184] on div at bounding box center [35, 186] width 12 height 12
click at [35, 189] on div at bounding box center [35, 186] width 12 height 12
click at [33, 188] on div at bounding box center [35, 186] width 12 height 12
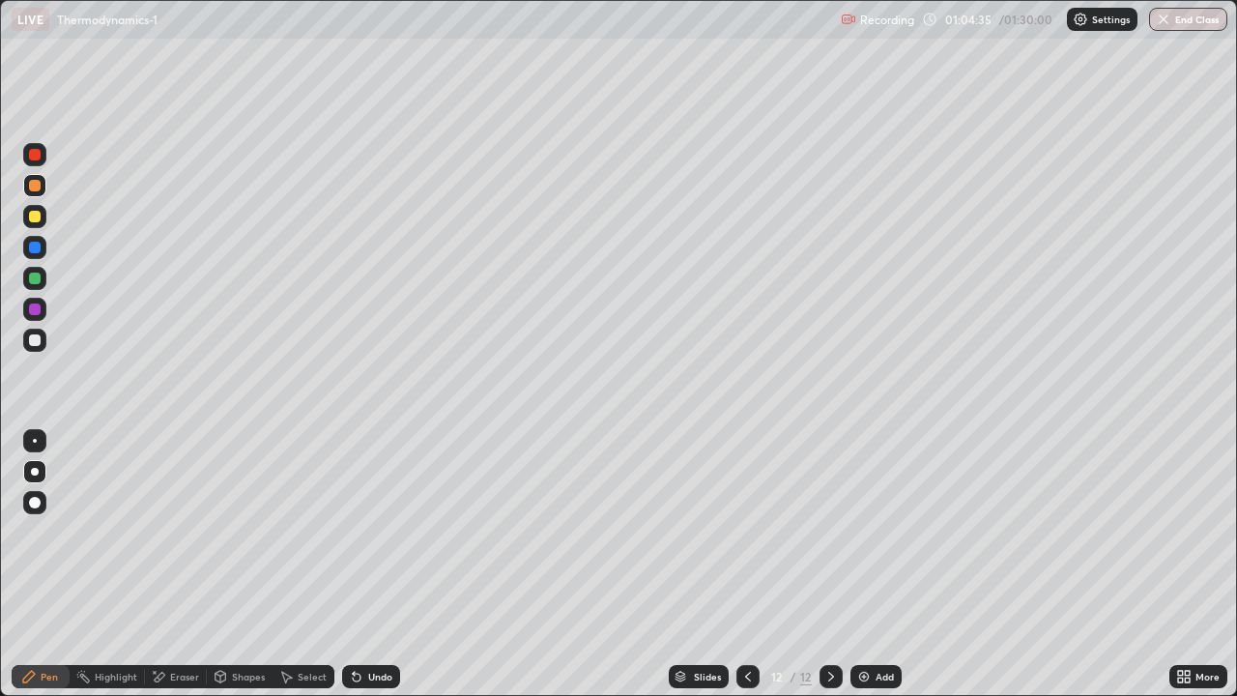
click at [33, 184] on div at bounding box center [35, 186] width 12 height 12
click at [34, 217] on div at bounding box center [35, 217] width 12 height 12
click at [39, 282] on div at bounding box center [35, 279] width 12 height 12
click at [29, 343] on div at bounding box center [35, 340] width 12 height 12
click at [40, 281] on div at bounding box center [35, 279] width 12 height 12
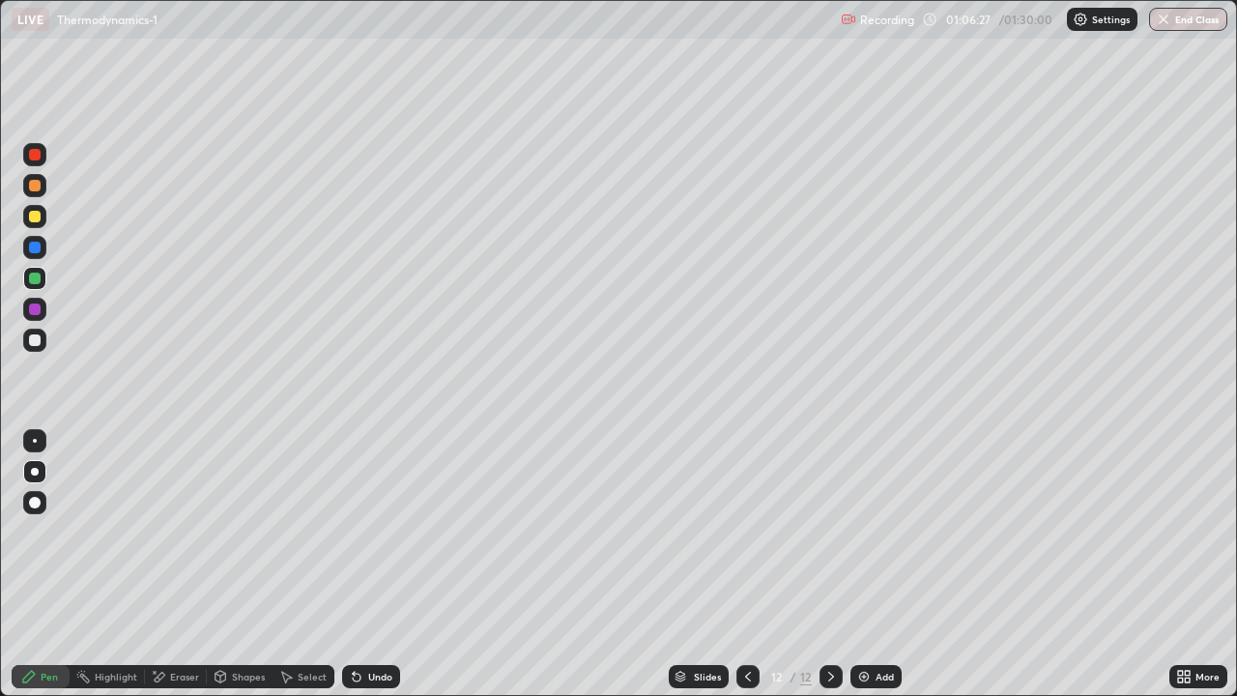
click at [35, 280] on div at bounding box center [35, 279] width 12 height 12
click at [39, 306] on div at bounding box center [35, 310] width 12 height 12
click at [44, 348] on div at bounding box center [34, 340] width 23 height 23
click at [43, 210] on div at bounding box center [34, 216] width 23 height 23
click at [42, 348] on div at bounding box center [34, 340] width 23 height 23
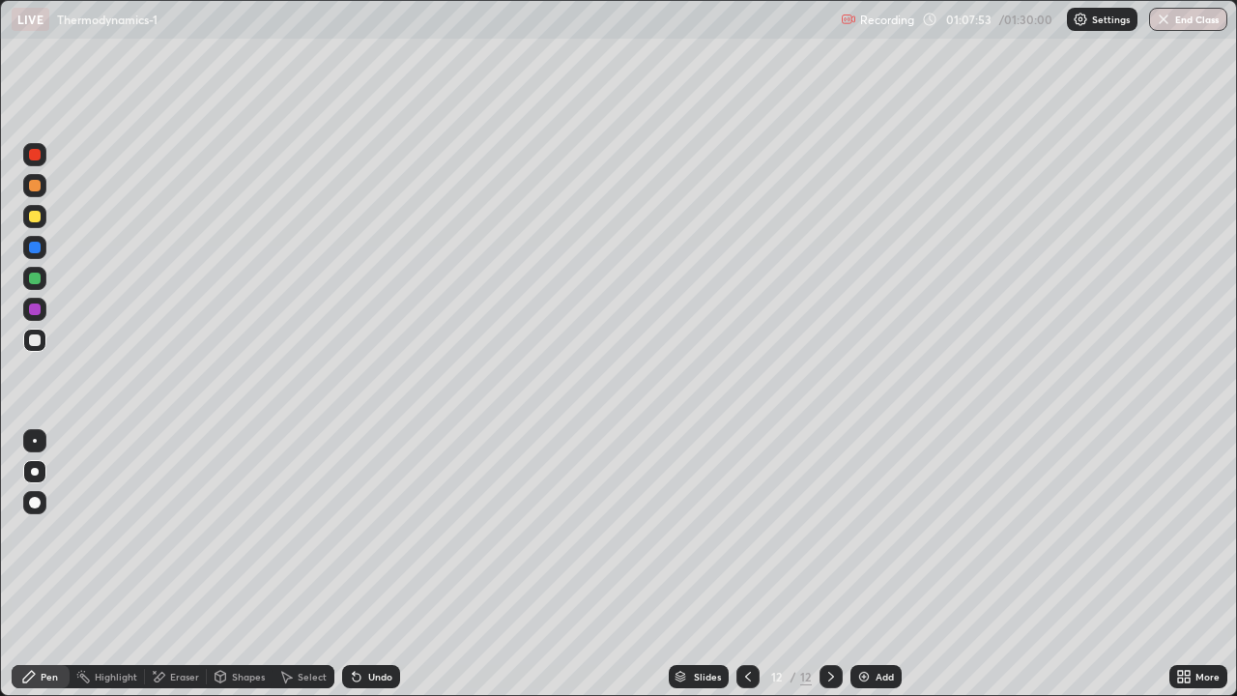
click at [876, 623] on div "Add" at bounding box center [885, 677] width 18 height 10
click at [36, 217] on div at bounding box center [35, 217] width 12 height 12
click at [373, 623] on div "Undo" at bounding box center [371, 676] width 58 height 23
click at [375, 623] on div "Undo" at bounding box center [380, 677] width 24 height 10
click at [374, 623] on div "Undo" at bounding box center [371, 676] width 58 height 23
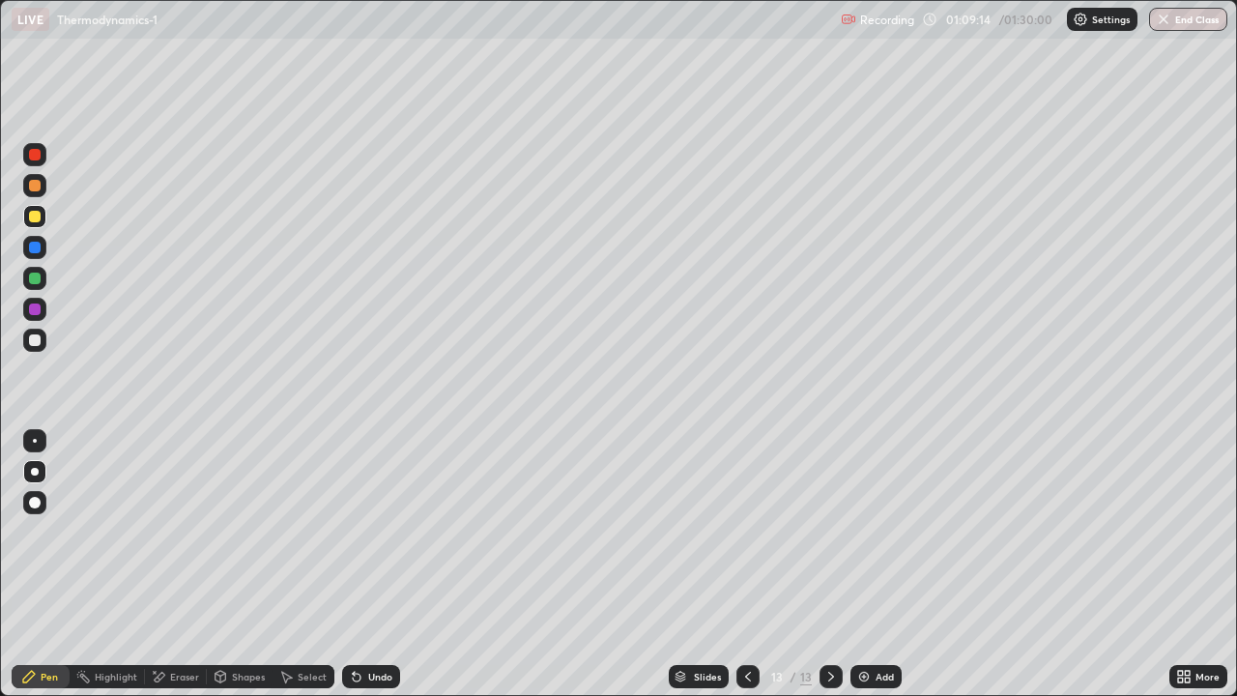
click at [33, 341] on div at bounding box center [35, 340] width 12 height 12
click at [35, 279] on div at bounding box center [35, 279] width 12 height 12
click at [374, 623] on div "Undo" at bounding box center [371, 676] width 58 height 23
click at [379, 623] on div "Undo" at bounding box center [380, 677] width 24 height 10
click at [362, 623] on div "Undo" at bounding box center [371, 676] width 58 height 23
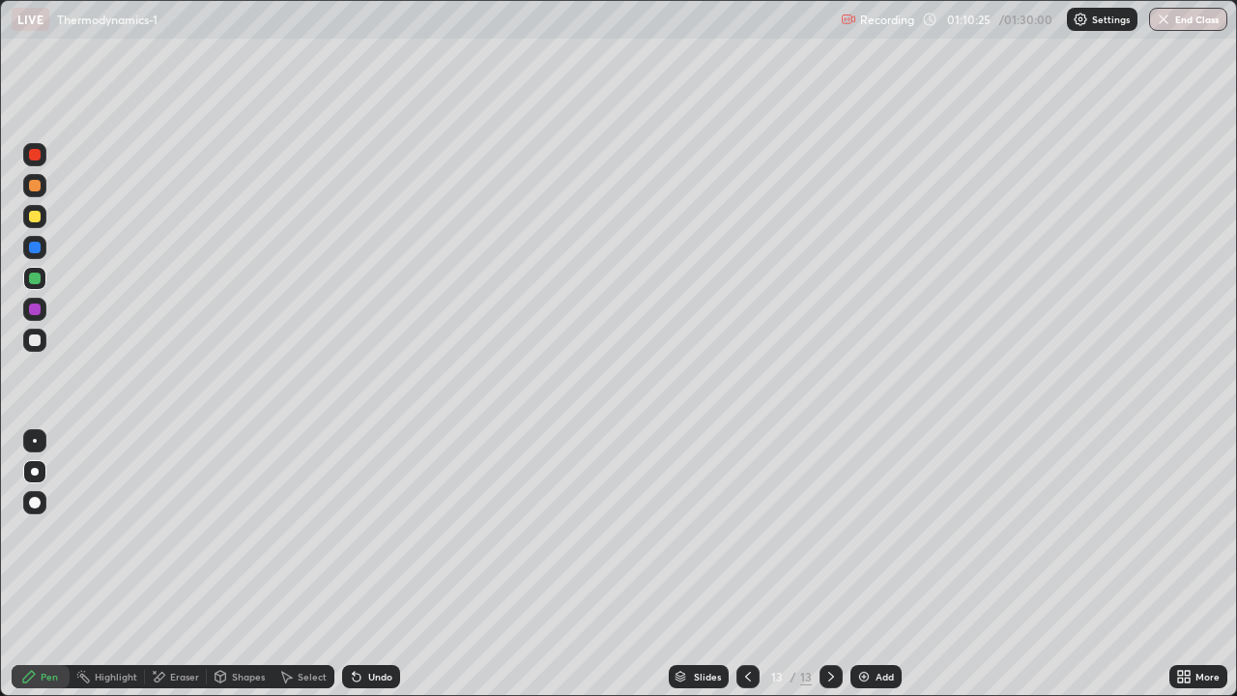
click at [374, 623] on div "Undo" at bounding box center [371, 676] width 58 height 23
click at [378, 623] on div "Undo" at bounding box center [380, 677] width 24 height 10
click at [33, 249] on div at bounding box center [35, 248] width 12 height 12
click at [370, 623] on div "Undo" at bounding box center [380, 677] width 24 height 10
click at [368, 623] on div "Undo" at bounding box center [380, 677] width 24 height 10
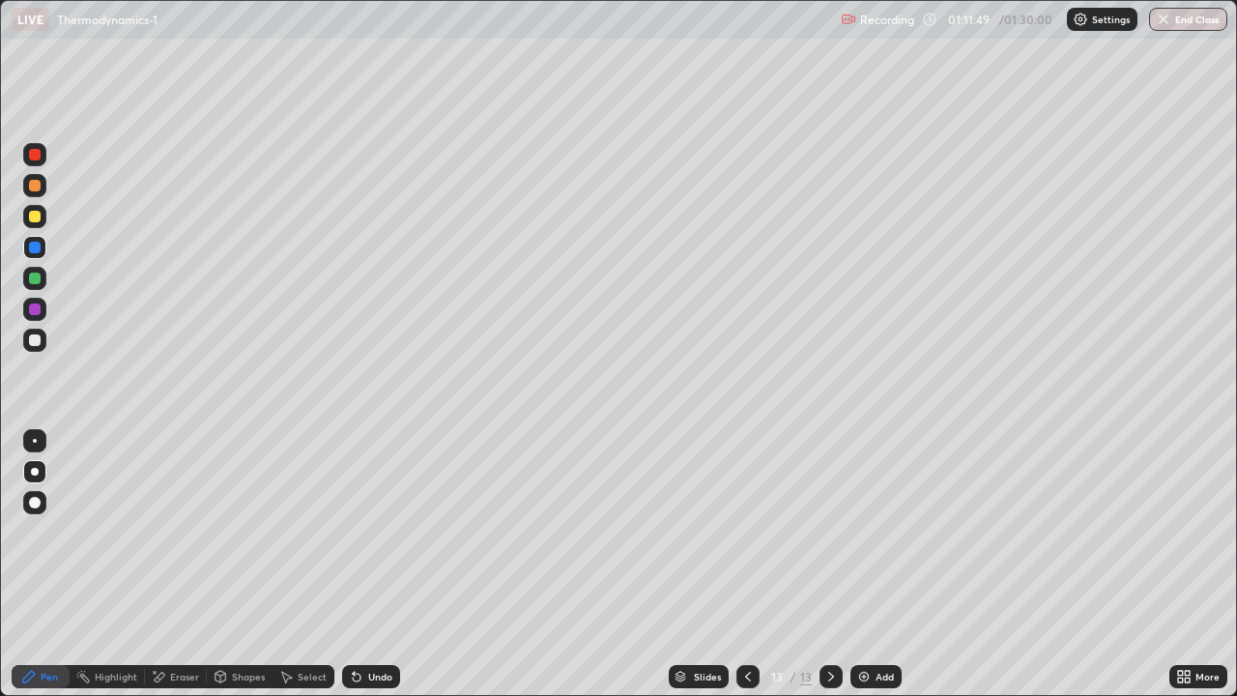
click at [40, 159] on div at bounding box center [35, 155] width 12 height 12
click at [34, 347] on div at bounding box center [34, 340] width 23 height 23
click at [31, 161] on div at bounding box center [34, 154] width 23 height 23
click at [32, 190] on div at bounding box center [35, 186] width 12 height 12
click at [876, 623] on div "Add" at bounding box center [885, 677] width 18 height 10
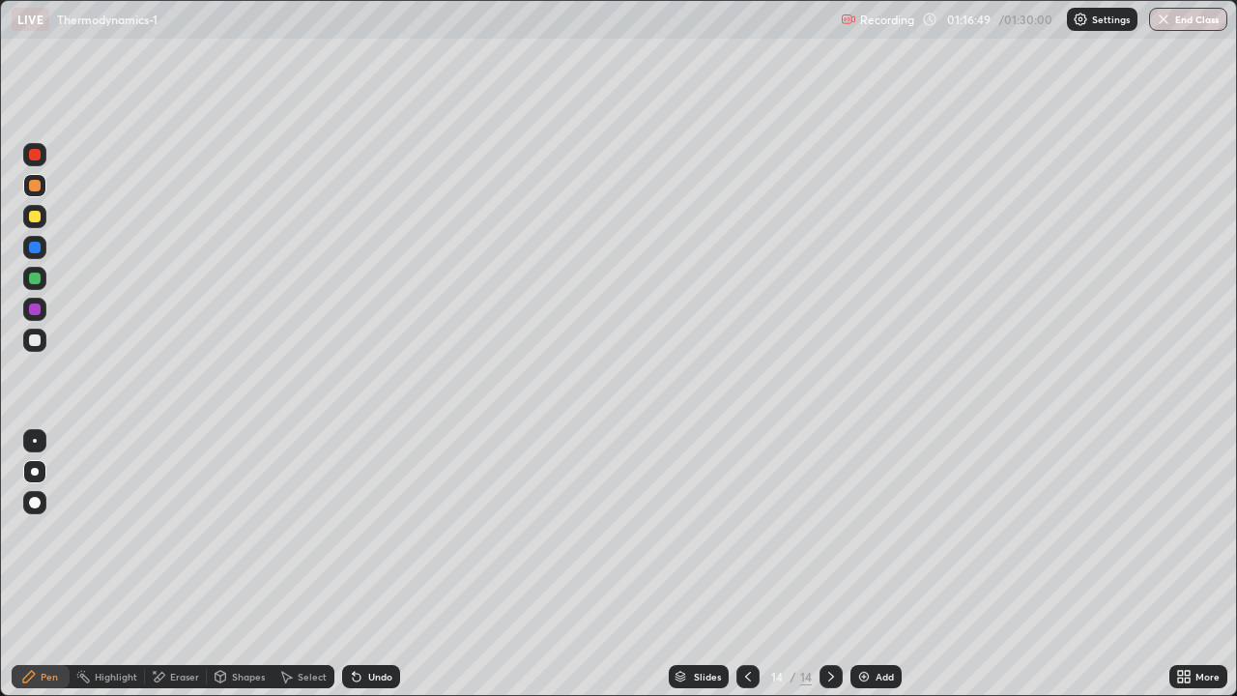
click at [37, 344] on div at bounding box center [35, 340] width 12 height 12
click at [32, 219] on div at bounding box center [35, 217] width 12 height 12
click at [33, 182] on div at bounding box center [35, 186] width 12 height 12
click at [362, 623] on div "Undo" at bounding box center [371, 676] width 58 height 23
click at [363, 623] on div "Undo" at bounding box center [371, 676] width 58 height 23
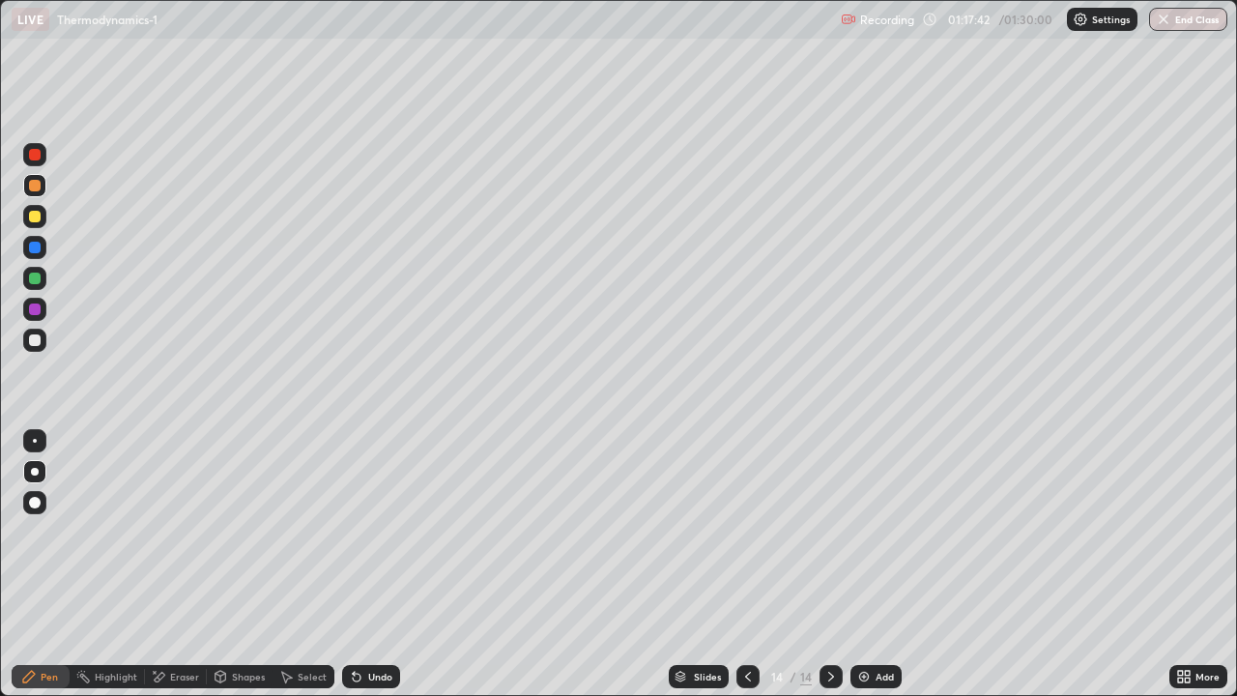
click at [363, 623] on div "Undo" at bounding box center [371, 676] width 58 height 23
click at [360, 623] on icon at bounding box center [356, 676] width 15 height 15
click at [30, 252] on div at bounding box center [34, 247] width 23 height 23
click at [35, 247] on div at bounding box center [35, 248] width 12 height 12
click at [35, 243] on div at bounding box center [35, 248] width 12 height 12
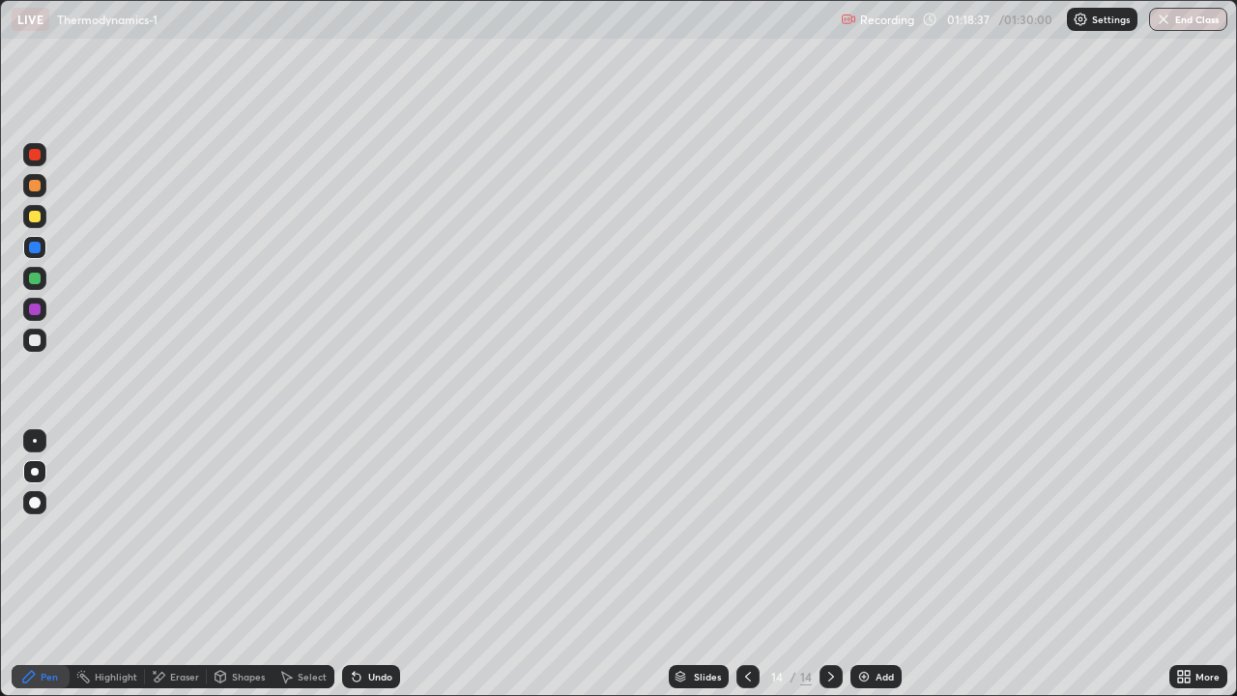
click at [34, 213] on div at bounding box center [35, 217] width 12 height 12
click at [380, 623] on div "Undo" at bounding box center [380, 677] width 24 height 10
click at [43, 342] on div at bounding box center [34, 340] width 23 height 23
click at [32, 181] on div at bounding box center [35, 186] width 12 height 12
click at [37, 153] on div at bounding box center [35, 155] width 12 height 12
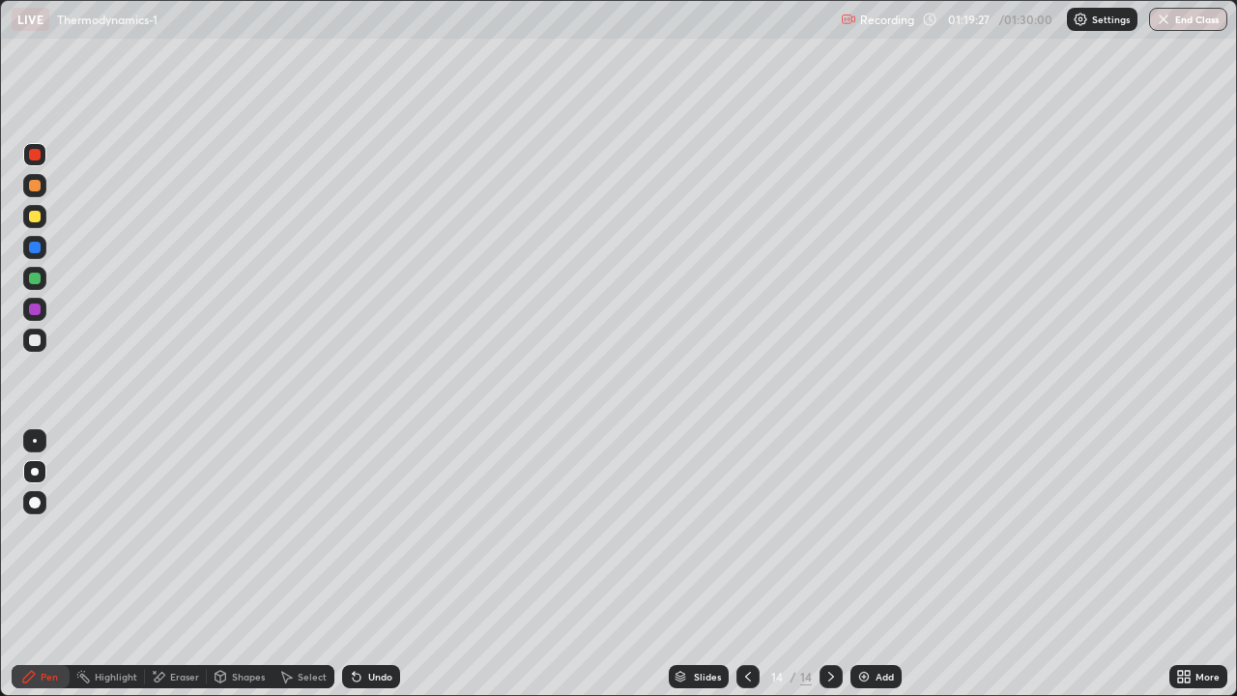
click at [40, 335] on div at bounding box center [34, 340] width 23 height 23
click at [869, 623] on img at bounding box center [863, 676] width 15 height 15
click at [39, 152] on div at bounding box center [35, 155] width 12 height 12
click at [33, 338] on div at bounding box center [35, 340] width 12 height 12
click at [383, 623] on div "Undo" at bounding box center [371, 676] width 58 height 23
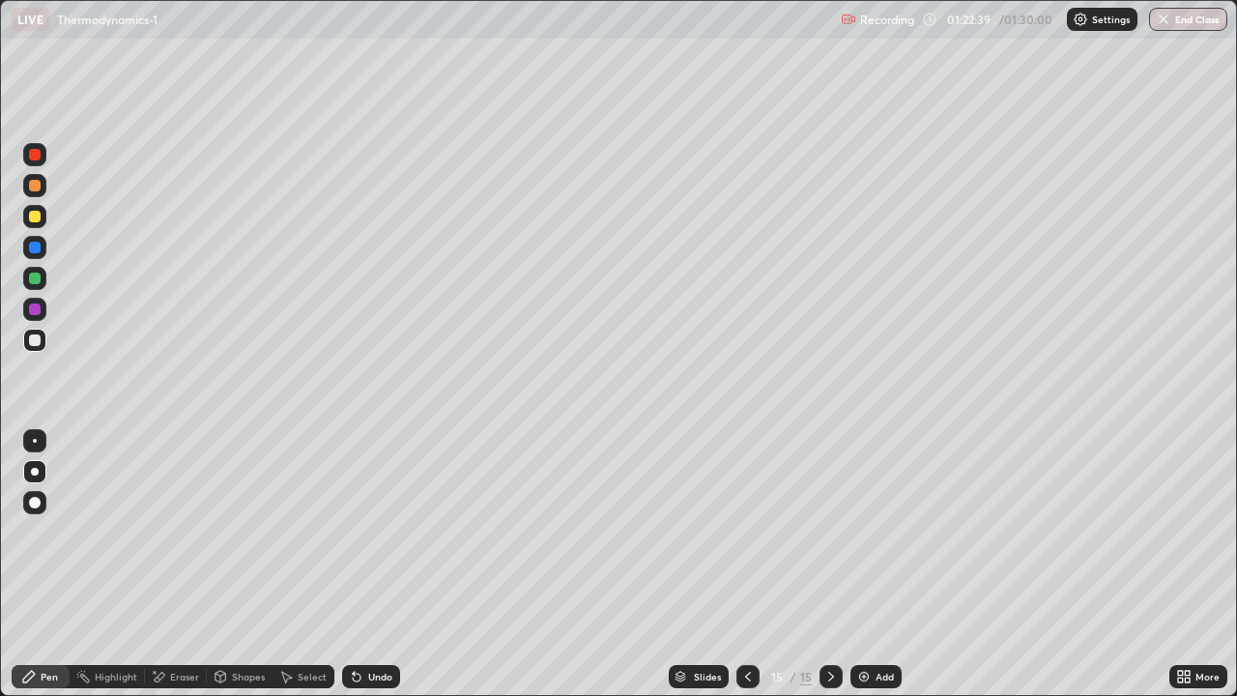
click at [40, 336] on div at bounding box center [35, 340] width 12 height 12
click at [34, 220] on div at bounding box center [35, 217] width 12 height 12
click at [33, 218] on div at bounding box center [35, 217] width 12 height 12
click at [32, 213] on div at bounding box center [35, 217] width 12 height 12
click at [743, 623] on icon at bounding box center [747, 676] width 15 height 15
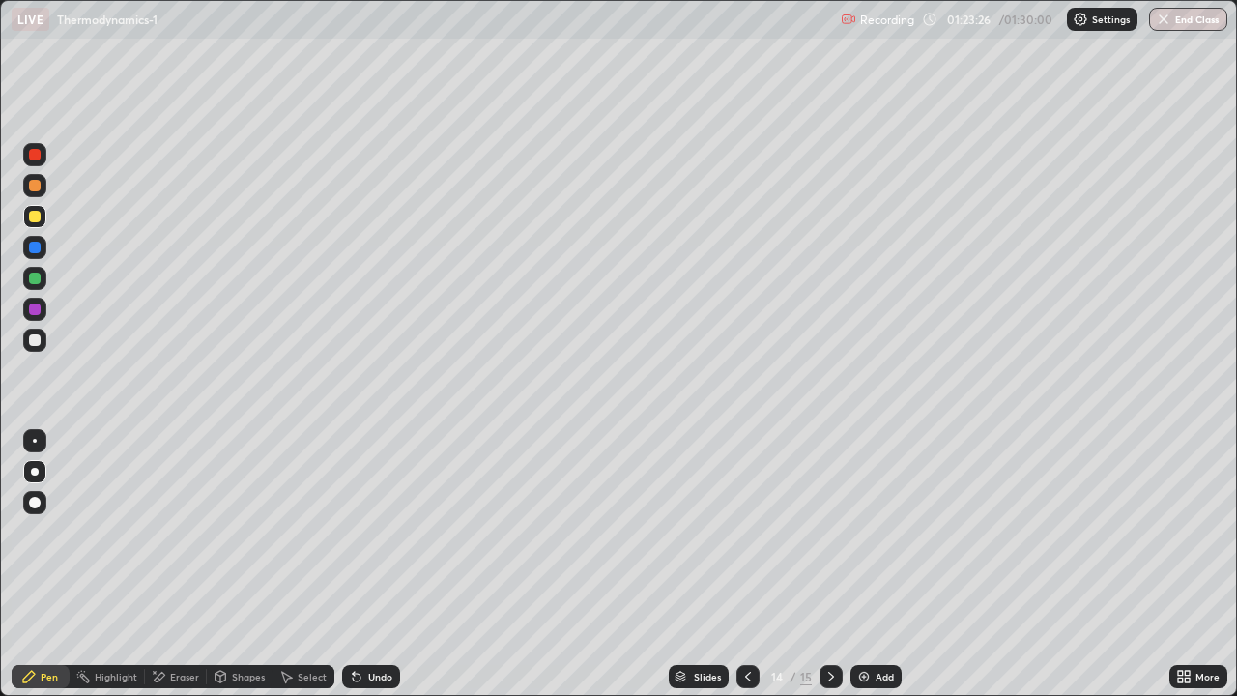
click at [806, 623] on div "15" at bounding box center [806, 676] width 12 height 17
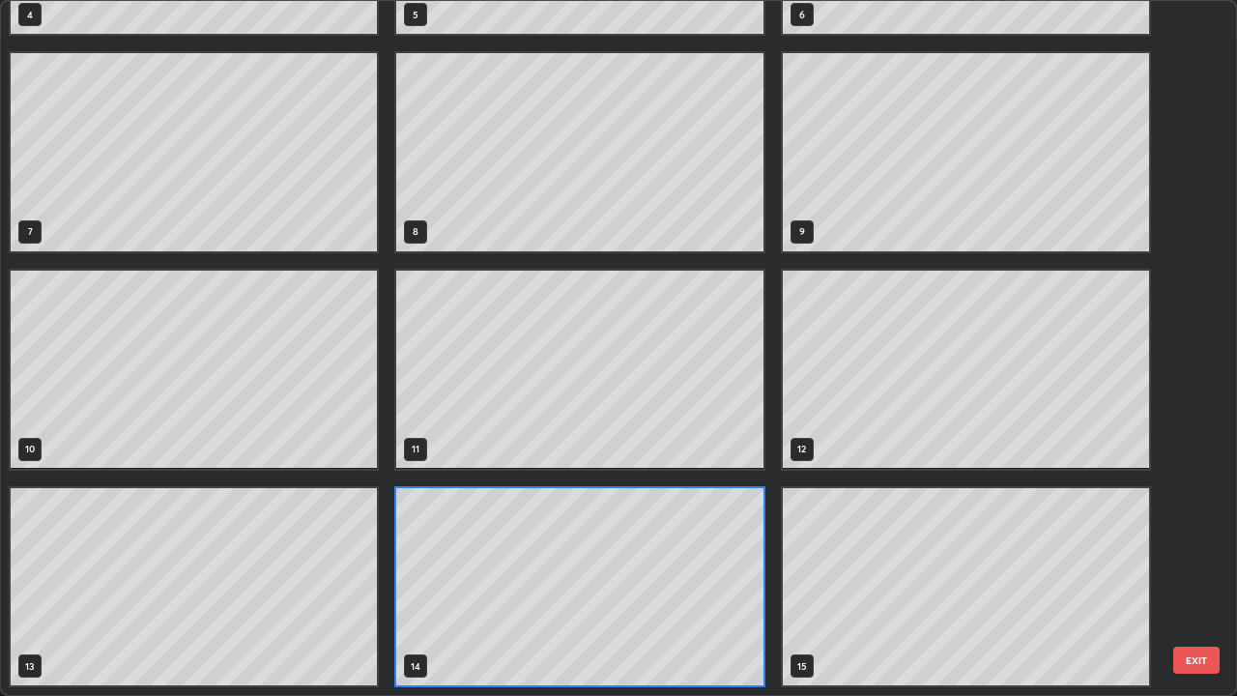
scroll to position [688, 1226]
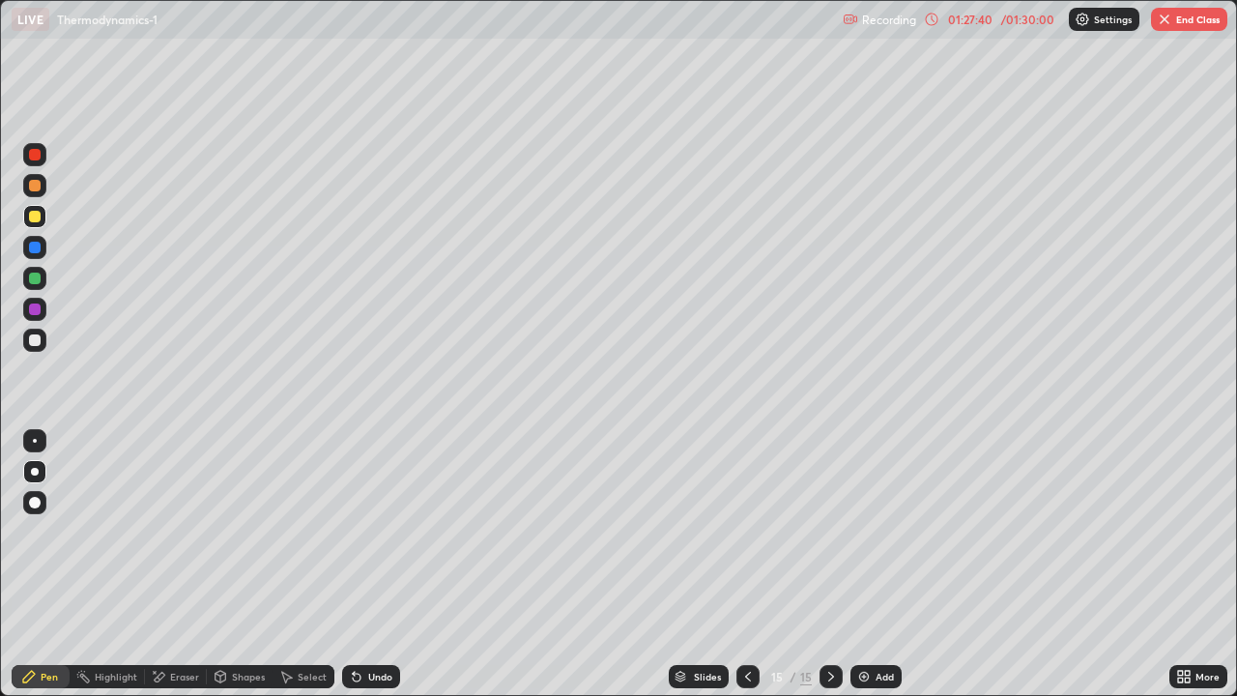
click at [1181, 15] on button "End Class" at bounding box center [1189, 19] width 76 height 23
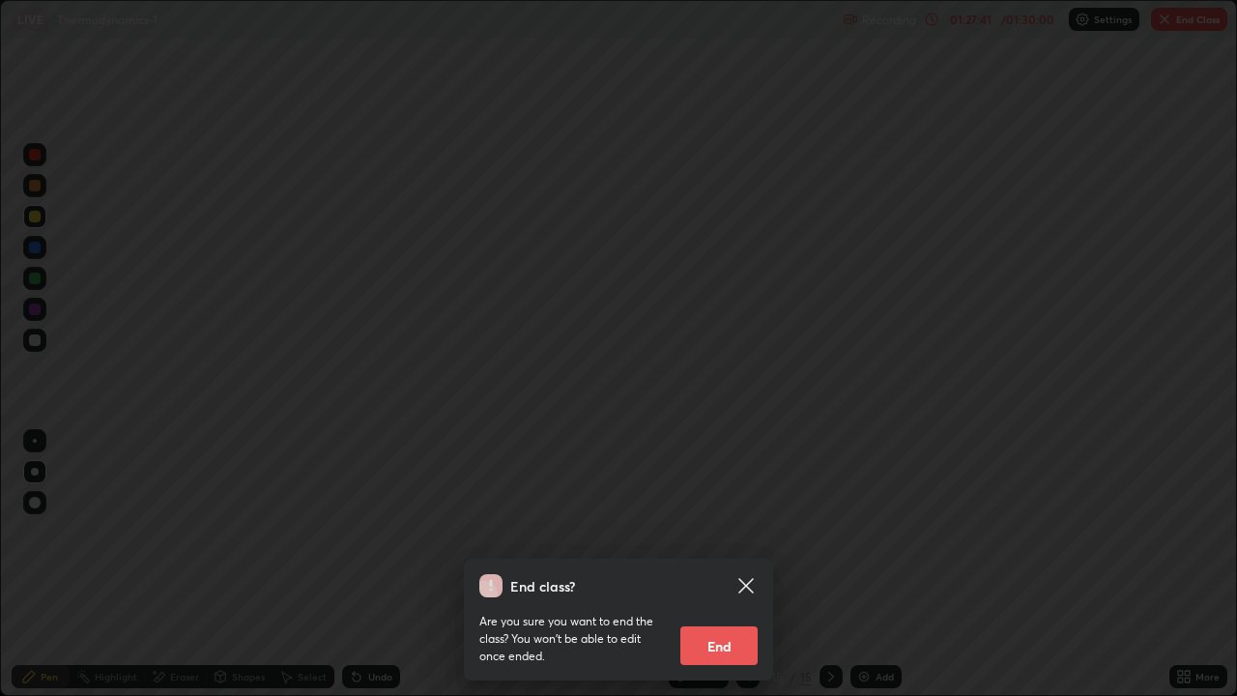
click at [725, 623] on button "End" at bounding box center [719, 645] width 77 height 39
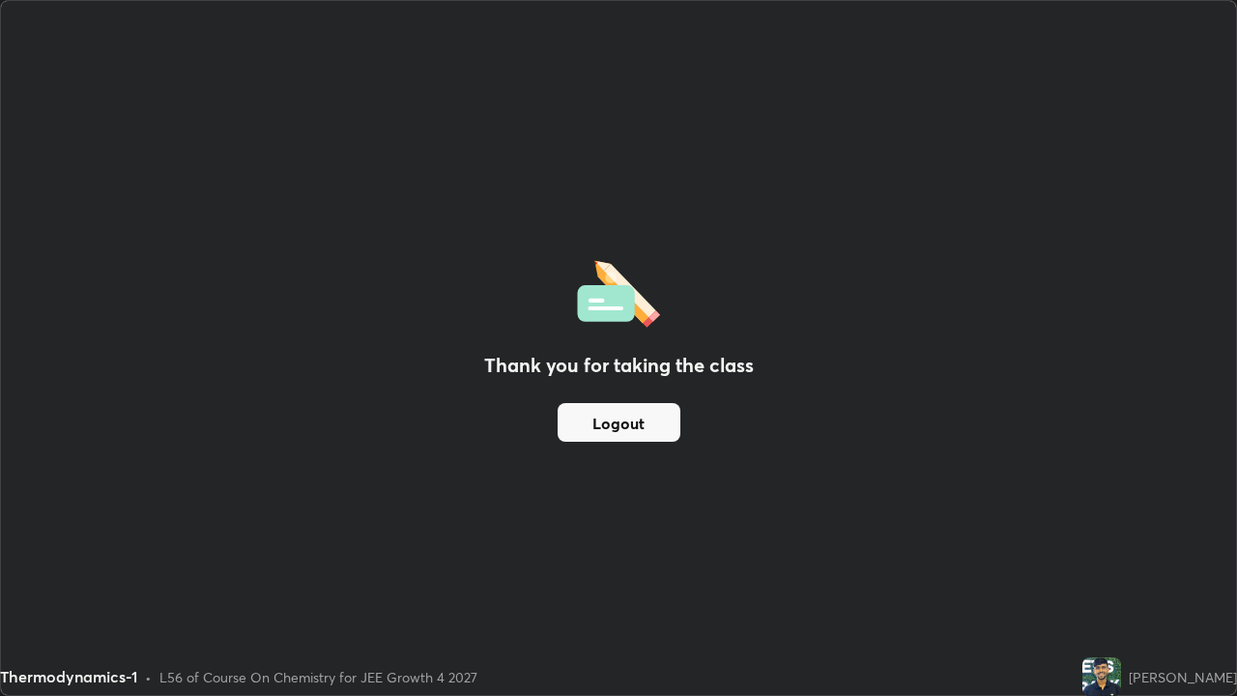
click at [616, 405] on button "Logout" at bounding box center [619, 422] width 123 height 39
click at [614, 412] on button "Logout" at bounding box center [619, 422] width 123 height 39
click at [615, 419] on button "Logout" at bounding box center [619, 422] width 123 height 39
click at [607, 426] on button "Logout" at bounding box center [619, 422] width 123 height 39
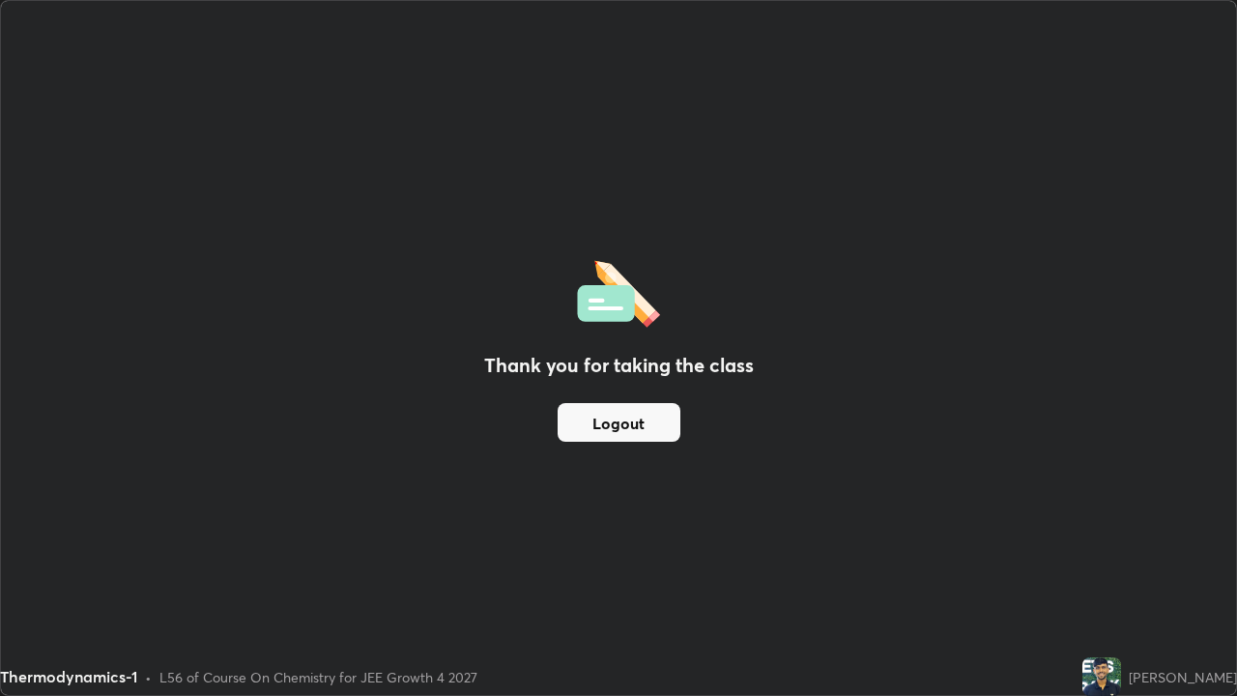
click at [605, 429] on button "Logout" at bounding box center [619, 422] width 123 height 39
click at [617, 417] on button "Logout" at bounding box center [619, 422] width 123 height 39
